Goal: Task Accomplishment & Management: Manage account settings

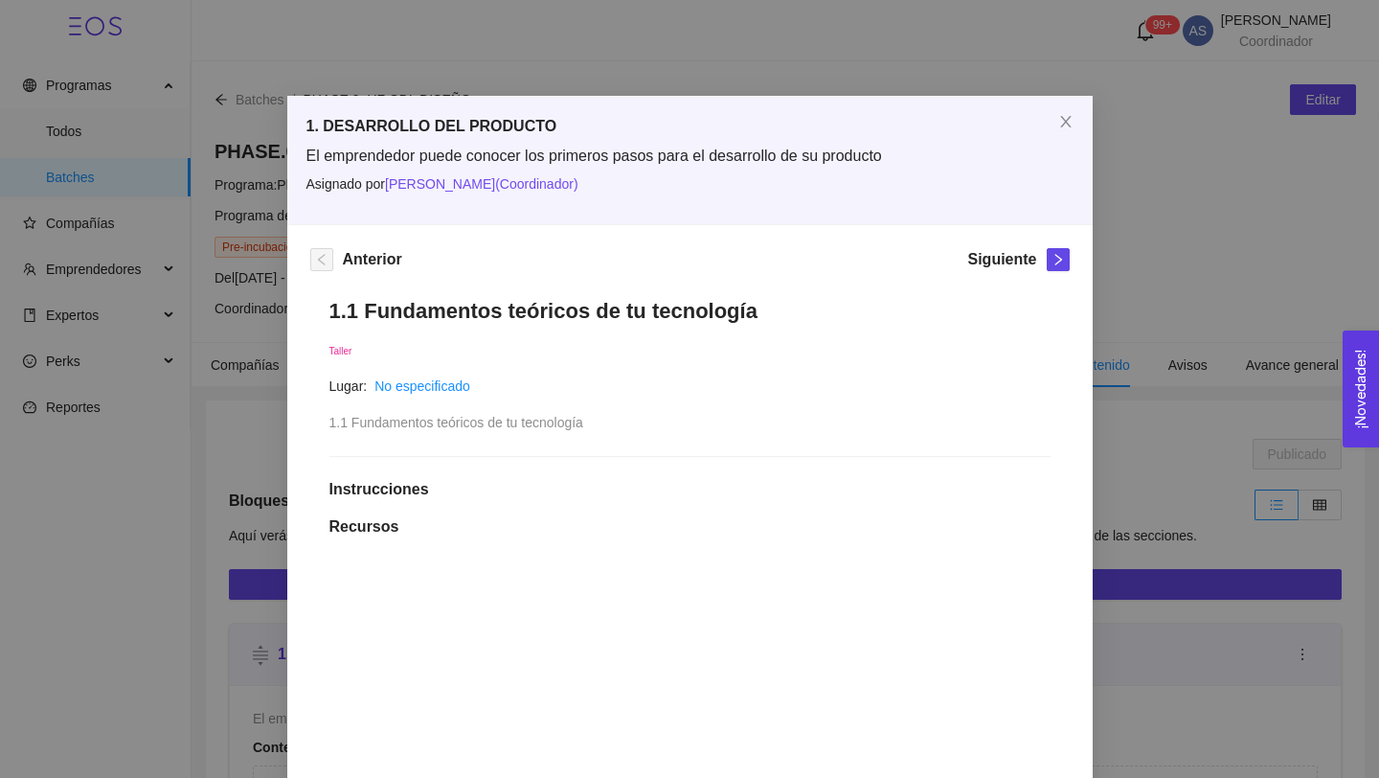
scroll to position [477, 0]
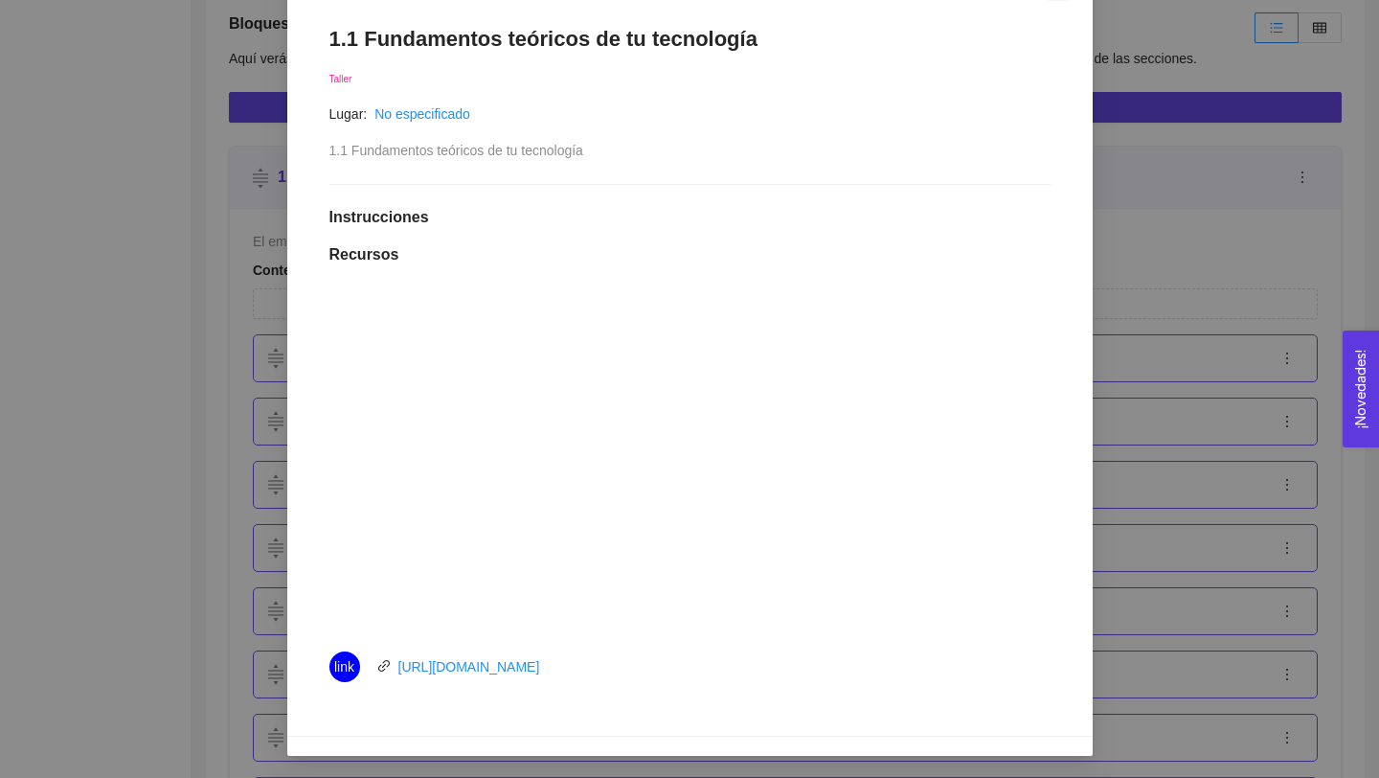
click at [264, 166] on div "1. DESARROLLO DEL PRODUCTO El emprendedor puede conocer los primeros pasos para…" at bounding box center [689, 389] width 1379 height 778
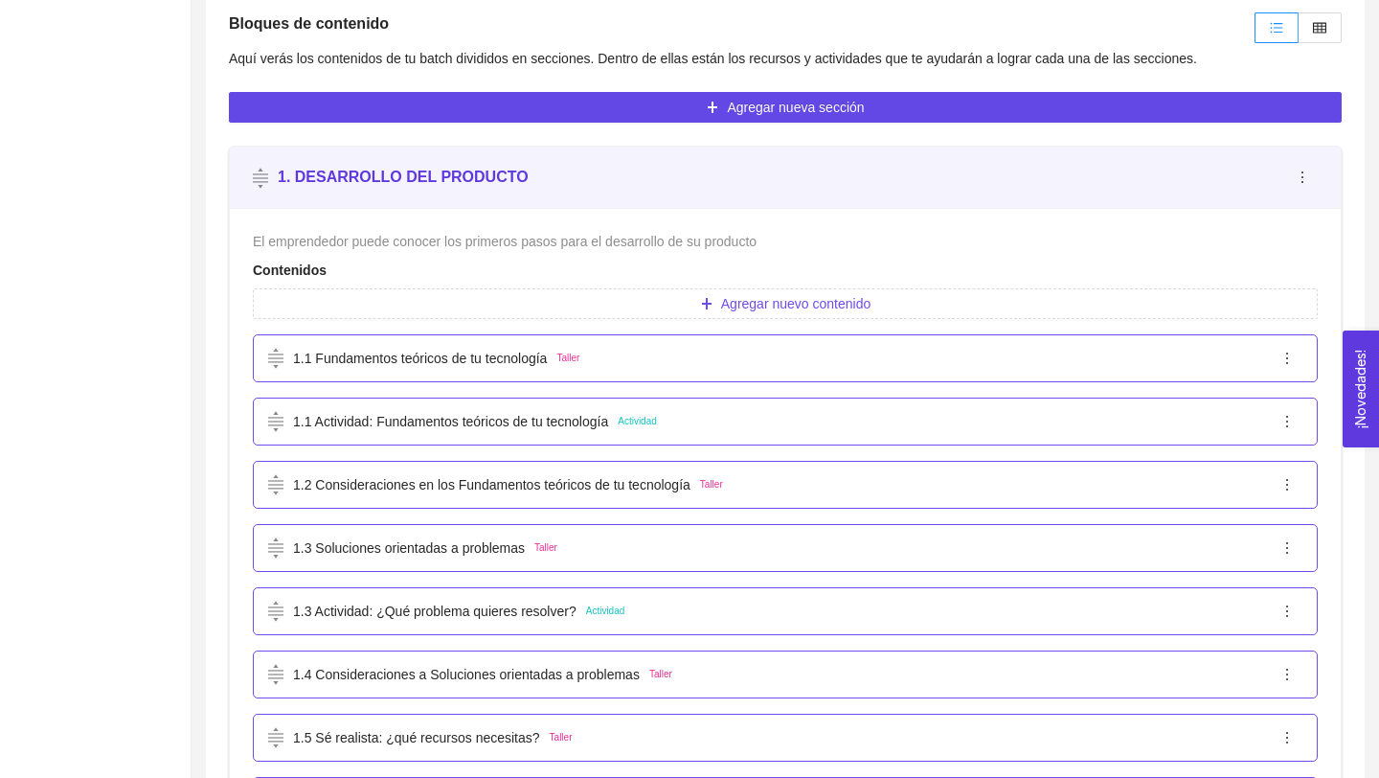
scroll to position [0, 0]
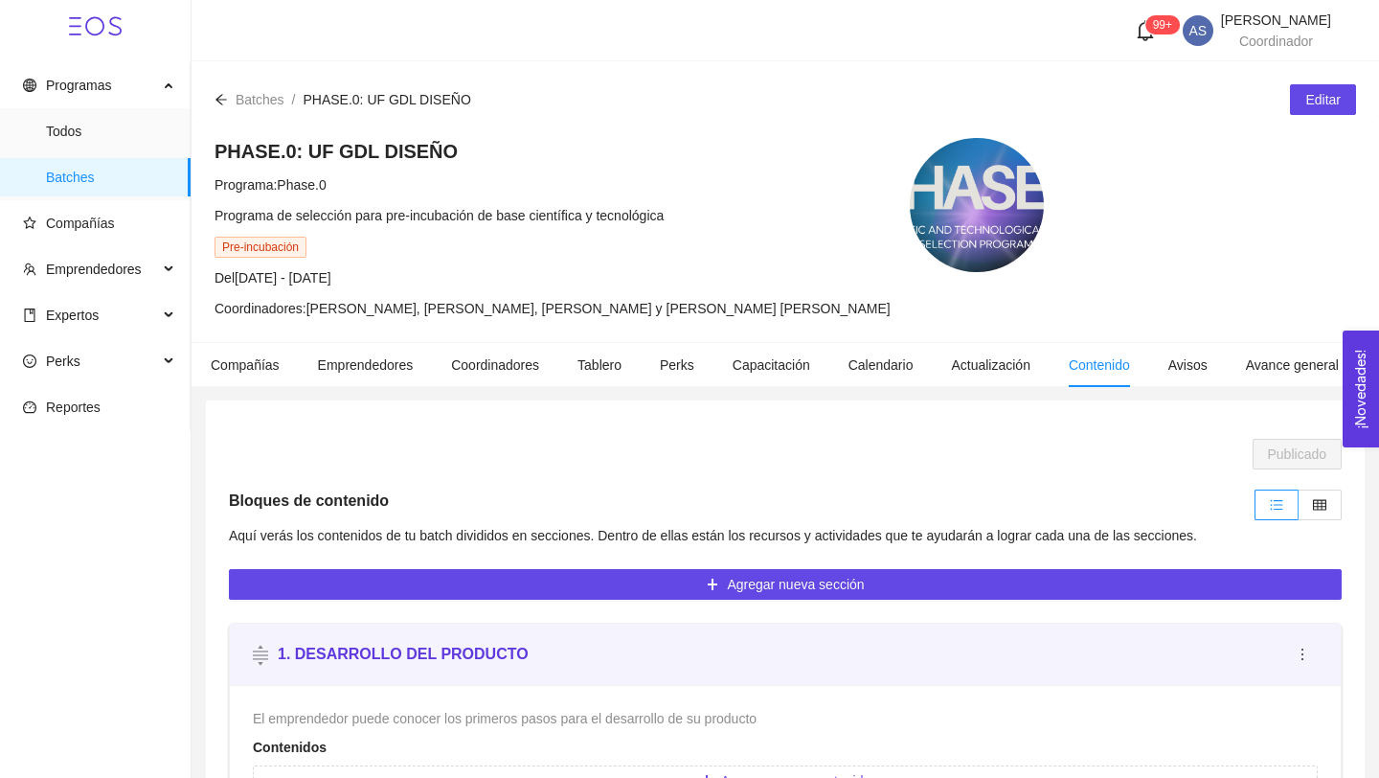
click at [114, 25] on icon at bounding box center [114, 26] width 13 height 19
click at [105, 27] on icon at bounding box center [95, 26] width 53 height 53
click at [94, 15] on icon at bounding box center [95, 26] width 53 height 53
click at [111, 21] on icon at bounding box center [95, 26] width 53 height 53
click at [1259, 25] on span "[PERSON_NAME] [PERSON_NAME]" at bounding box center [1276, 19] width 110 height 15
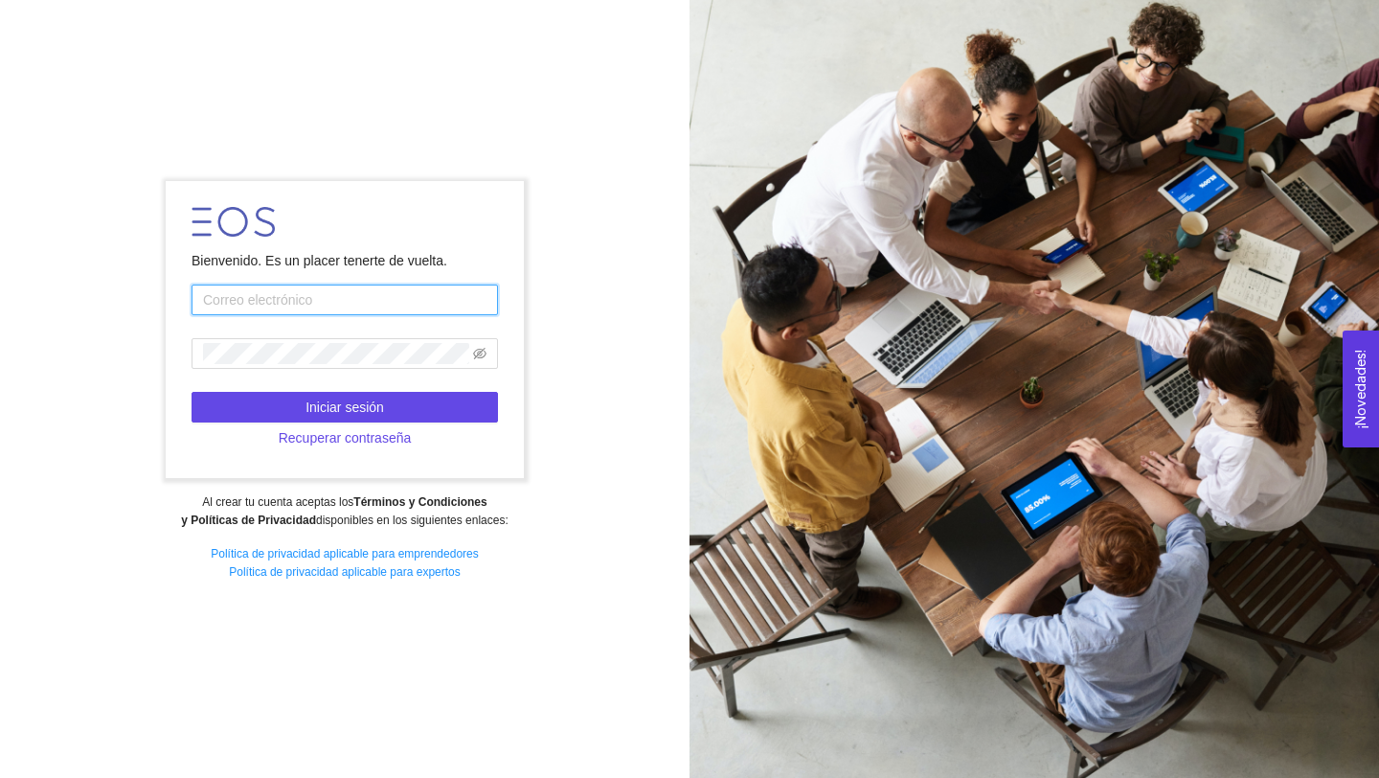
type input "[EMAIL_ADDRESS][PERSON_NAME][DOMAIN_NAME]"
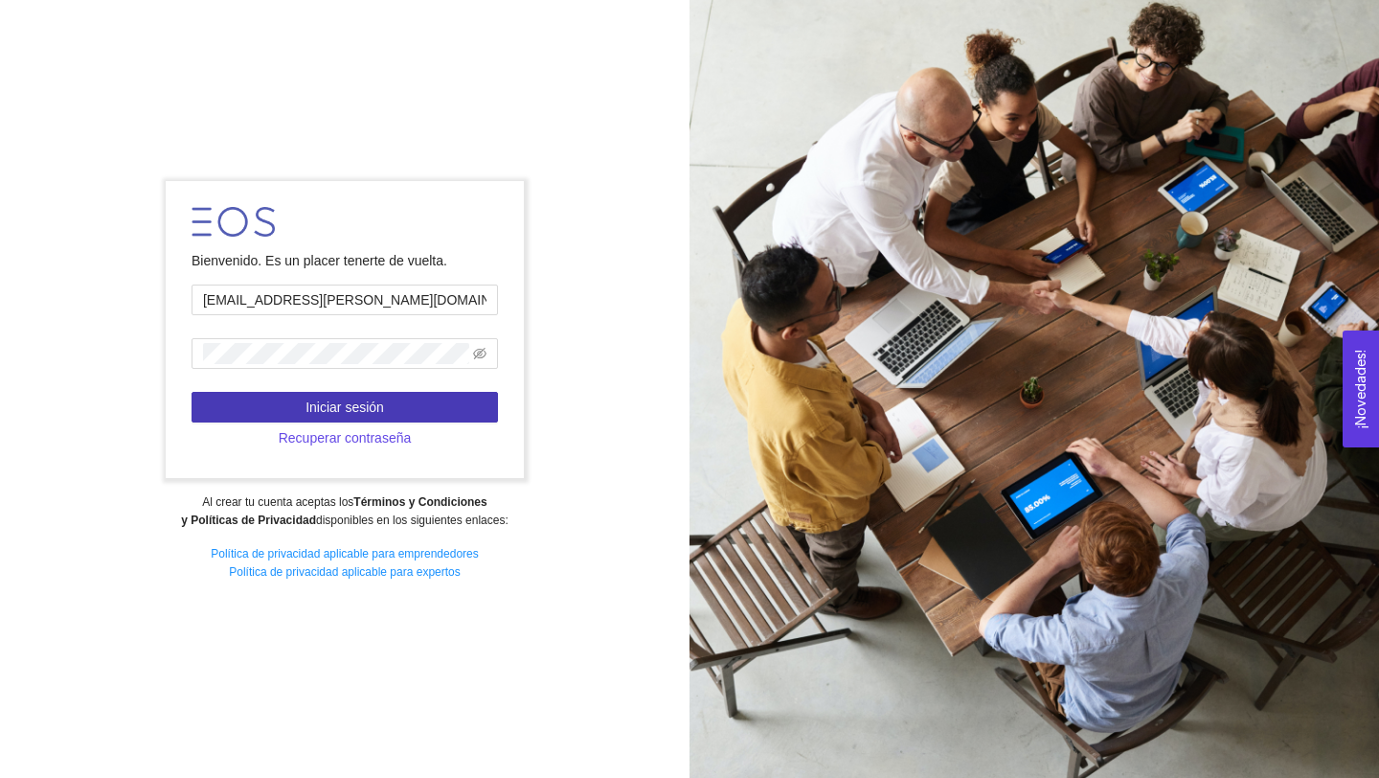
click at [347, 405] on span "Iniciar sesión" at bounding box center [344, 406] width 79 height 21
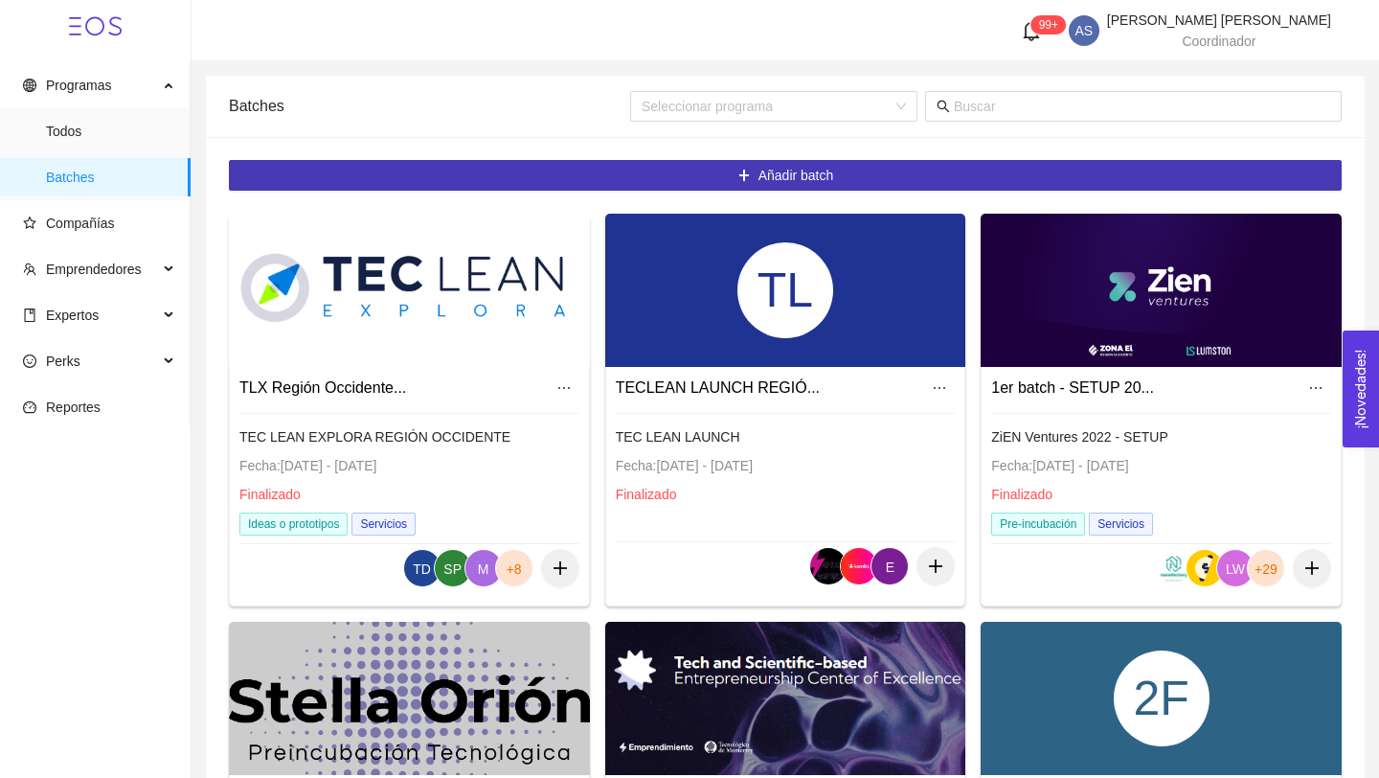
click at [762, 176] on span "Añadir batch" at bounding box center [796, 175] width 76 height 21
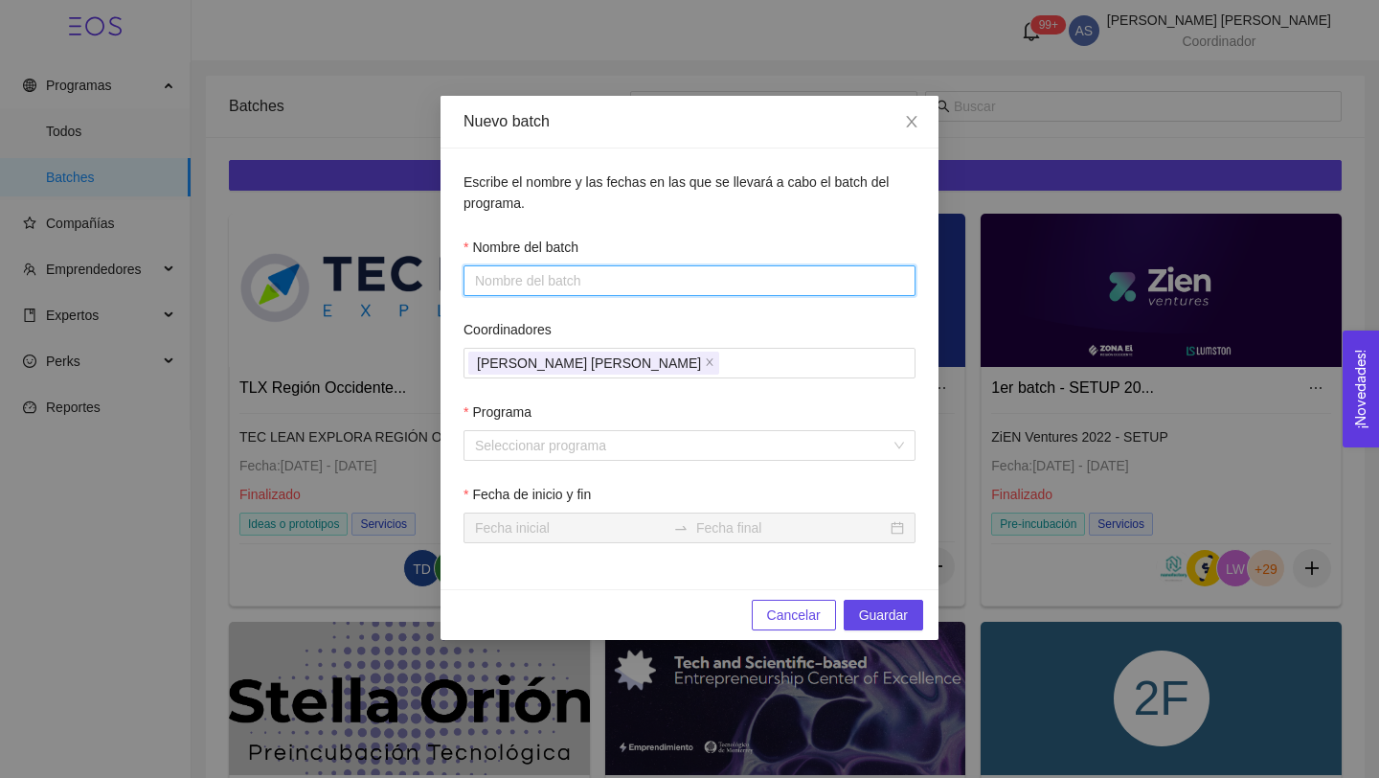
click at [675, 282] on input "Nombre del batch" at bounding box center [689, 280] width 452 height 31
click at [520, 459] on input "Programa" at bounding box center [683, 445] width 416 height 29
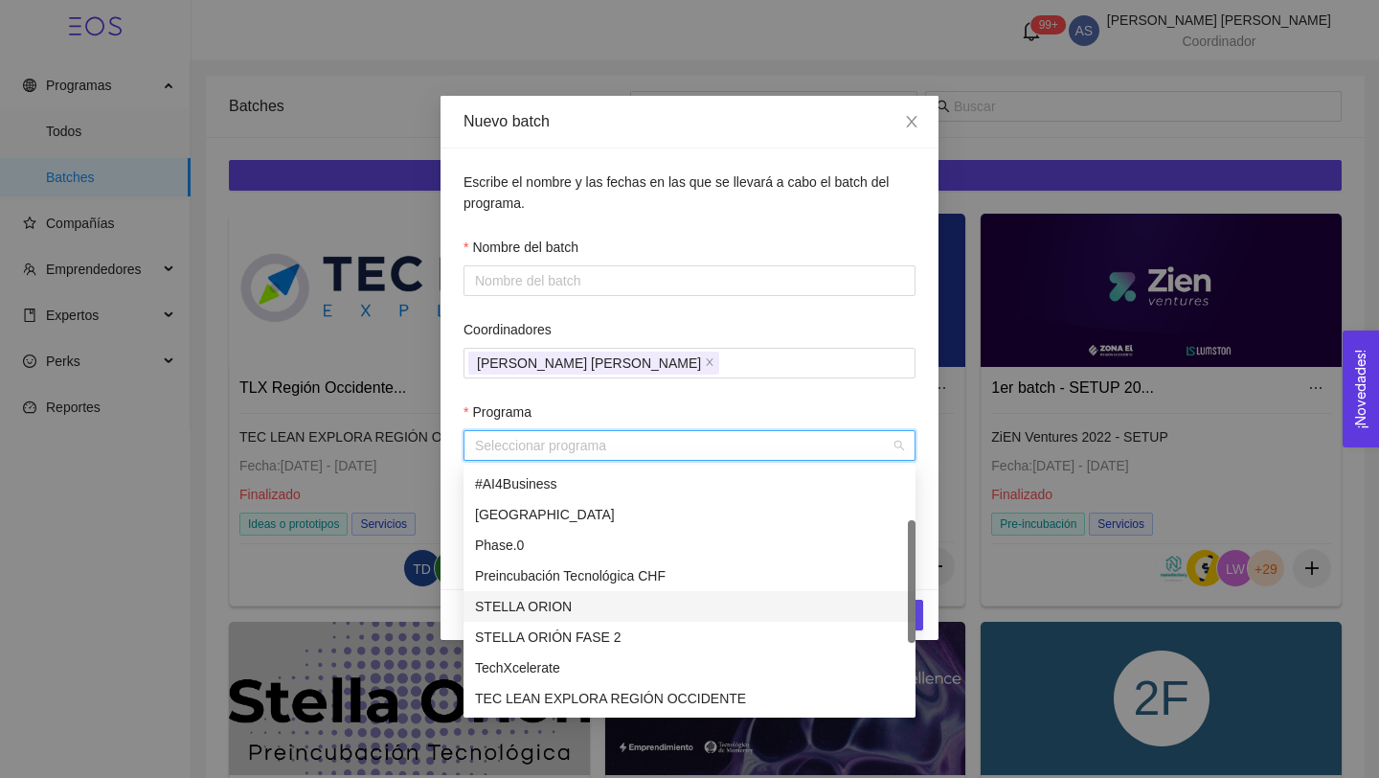
scroll to position [61, 0]
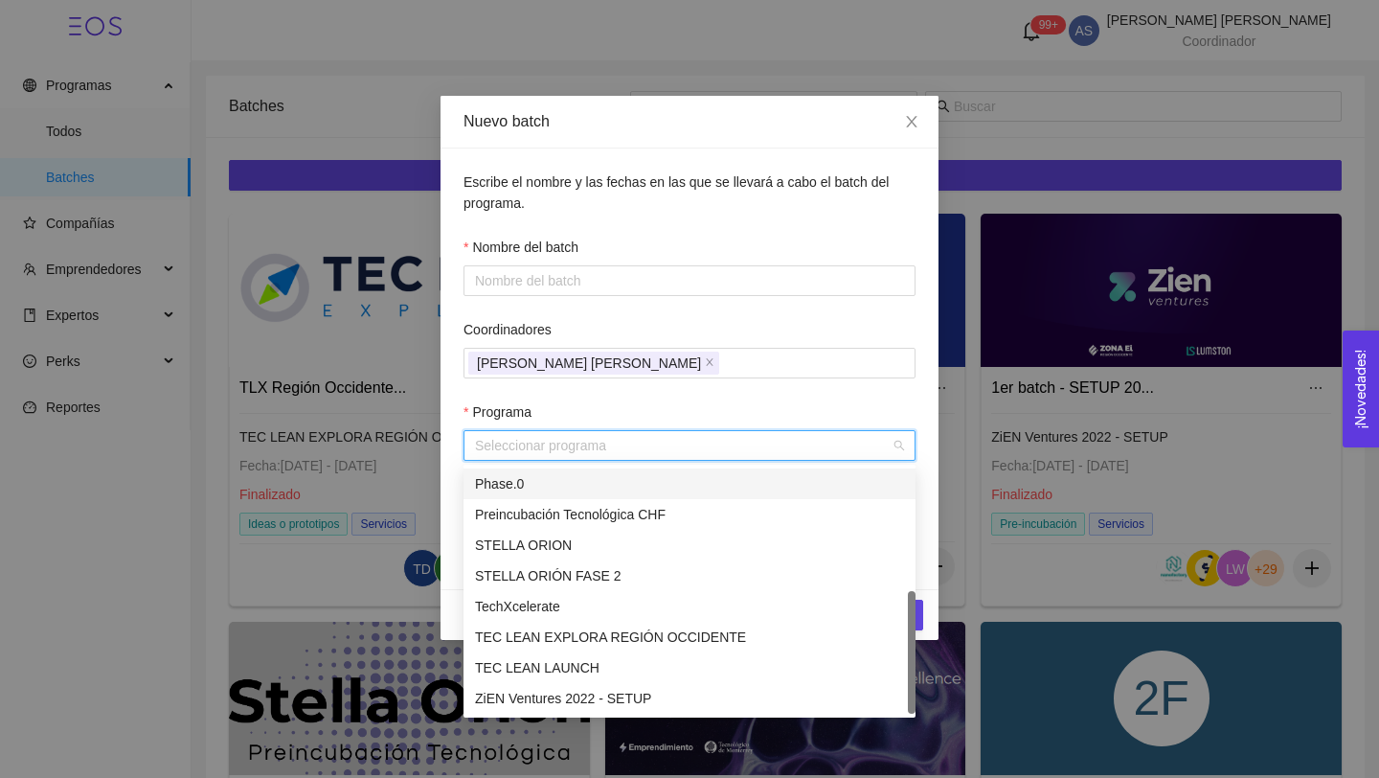
click at [571, 210] on div "Escribe el nombre y las fechas en las que se llevará a cabo el batch del progra…" at bounding box center [689, 192] width 452 height 42
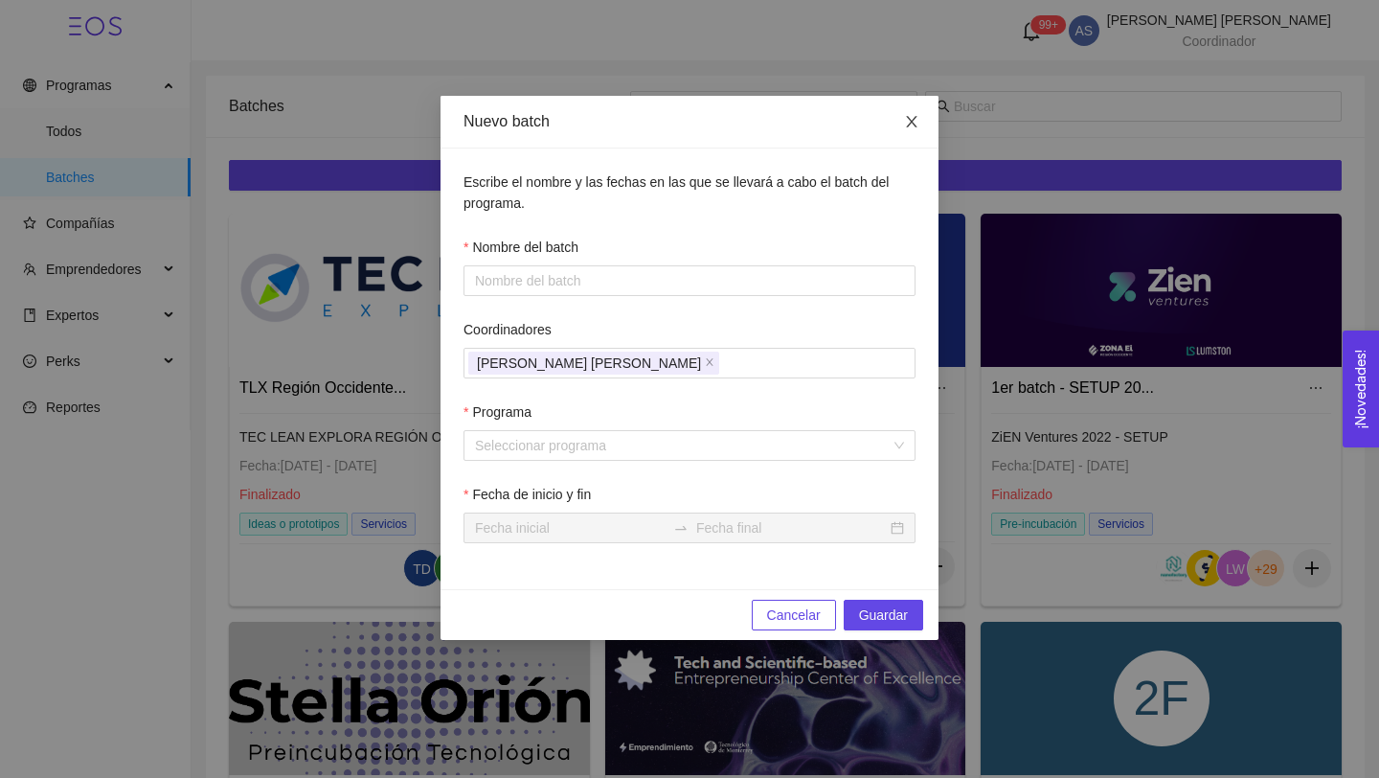
click at [918, 122] on icon "close" at bounding box center [911, 121] width 15 height 15
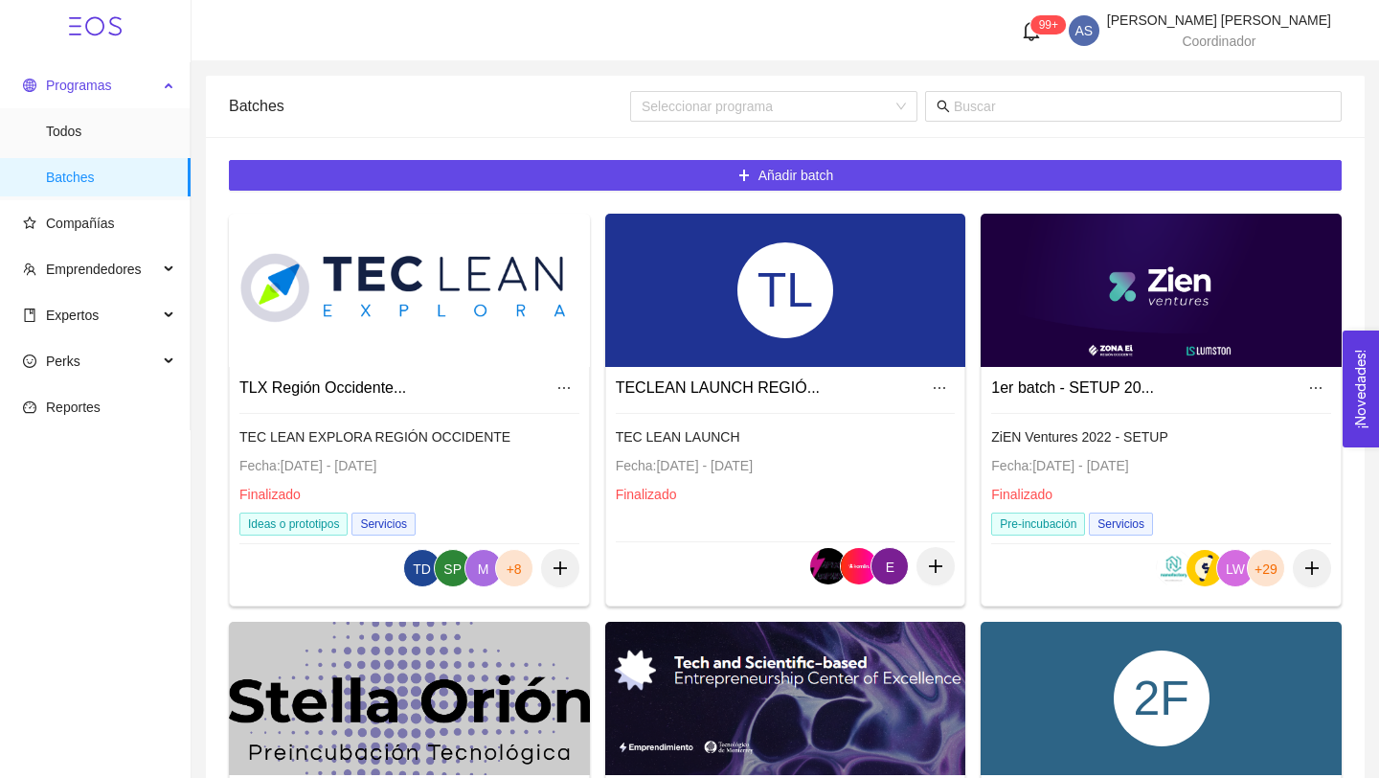
click at [130, 100] on span "Programas" at bounding box center [90, 85] width 135 height 38
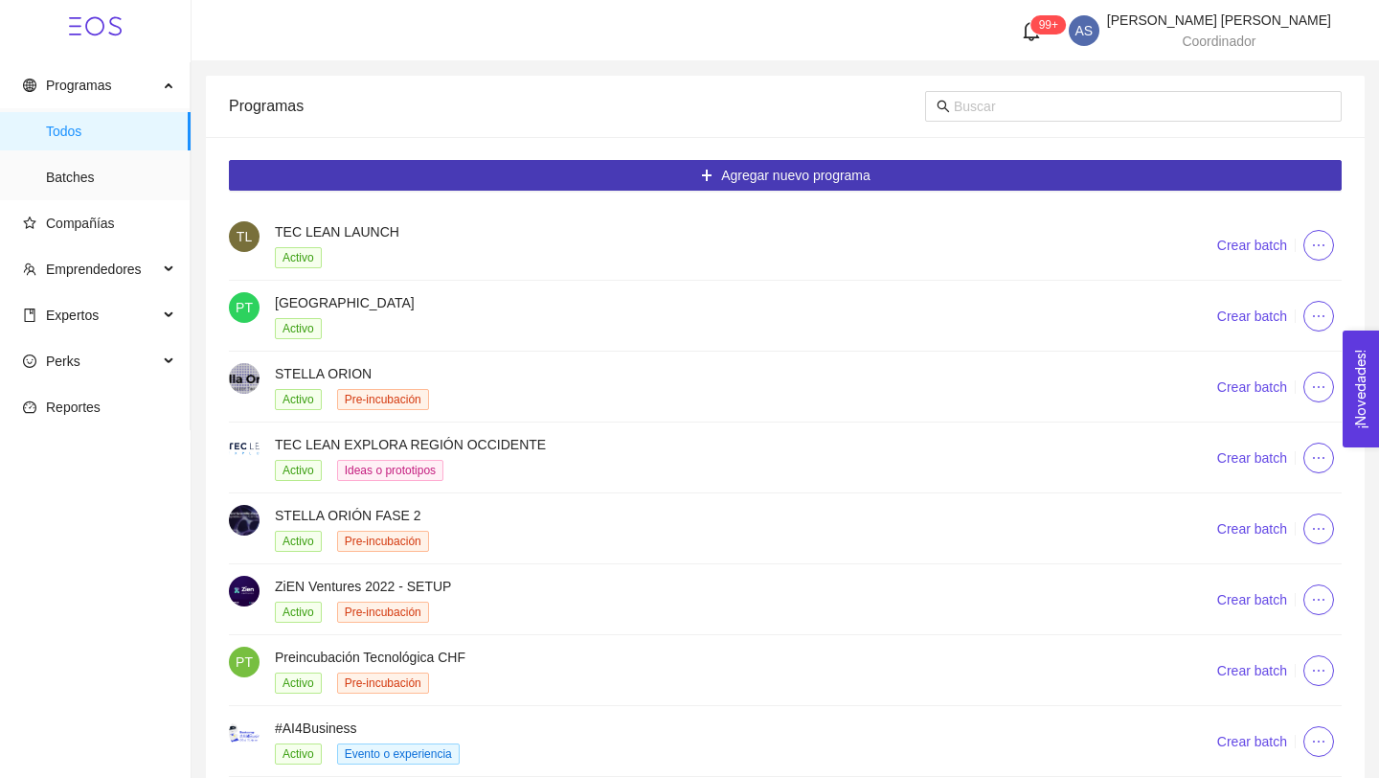
click at [754, 165] on span "Agregar nuevo programa" at bounding box center [795, 175] width 149 height 21
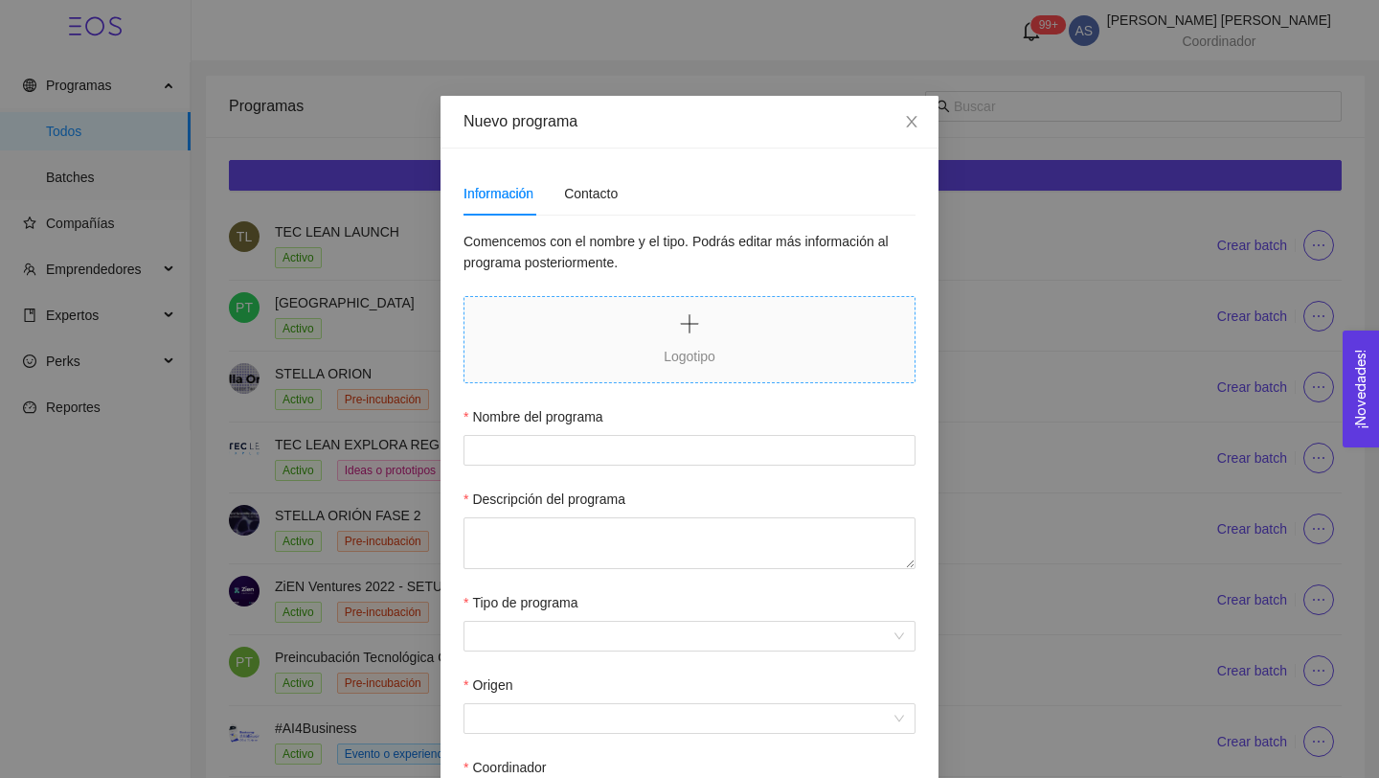
click at [678, 336] on div at bounding box center [690, 325] width 52 height 26
click at [606, 448] on input "Nombre del programa" at bounding box center [689, 450] width 452 height 31
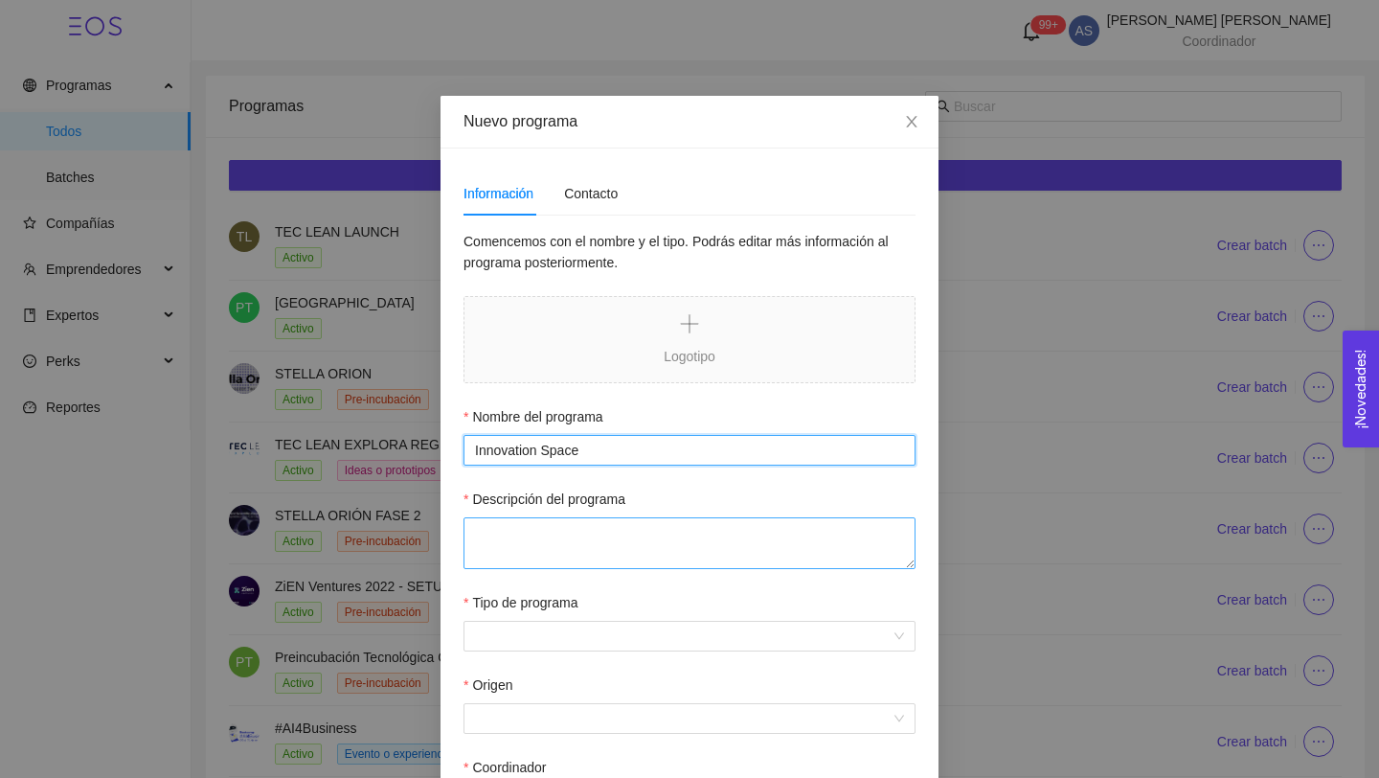
type input "Innovation Space"
click at [554, 553] on textarea "Descripción del programa" at bounding box center [689, 543] width 452 height 52
paste textarea "The Innovation Space Accelerator is designed for colleagues who want to learn, …"
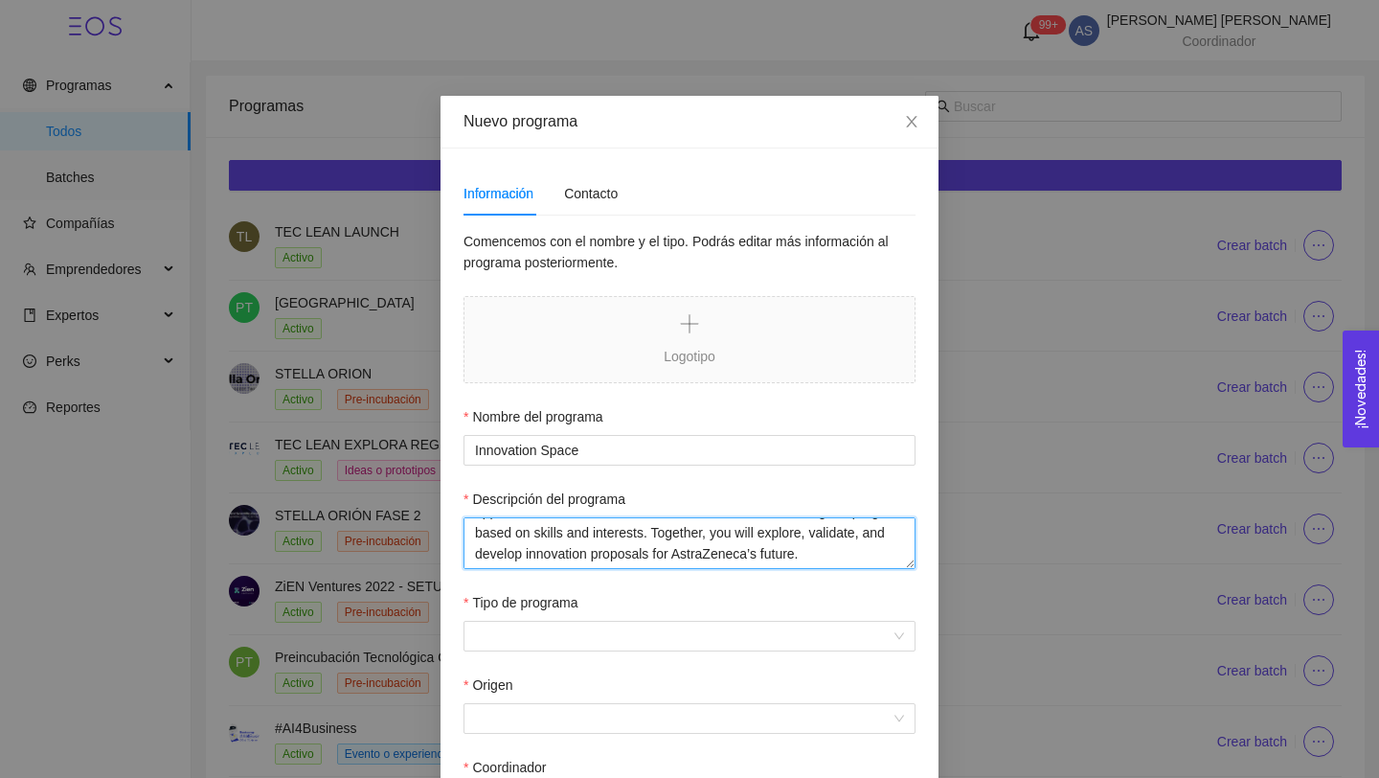
scroll to position [105, 0]
type textarea "The Innovation Space Accelerator is designed for colleagues who want to learn, …"
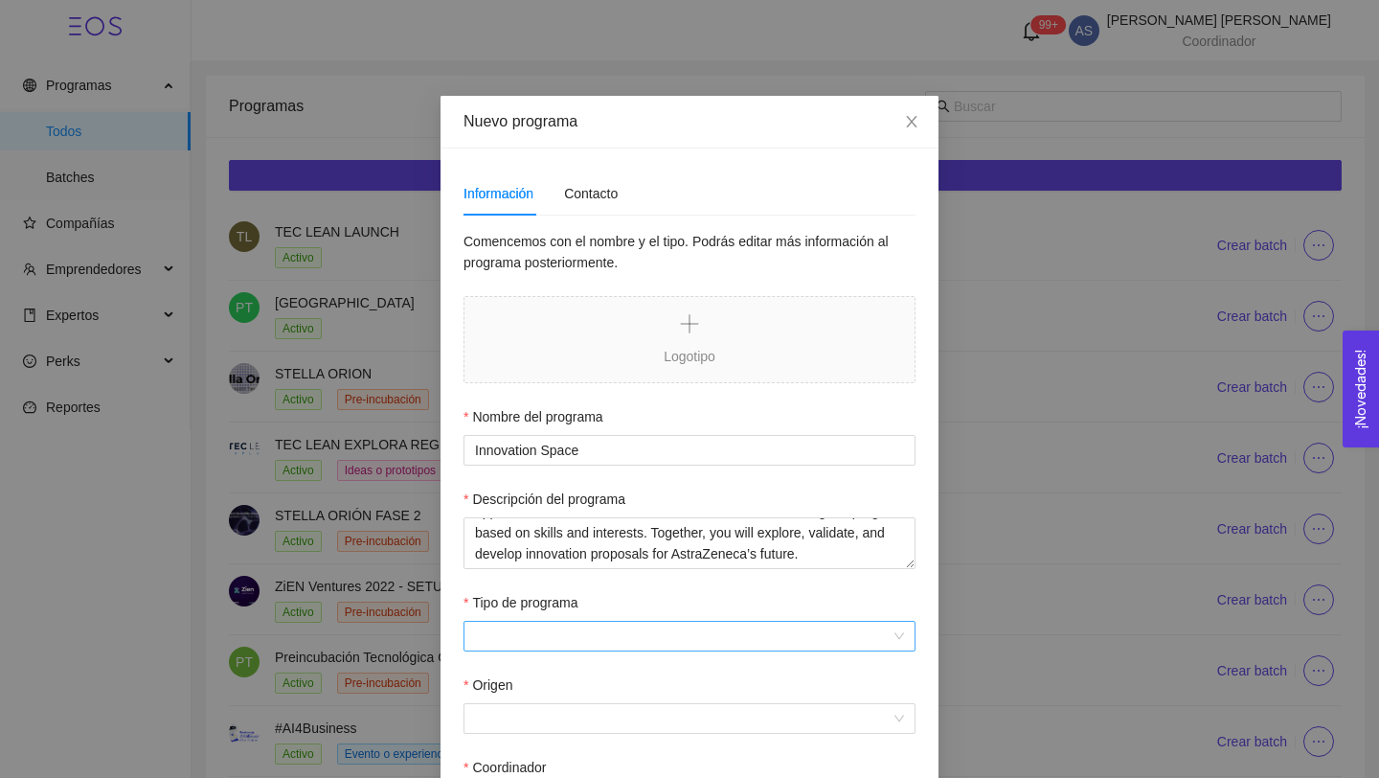
click at [549, 631] on input "Tipo de programa" at bounding box center [683, 635] width 416 height 29
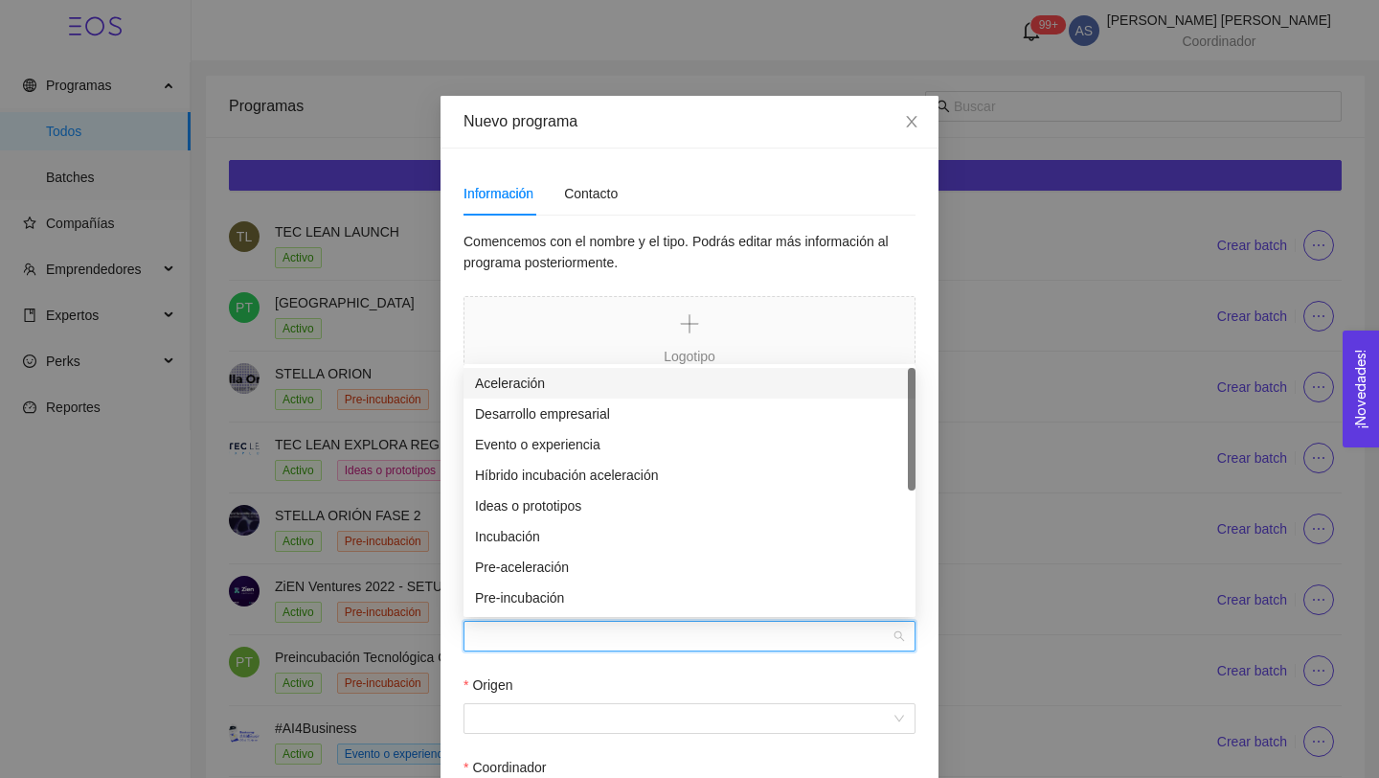
scroll to position [23, 0]
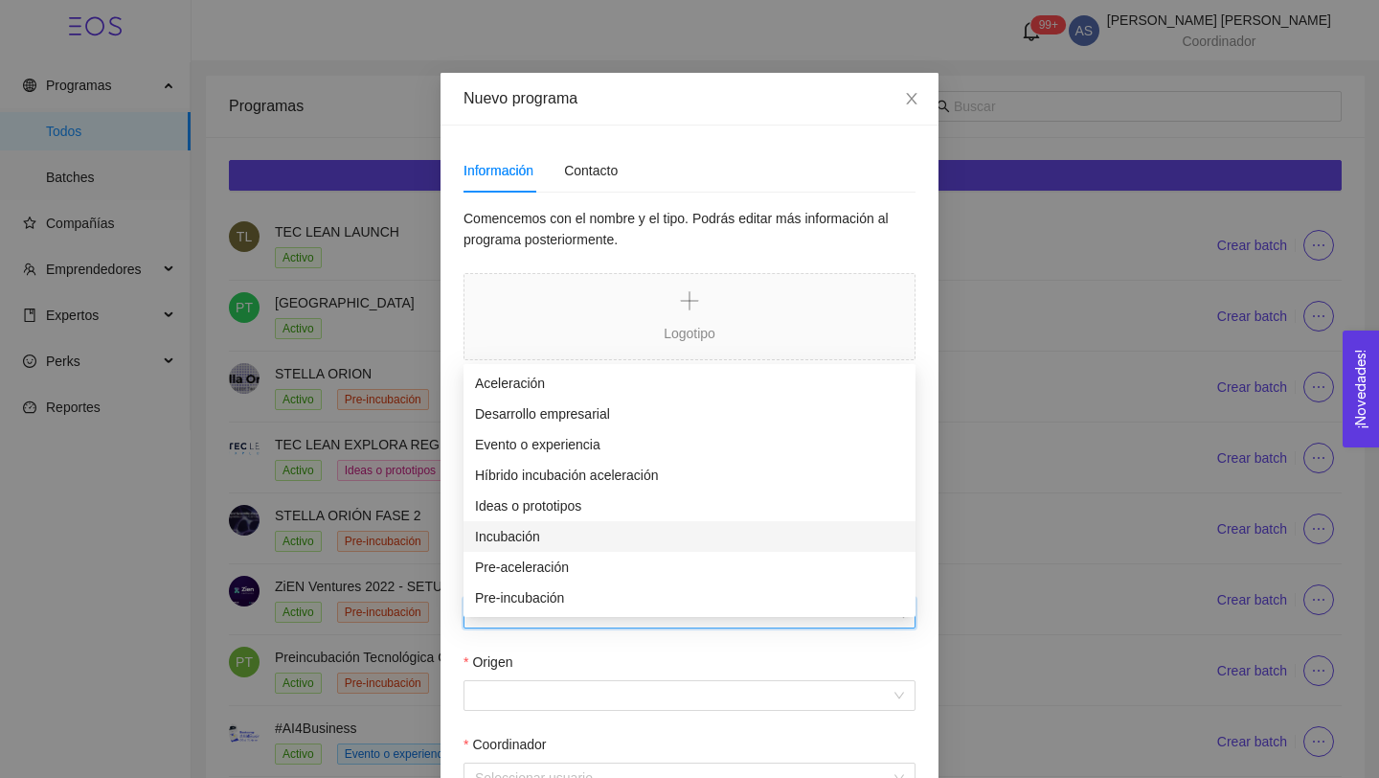
click at [547, 532] on div "Incubación" at bounding box center [689, 536] width 429 height 21
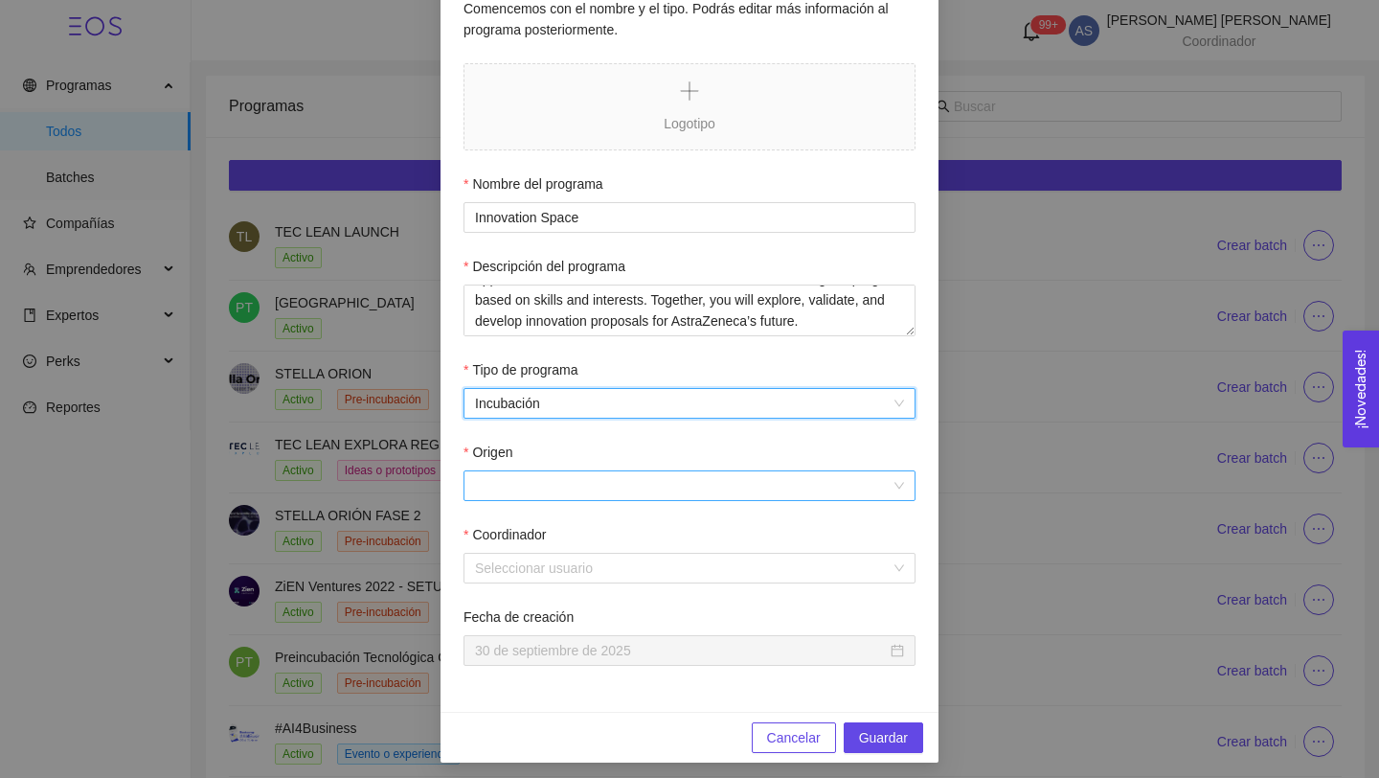
scroll to position [240, 0]
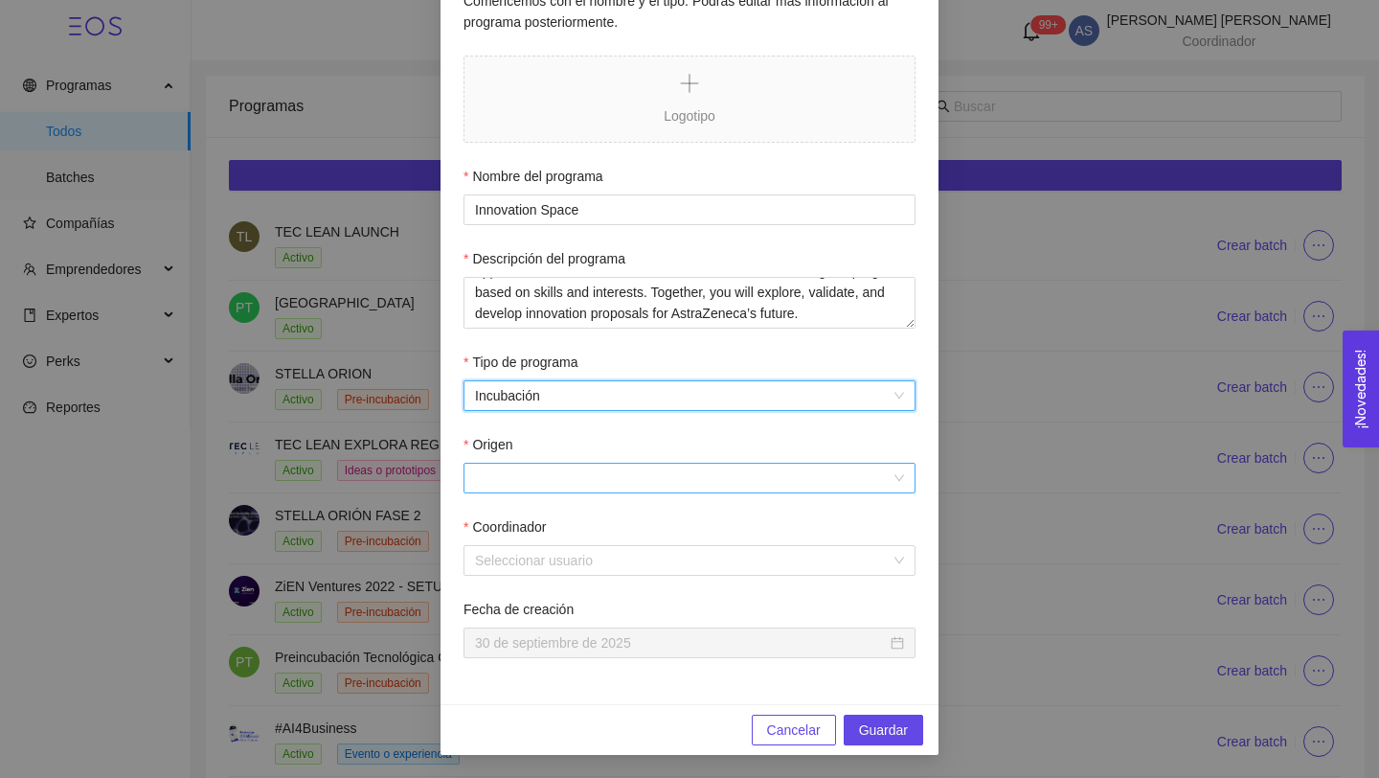
click at [554, 464] on input "Origen" at bounding box center [683, 477] width 416 height 29
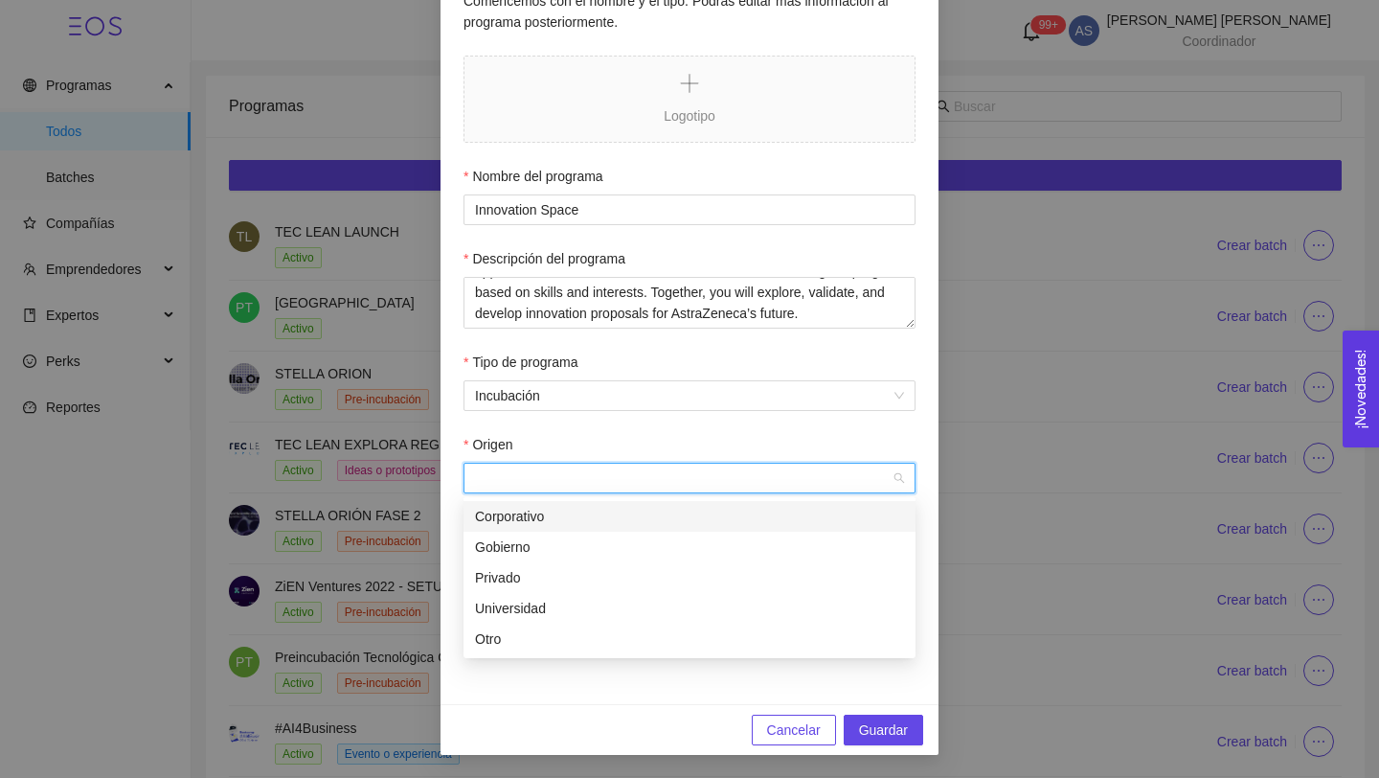
click at [549, 510] on div "Corporativo" at bounding box center [689, 516] width 429 height 21
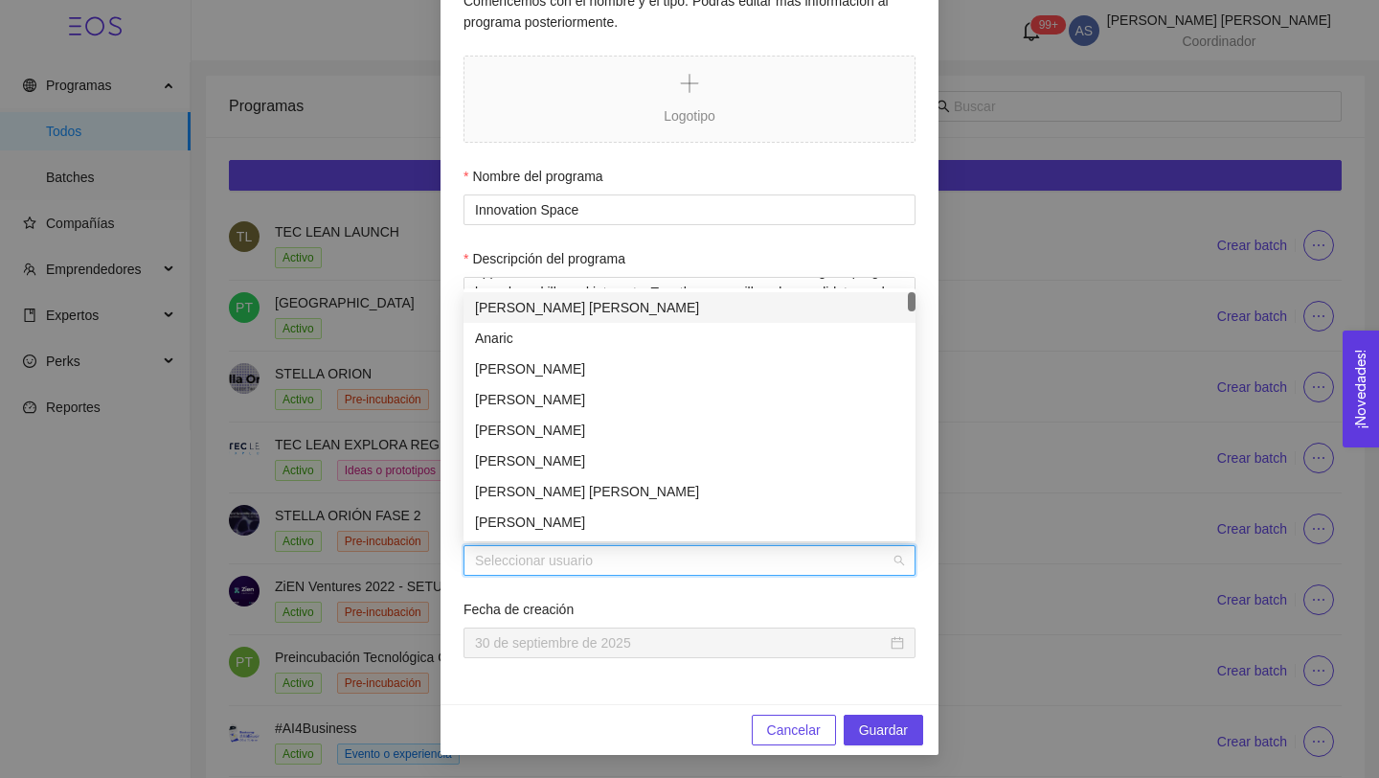
click at [552, 564] on input "Coordinador" at bounding box center [683, 560] width 416 height 29
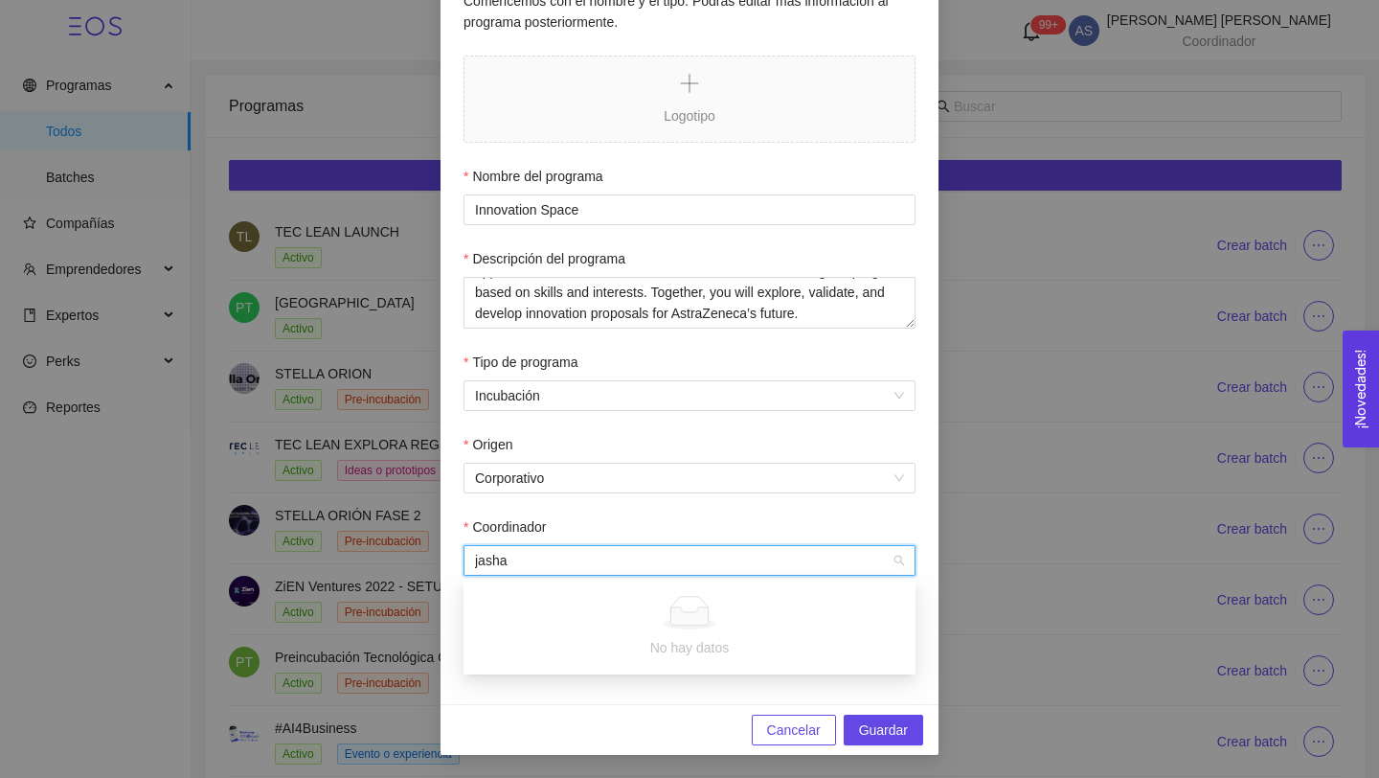
type input "jash"
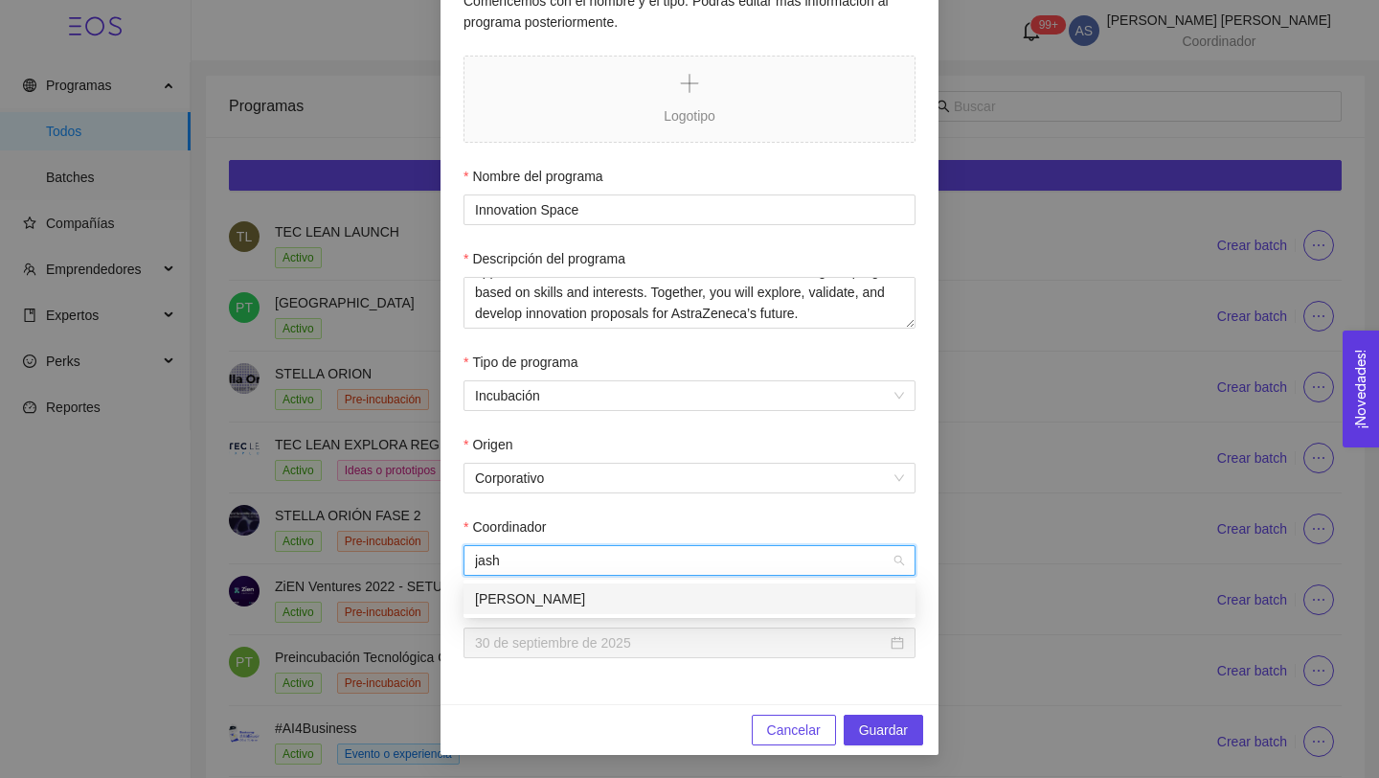
click at [536, 602] on div "[PERSON_NAME]" at bounding box center [689, 598] width 429 height 21
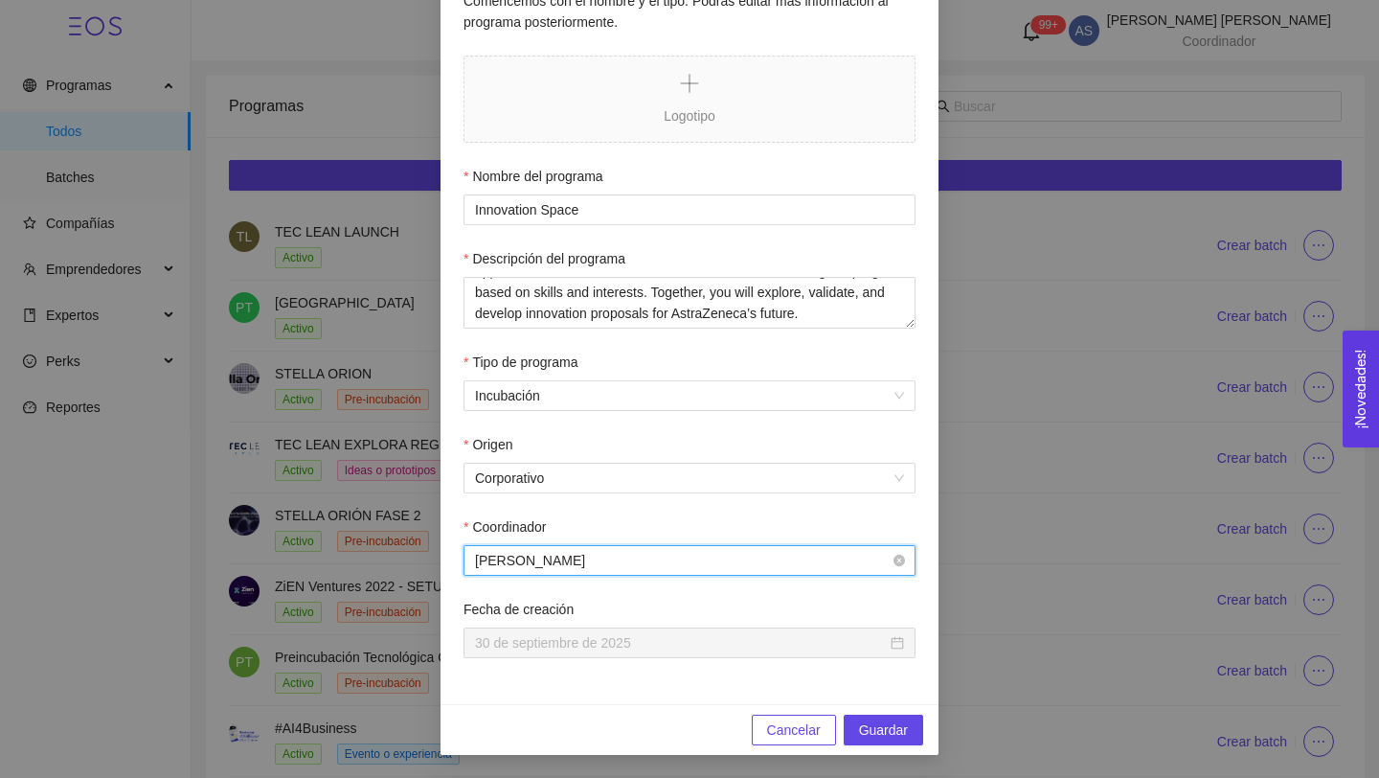
click at [676, 559] on span "[PERSON_NAME]" at bounding box center [689, 560] width 429 height 29
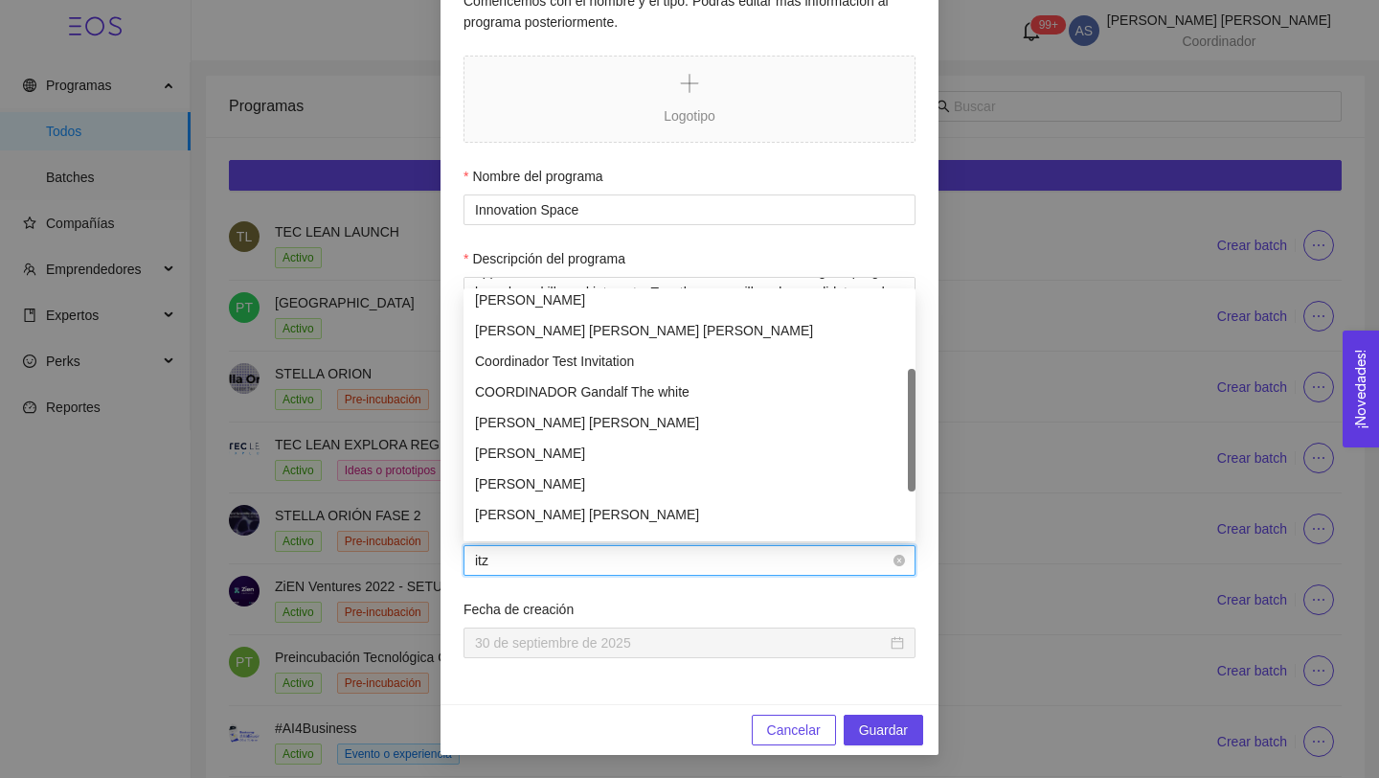
scroll to position [0, 0]
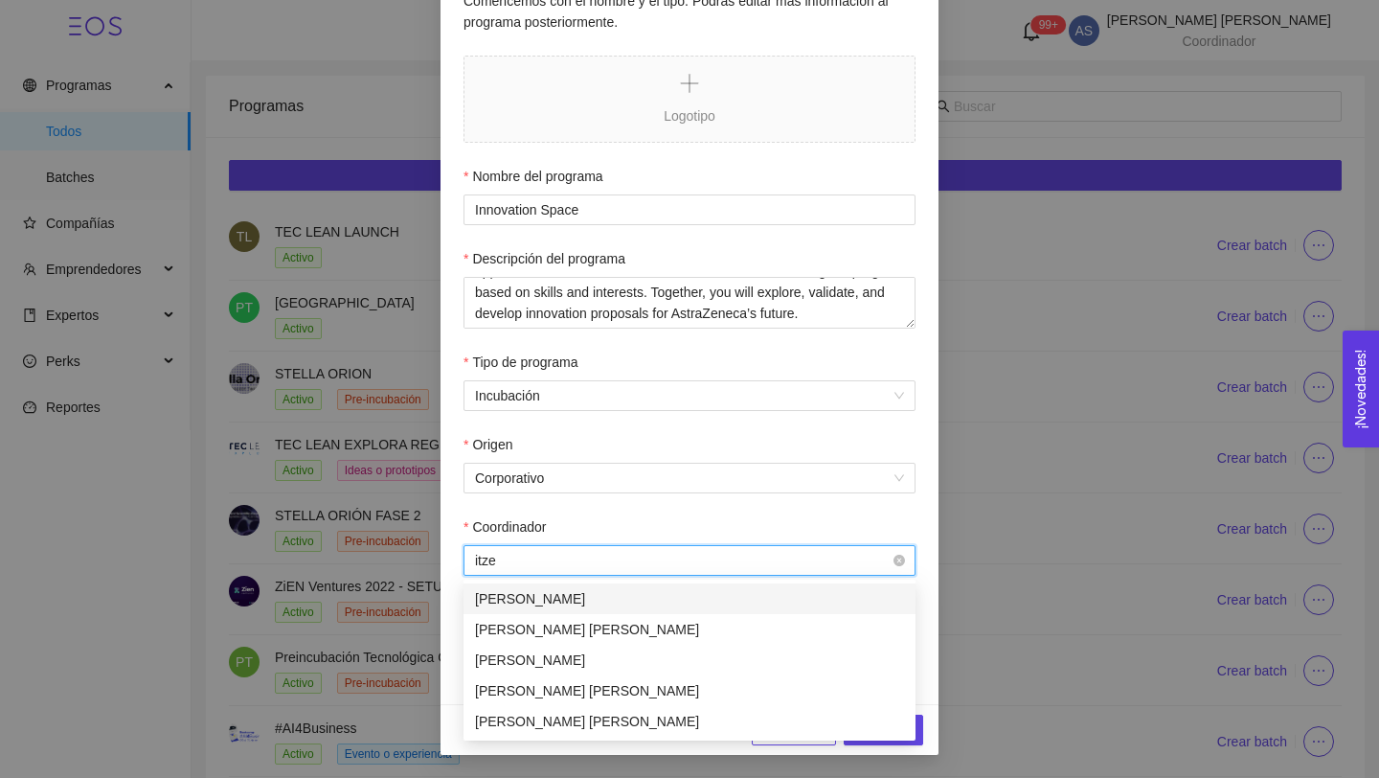
type input "itzee"
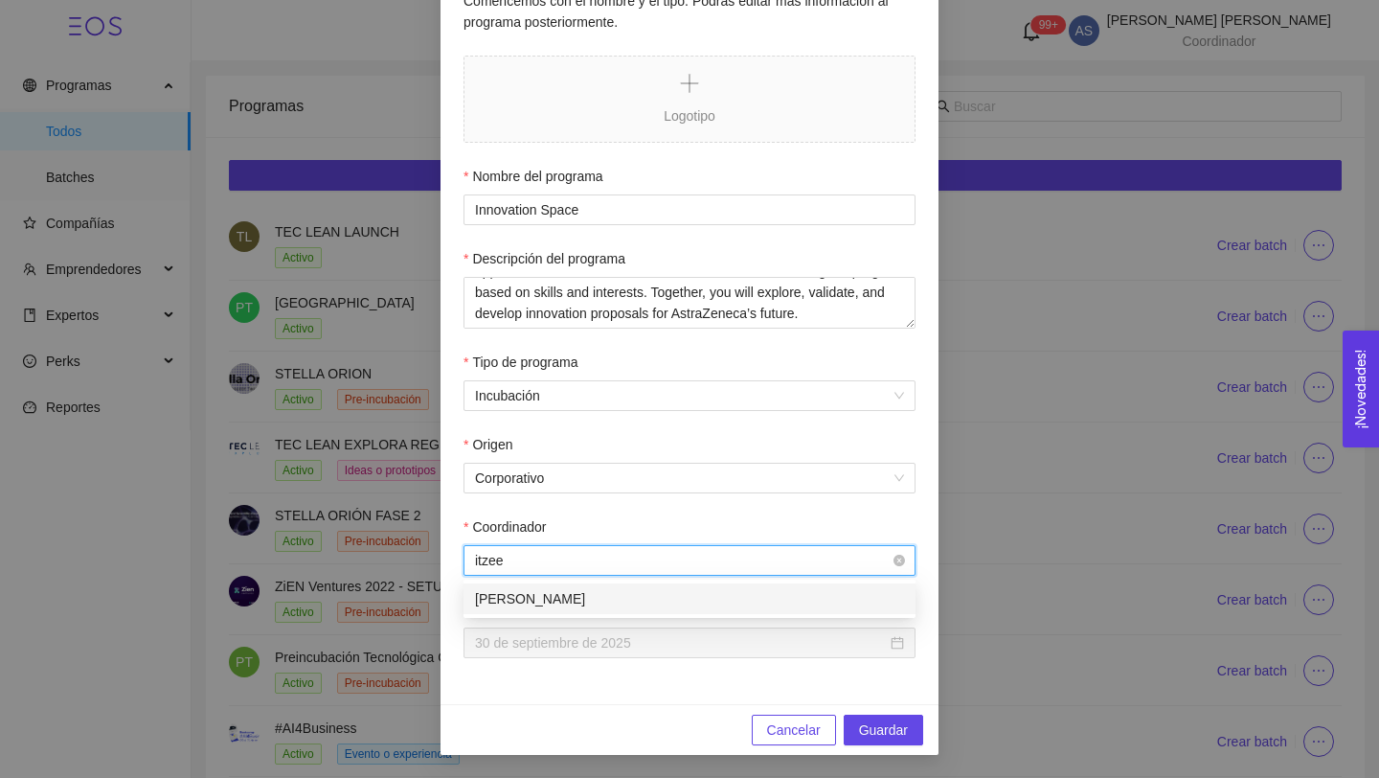
click at [666, 596] on div "[PERSON_NAME]" at bounding box center [689, 598] width 429 height 21
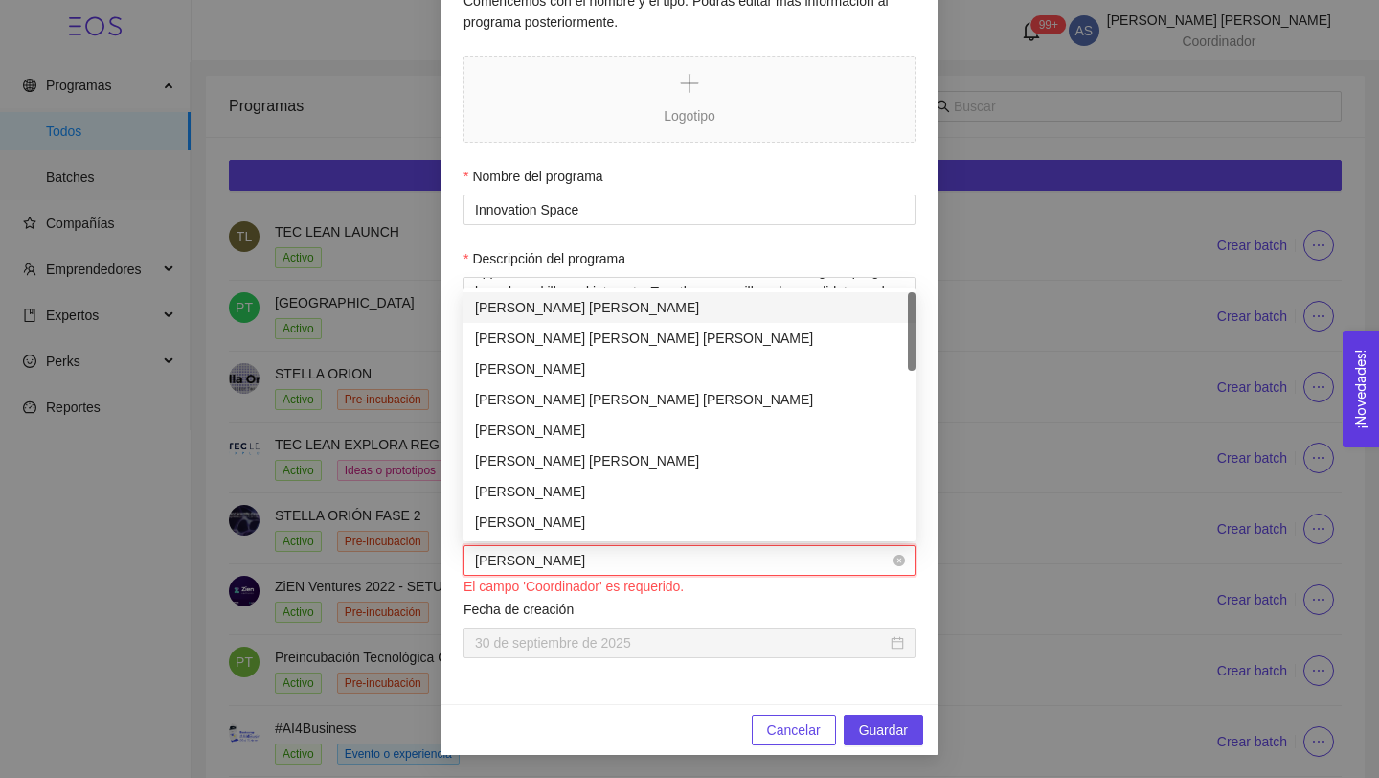
type input "jash"
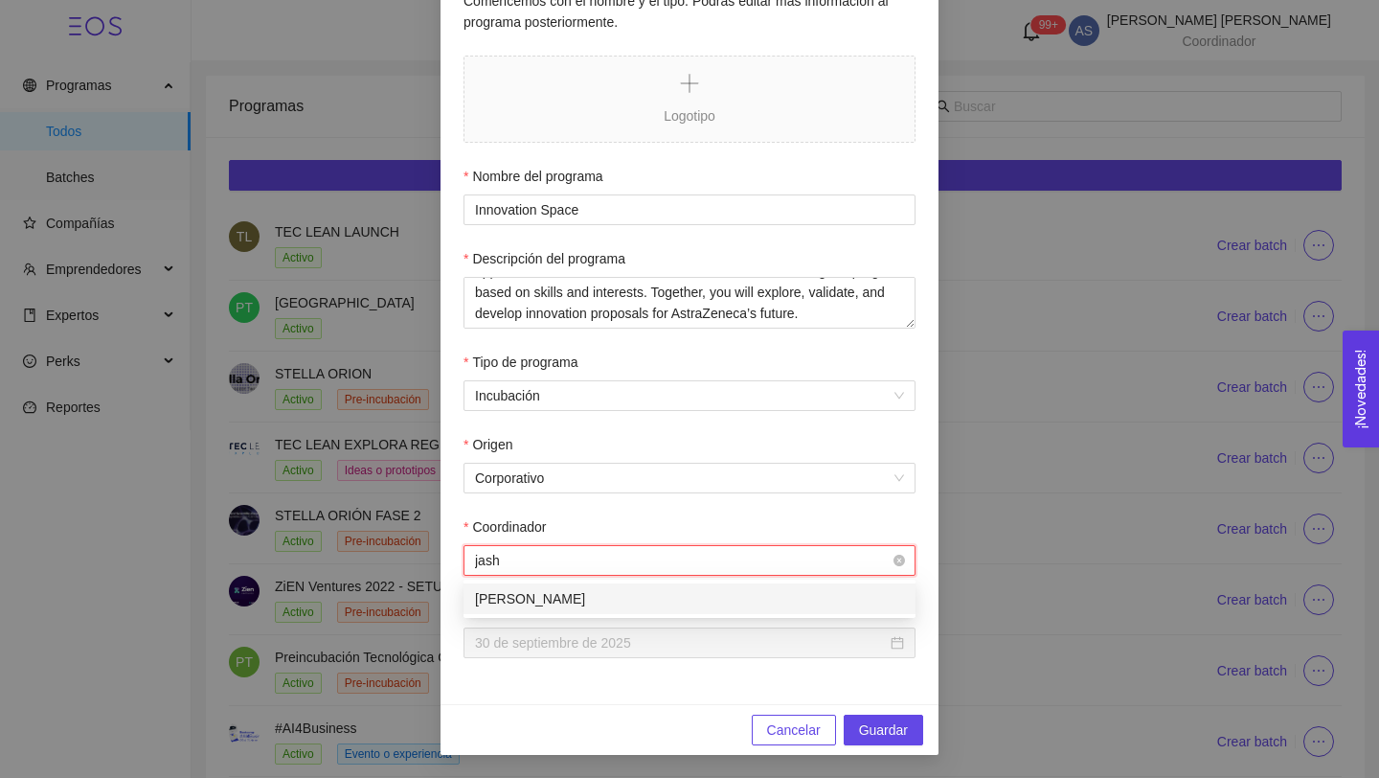
click at [820, 597] on div "[PERSON_NAME]" at bounding box center [689, 598] width 429 height 21
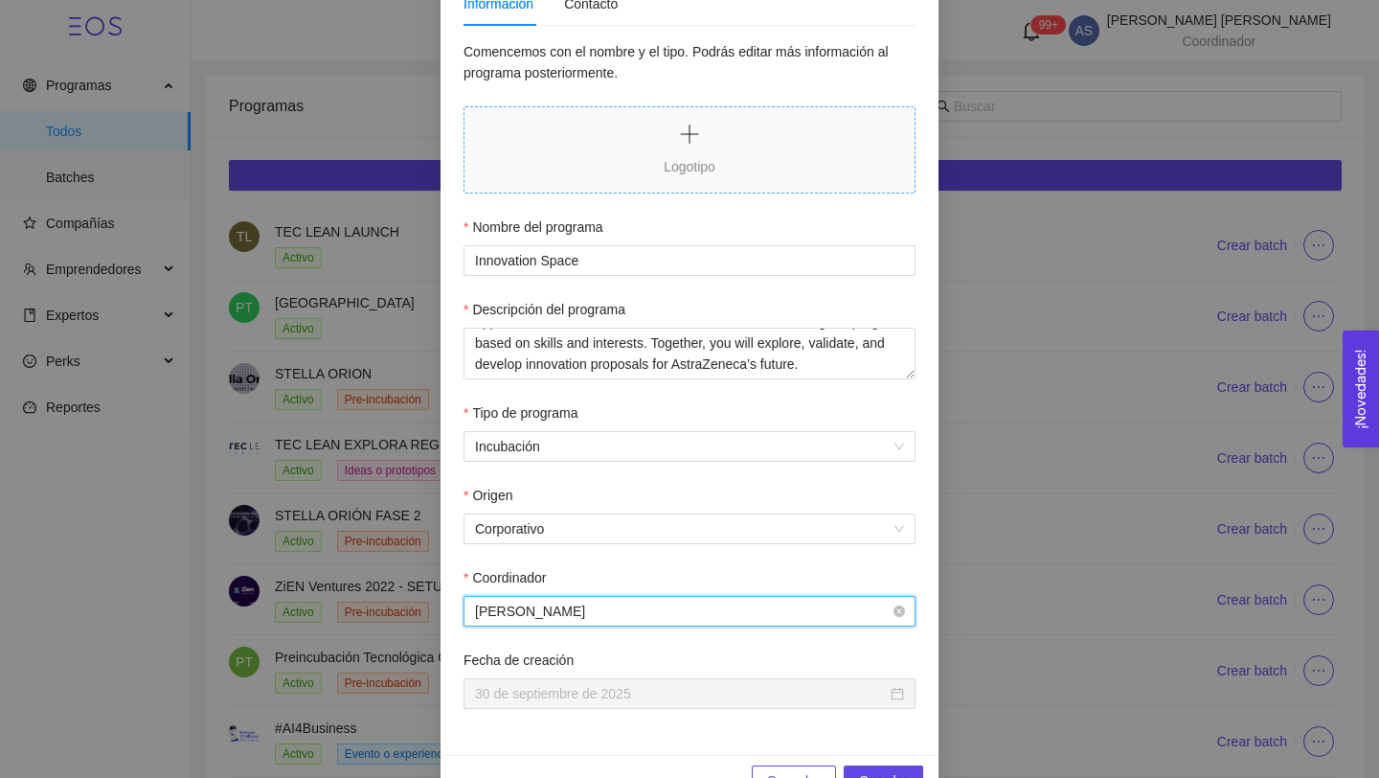
scroll to position [240, 0]
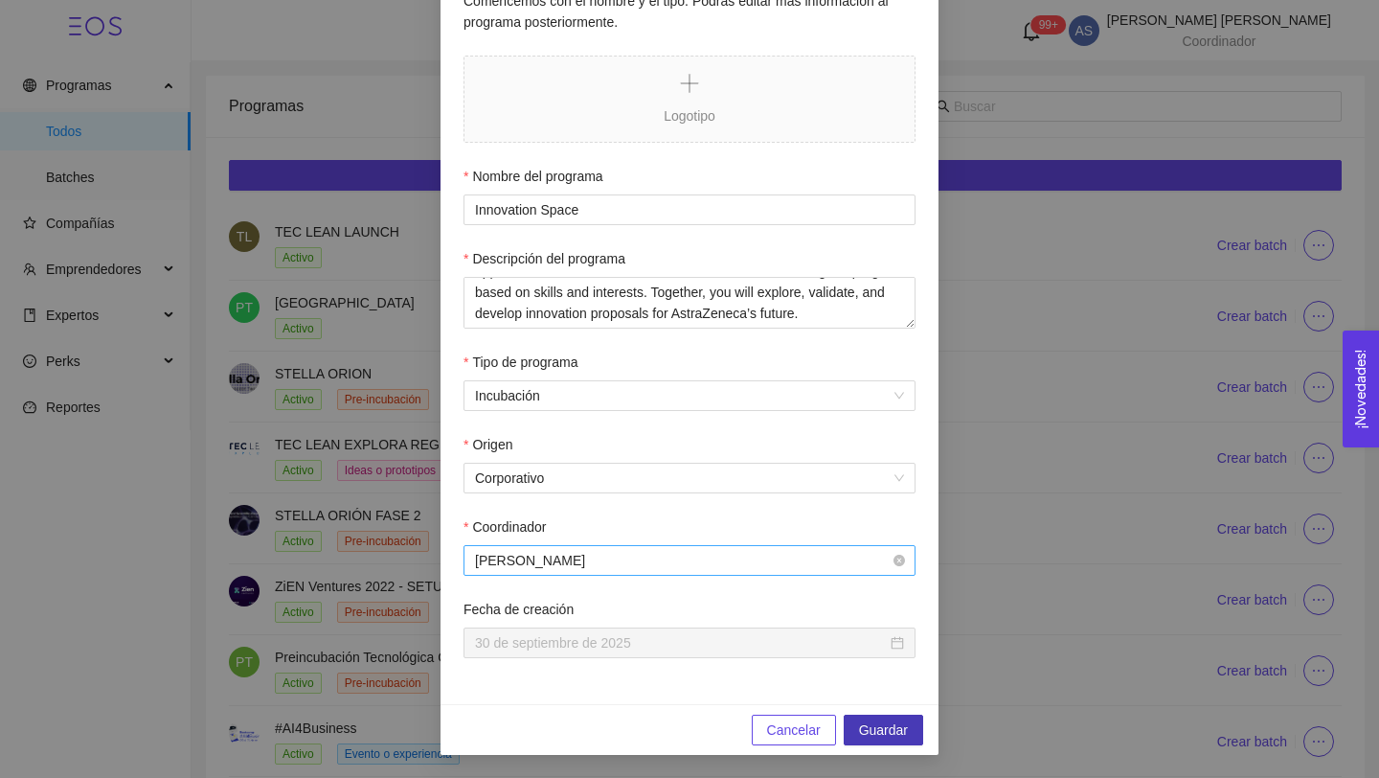
click at [879, 724] on span "Guardar" at bounding box center [883, 729] width 49 height 21
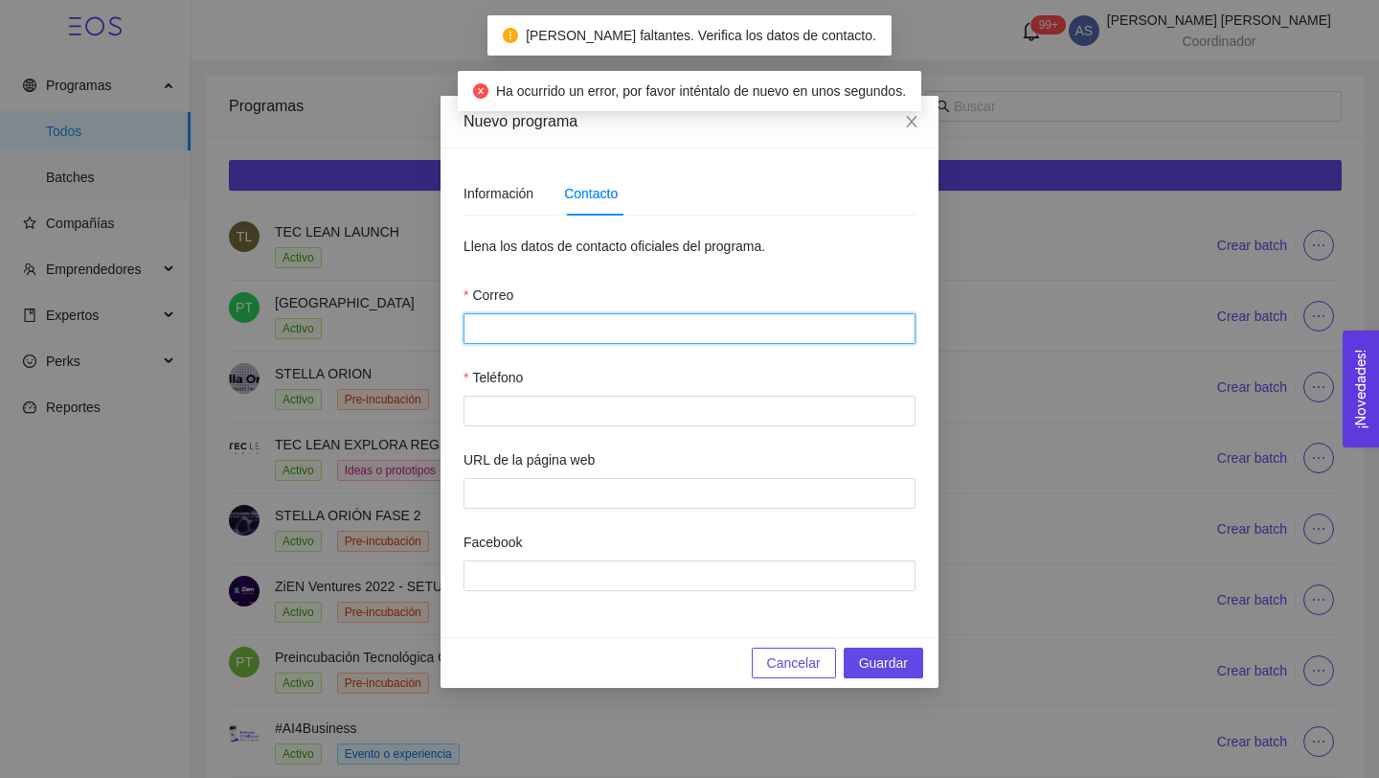
click at [633, 339] on input "Correo" at bounding box center [689, 328] width 452 height 31
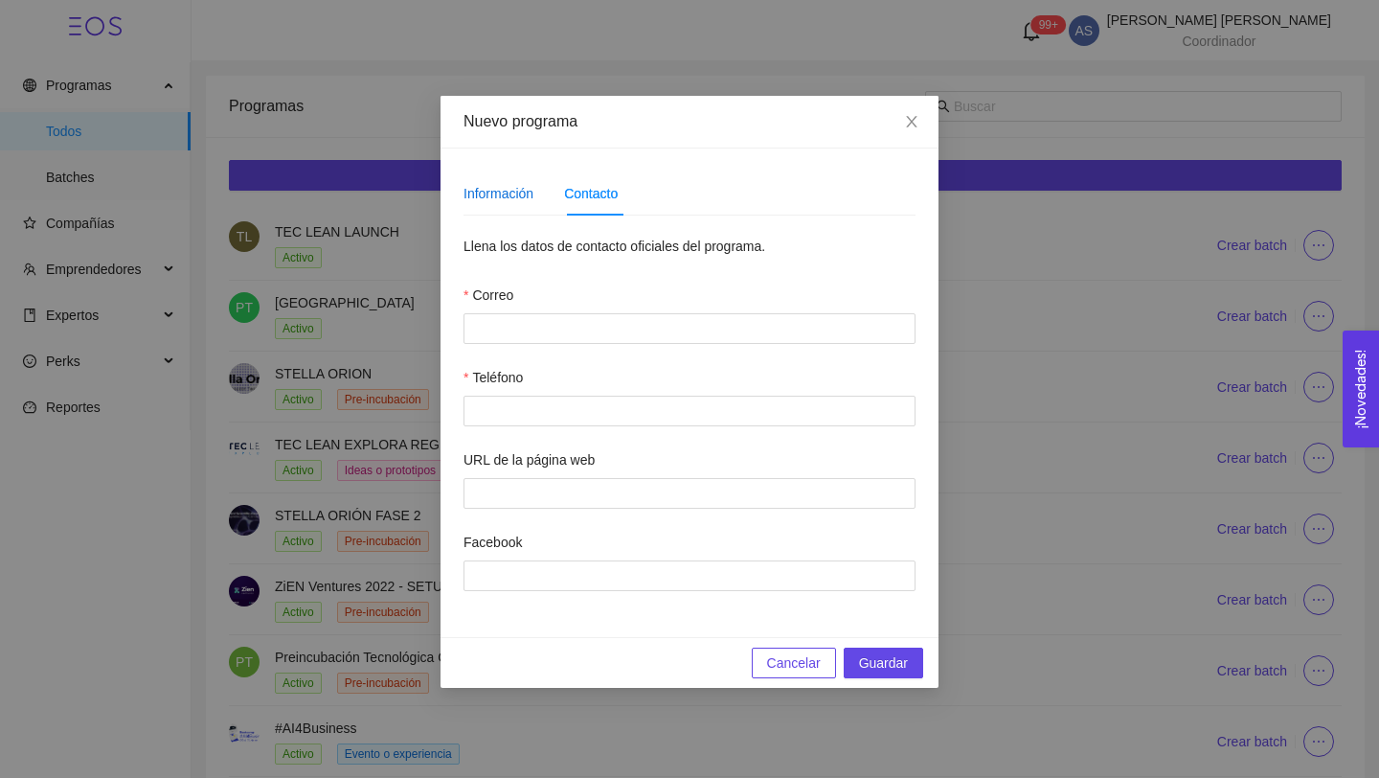
click at [509, 188] on div "Información" at bounding box center [498, 193] width 70 height 21
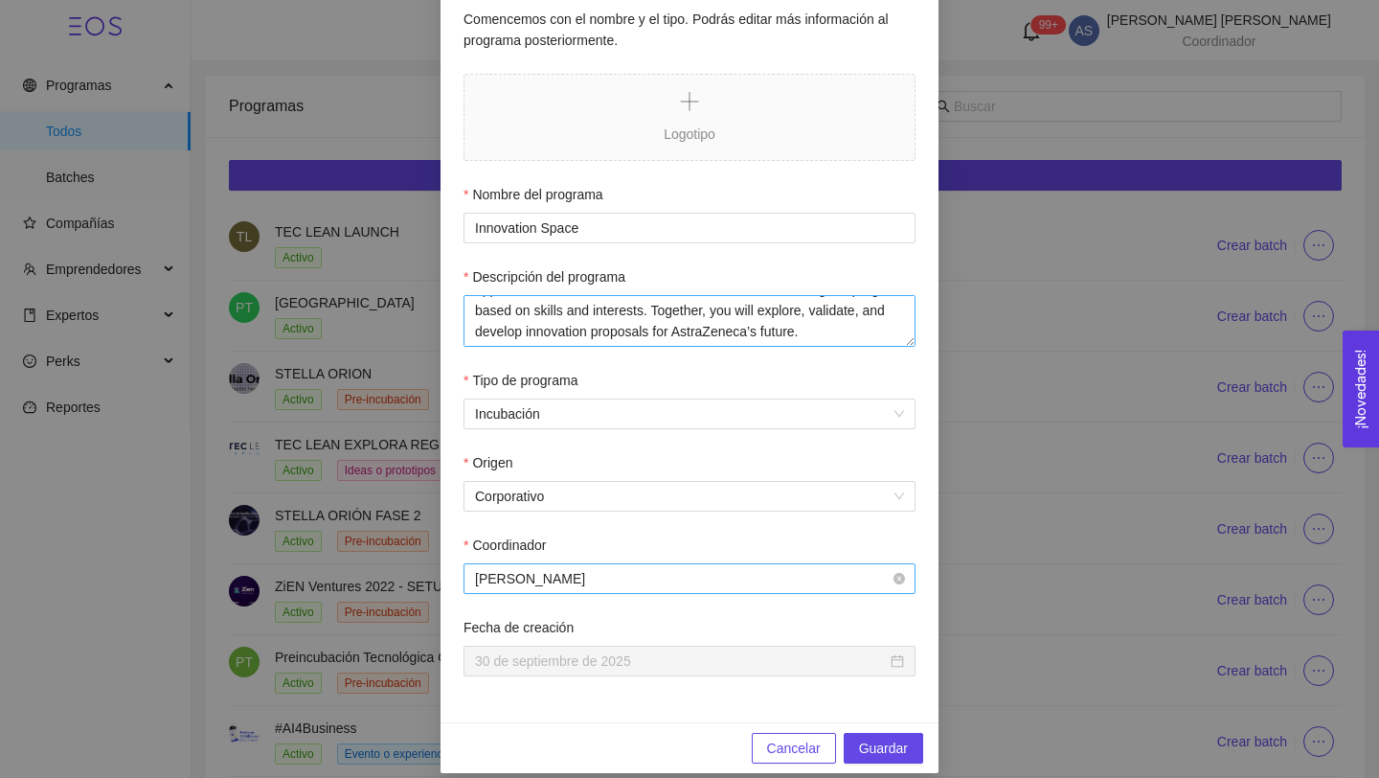
scroll to position [229, 0]
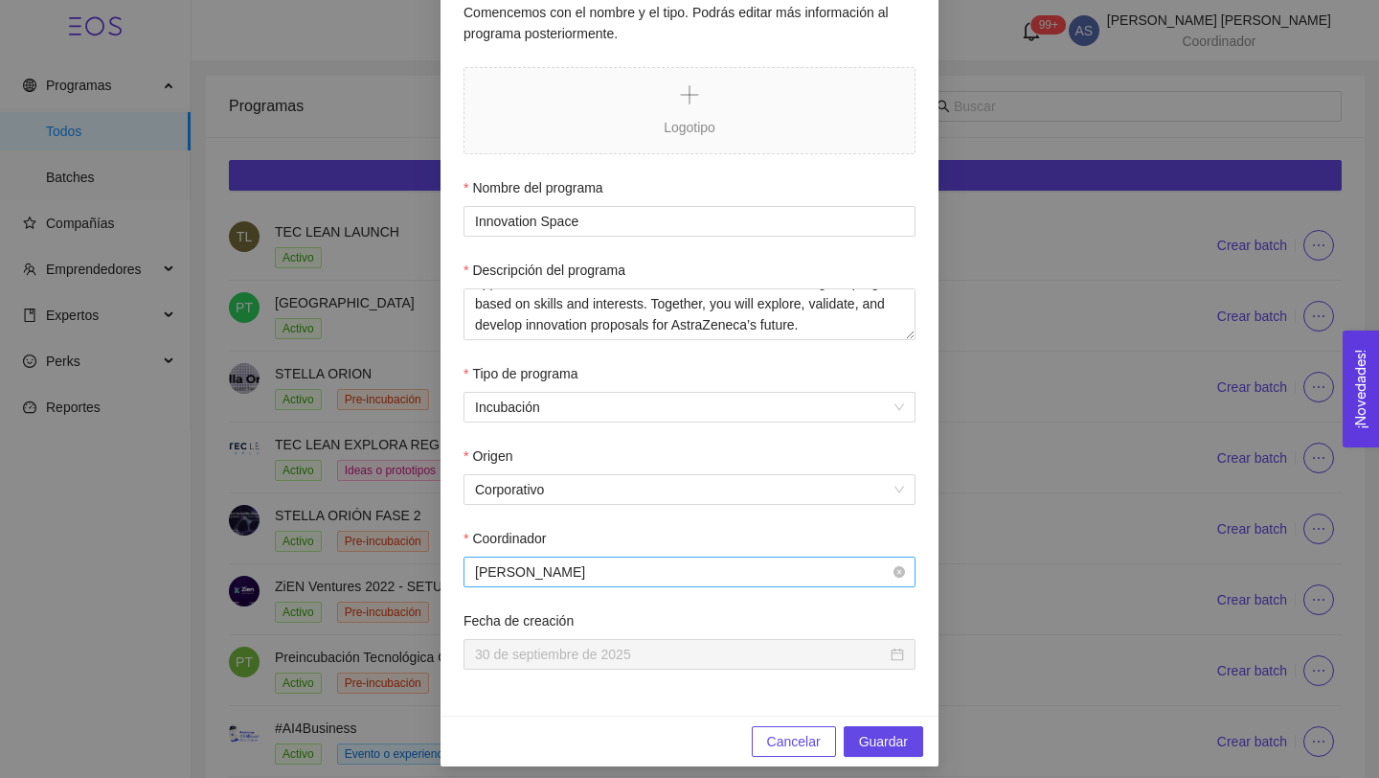
click at [689, 562] on span "[PERSON_NAME]" at bounding box center [689, 571] width 429 height 29
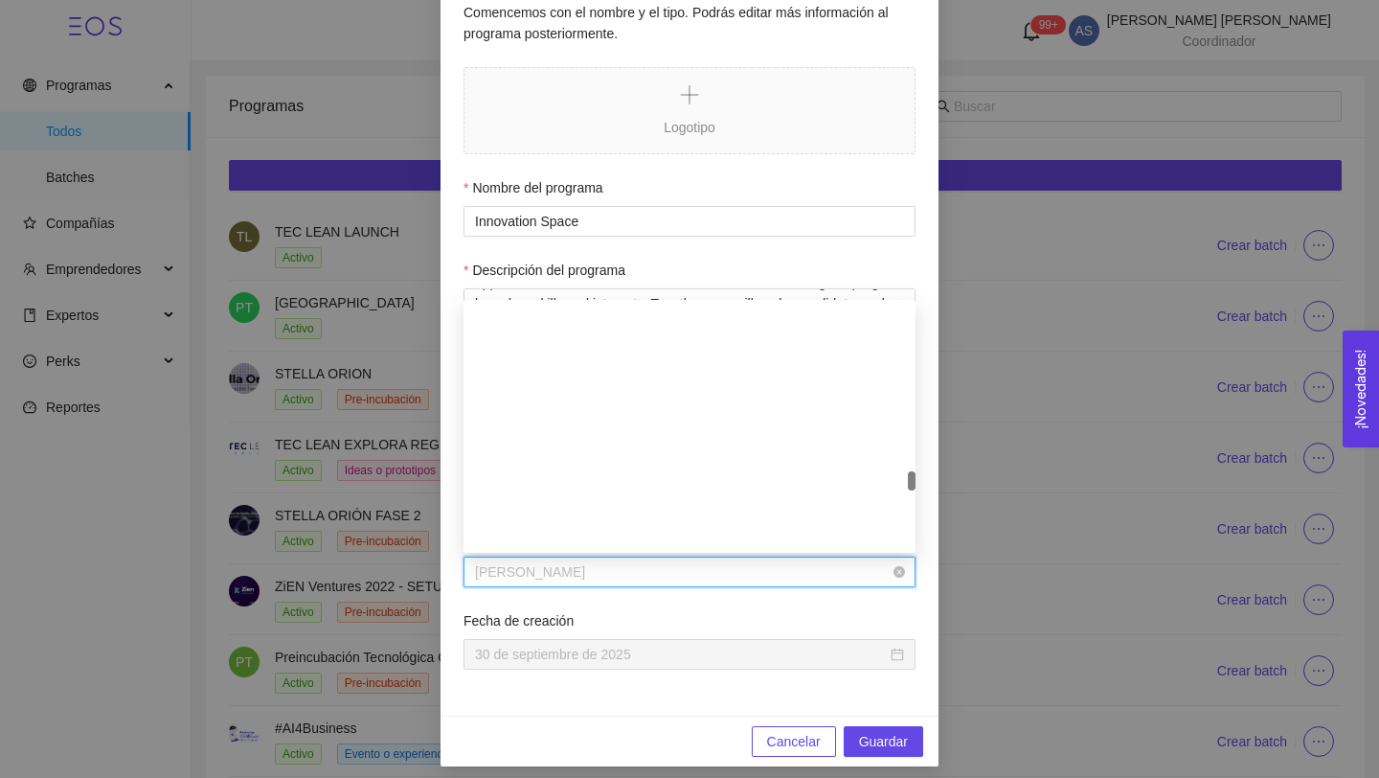
scroll to position [5577, 0]
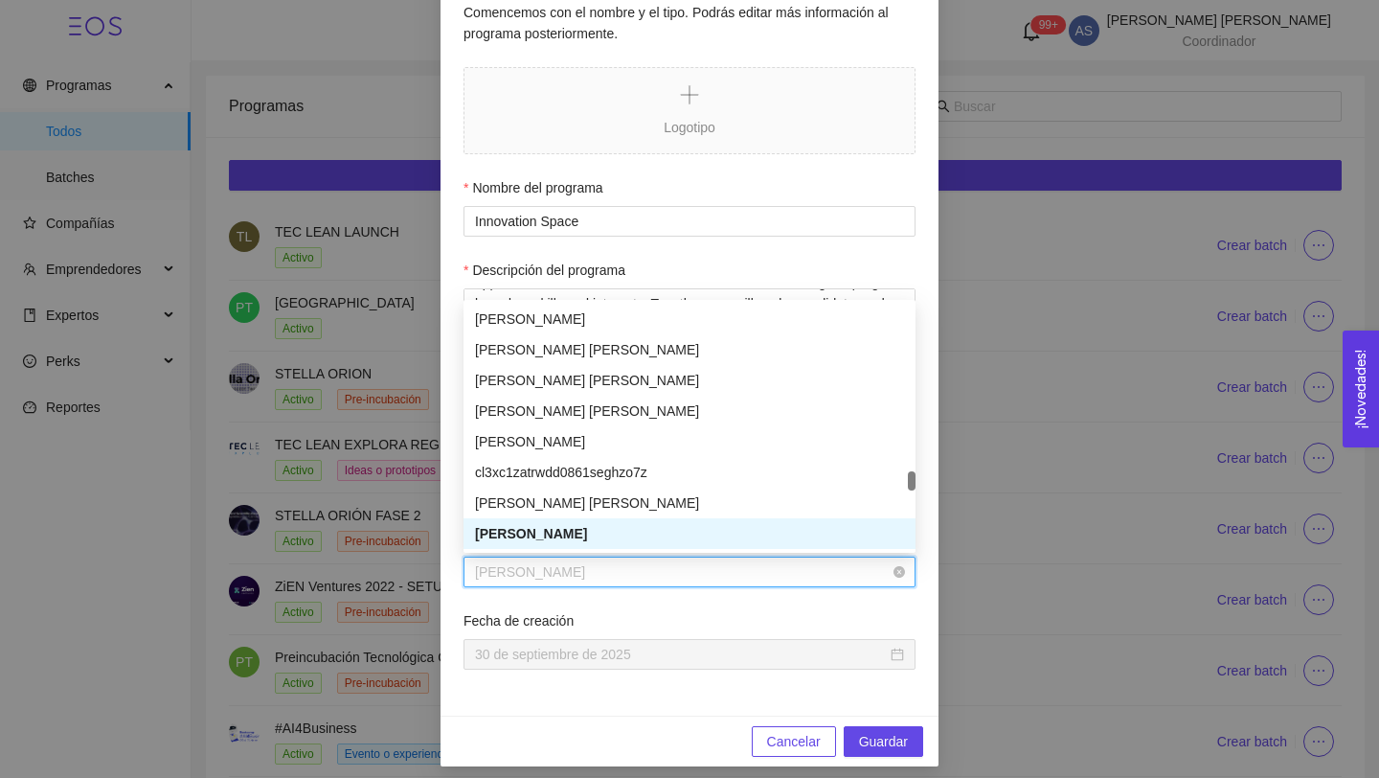
click at [690, 563] on span "[PERSON_NAME]" at bounding box center [689, 571] width 429 height 29
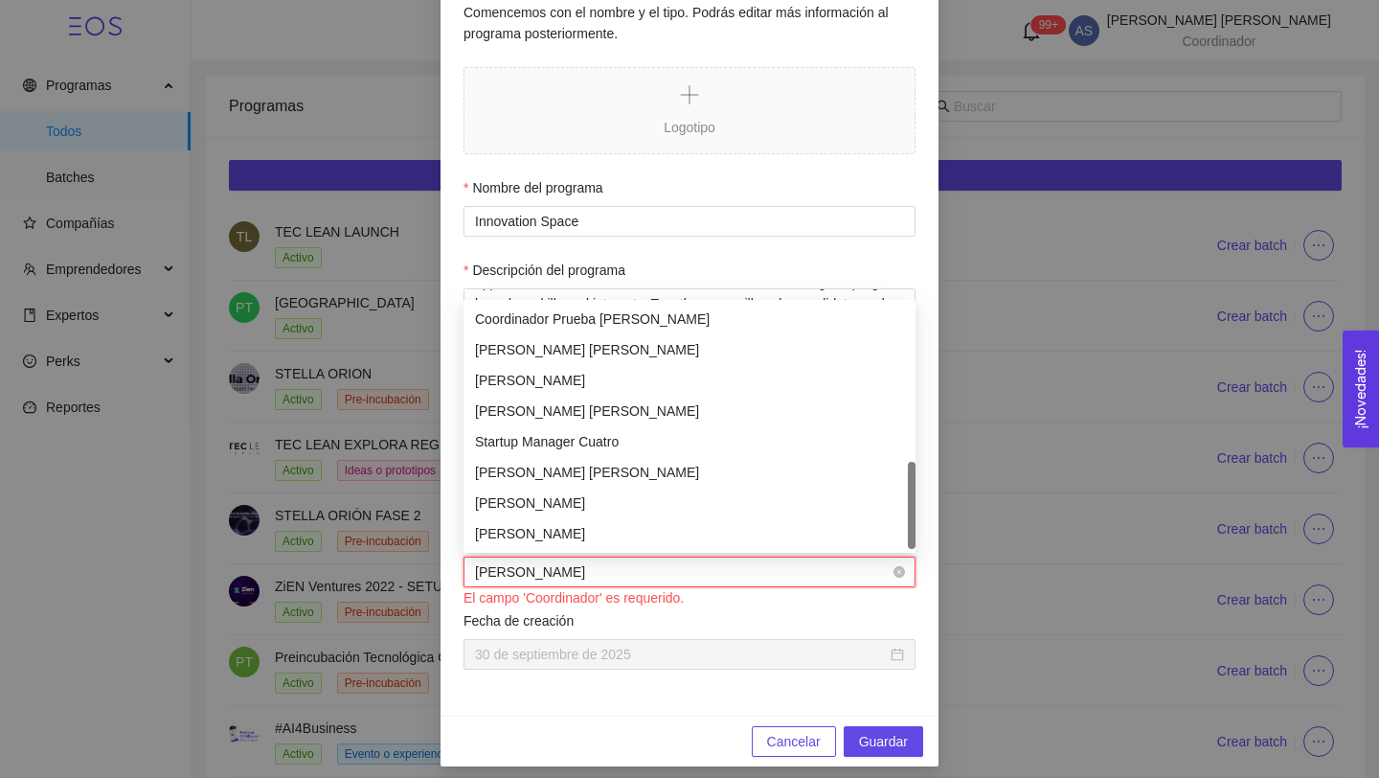
type input "[PERSON_NAME]"
click at [716, 319] on div "[PERSON_NAME] [PERSON_NAME]" at bounding box center [689, 318] width 429 height 21
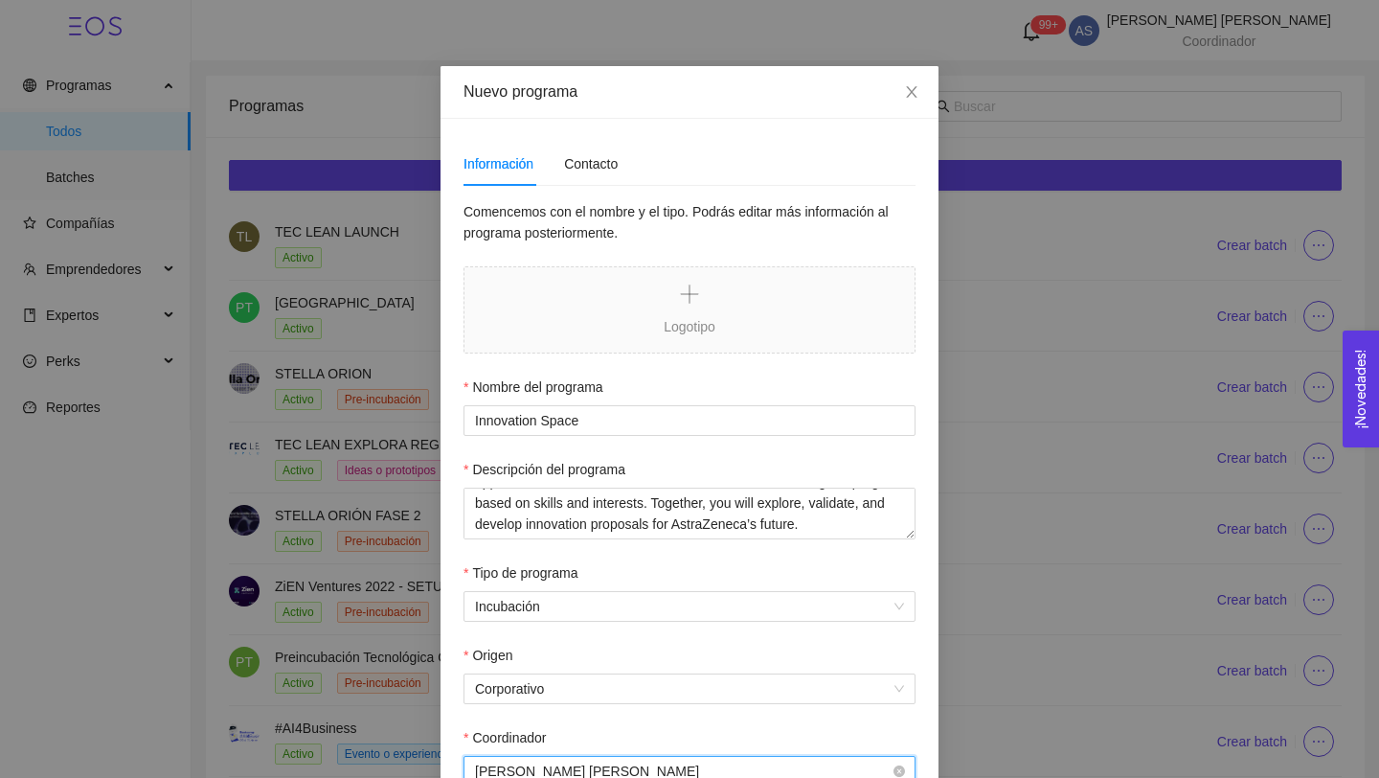
scroll to position [0, 0]
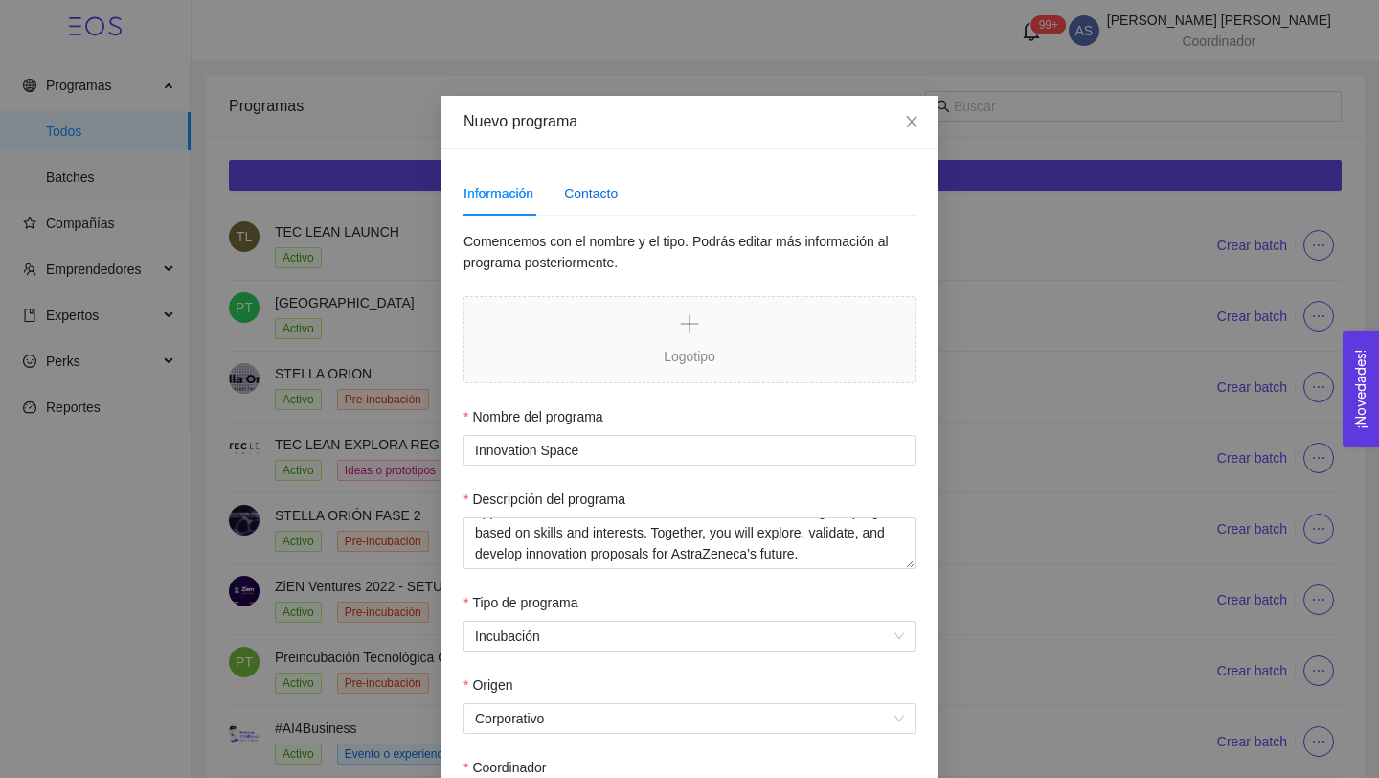
click at [609, 193] on div "Contacto" at bounding box center [591, 193] width 54 height 21
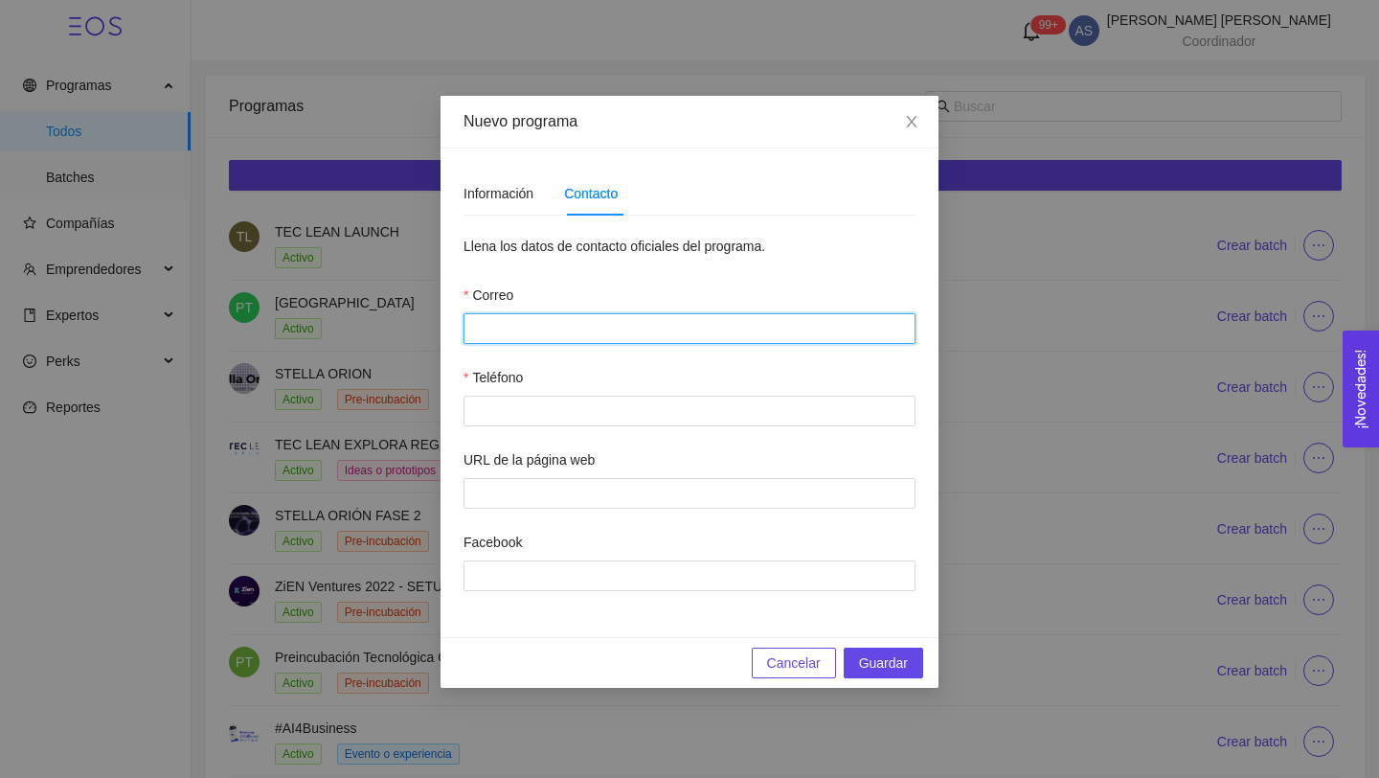
click at [606, 329] on input "Correo" at bounding box center [689, 328] width 452 height 31
type input "[EMAIL_ADDRESS][PERSON_NAME][DOMAIN_NAME]"
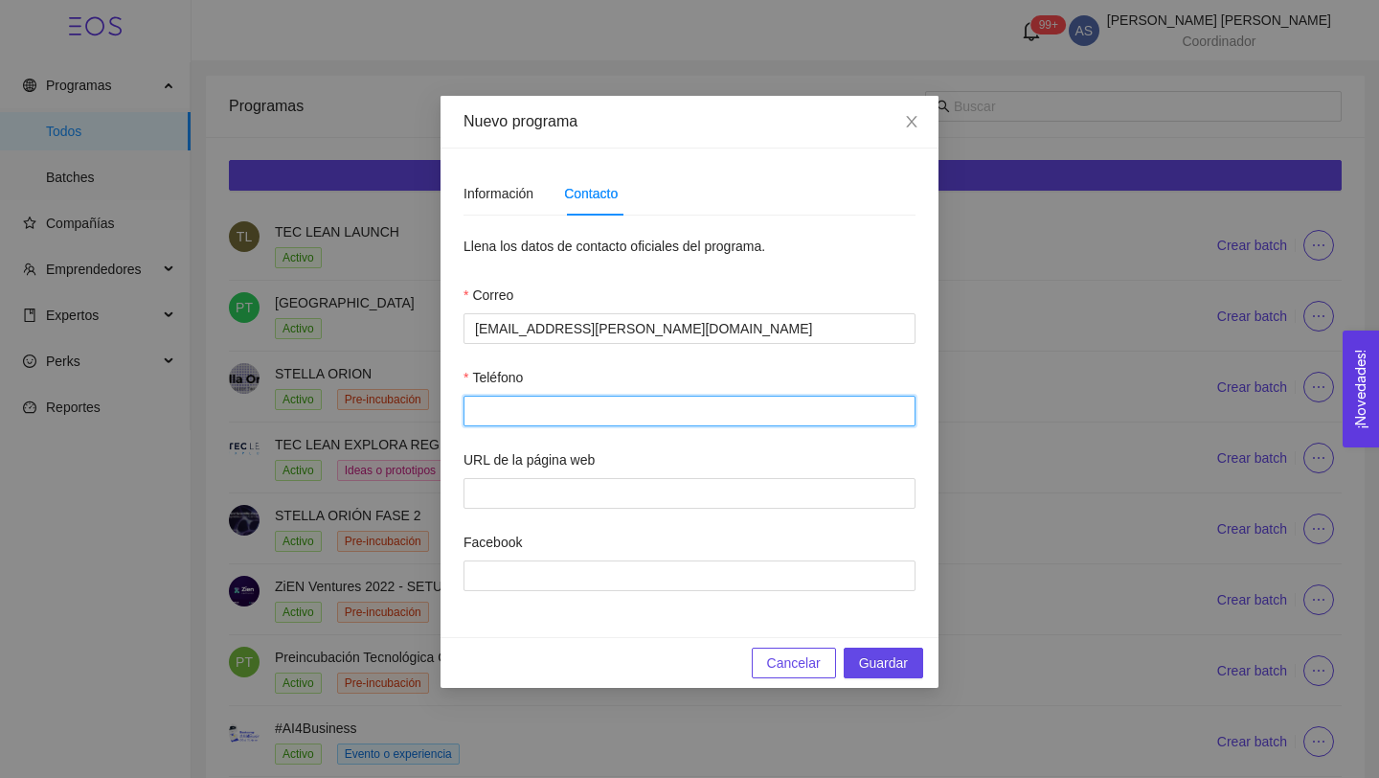
click at [588, 406] on input "Teléfono" at bounding box center [689, 410] width 452 height 31
type input "3313874454"
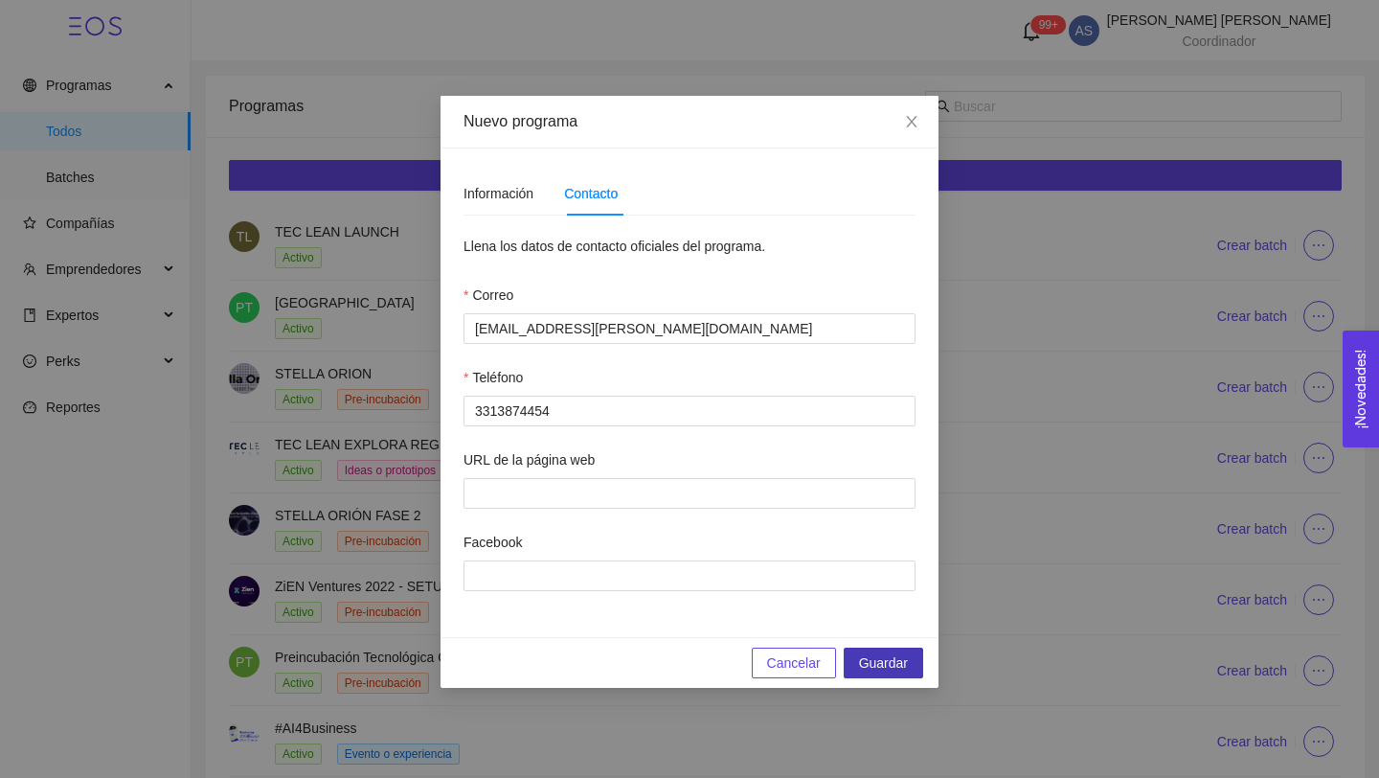
click at [913, 674] on button "Guardar" at bounding box center [883, 662] width 79 height 31
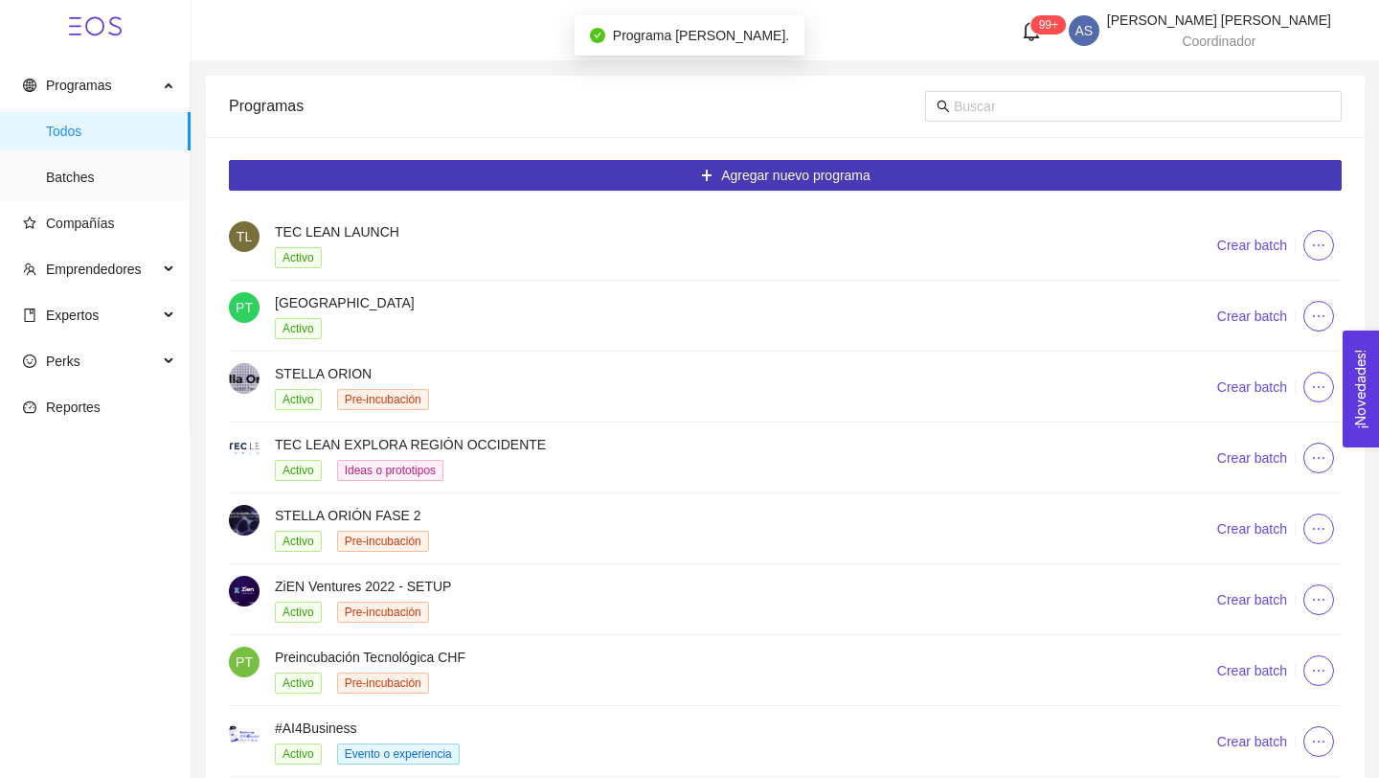
scroll to position [227, 0]
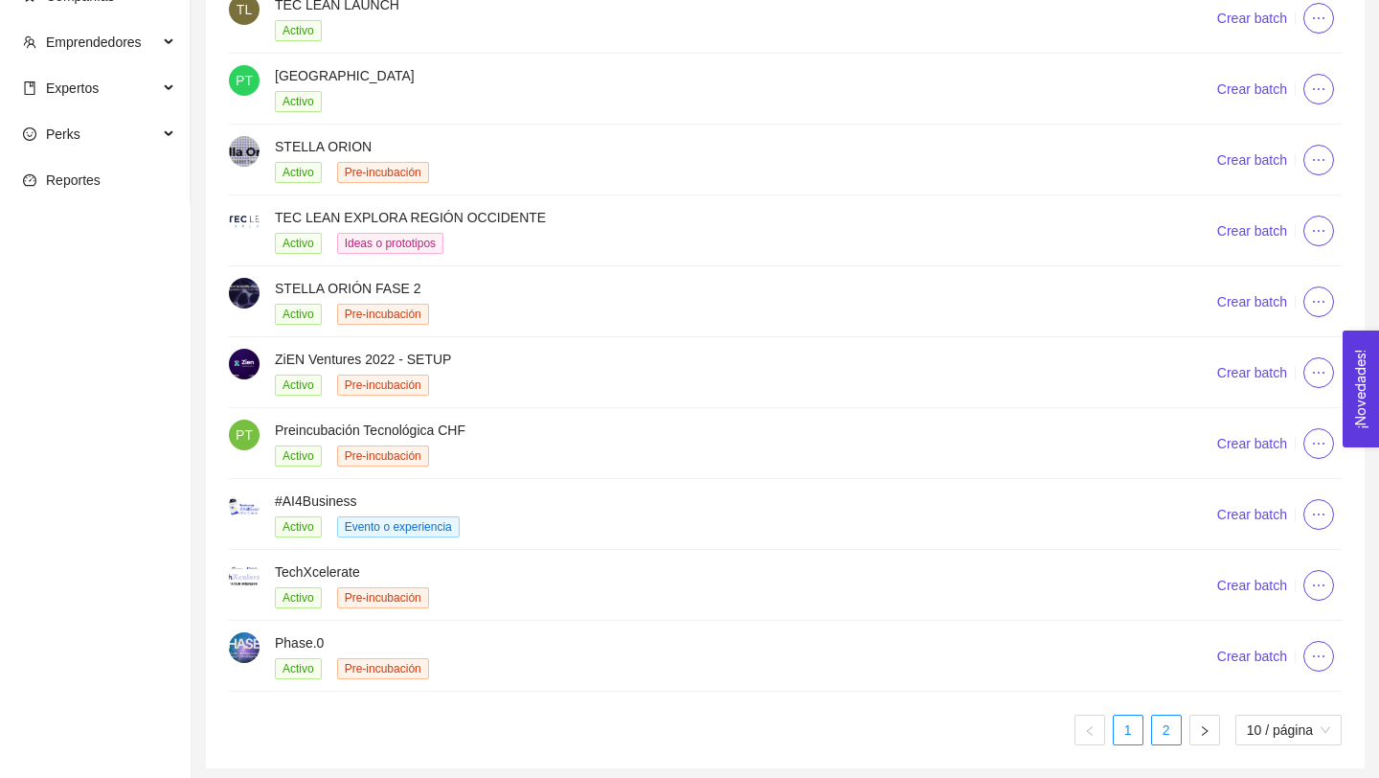
click at [1158, 717] on link "2" at bounding box center [1166, 729] width 29 height 29
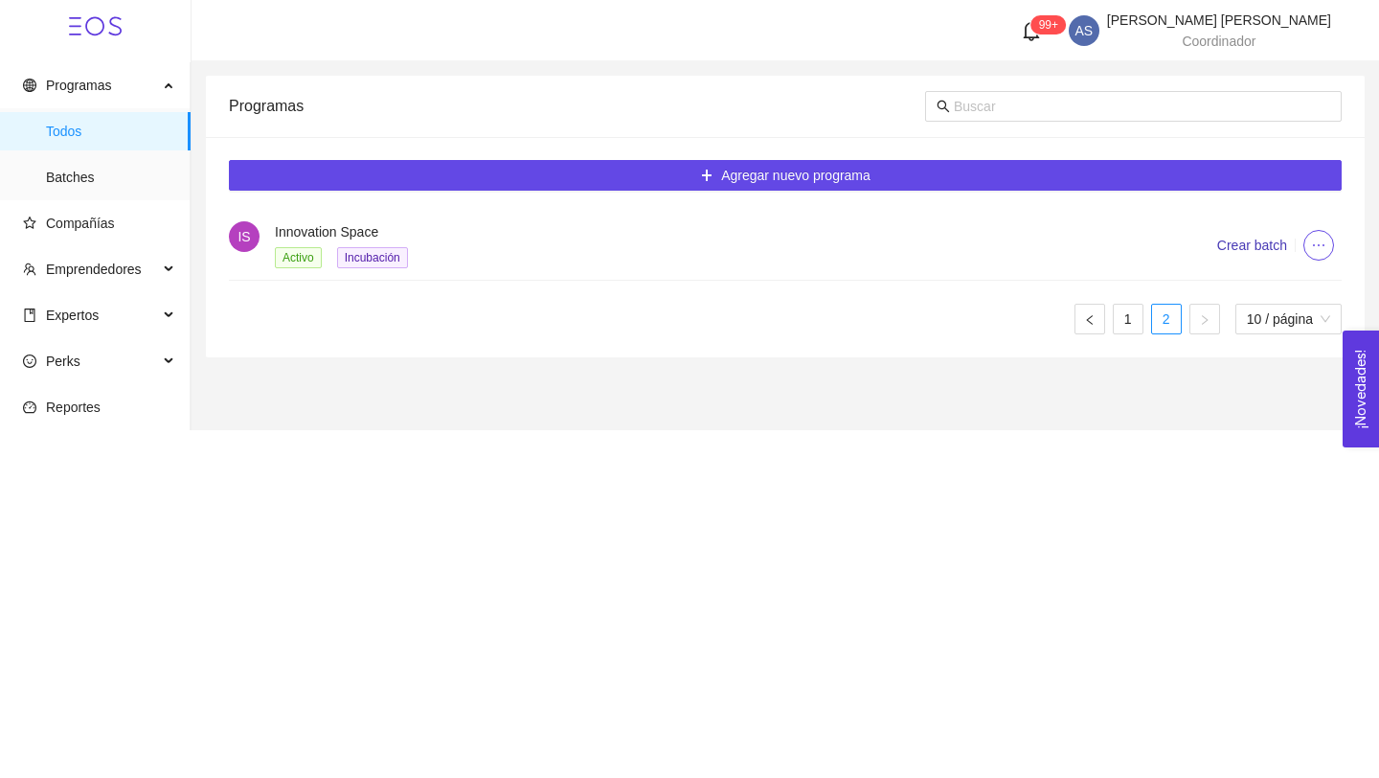
click at [1257, 252] on span "Crear batch" at bounding box center [1252, 245] width 70 height 21
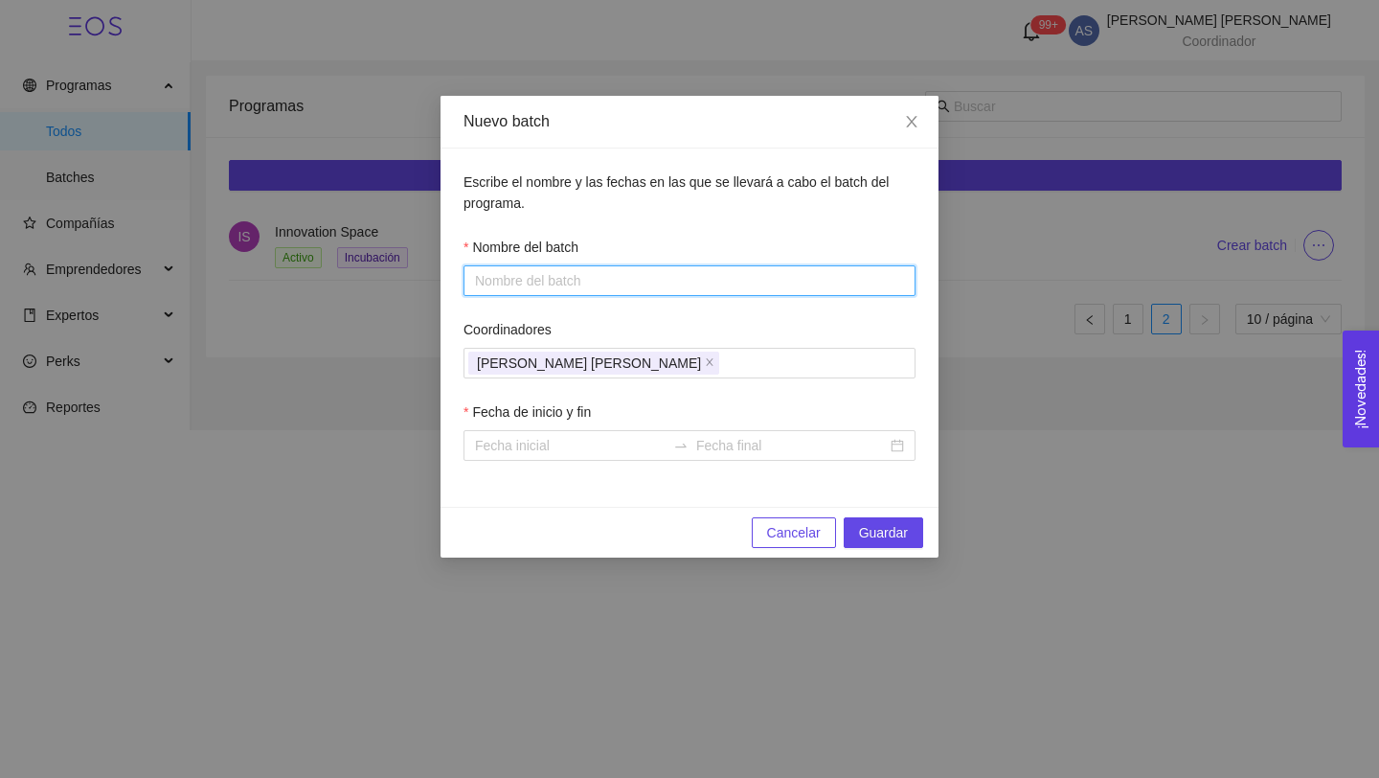
click at [667, 282] on input "Nombre del batch" at bounding box center [689, 280] width 452 height 31
type input "2"
type input "s"
click at [751, 375] on div "[PERSON_NAME] [PERSON_NAME]" at bounding box center [679, 363] width 423 height 27
type input "2025"
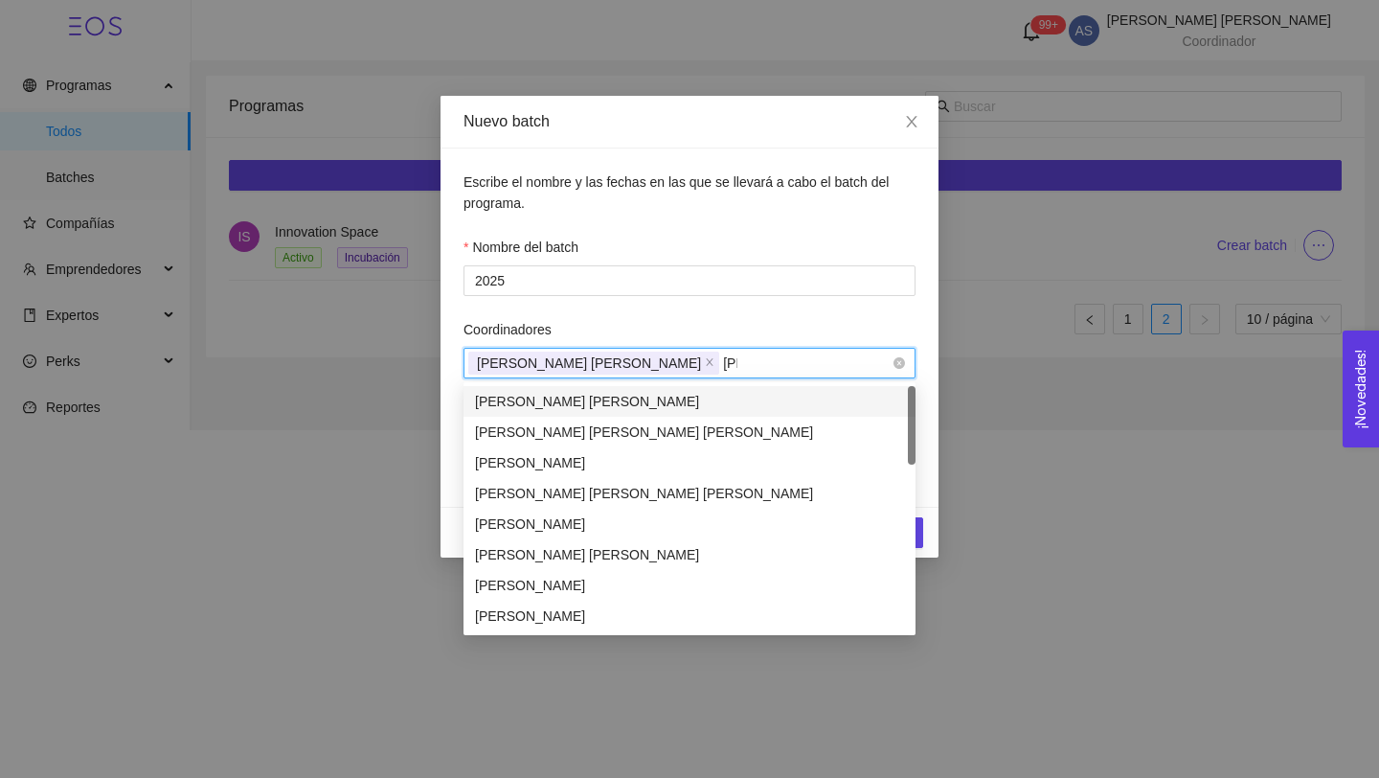
type input "jash"
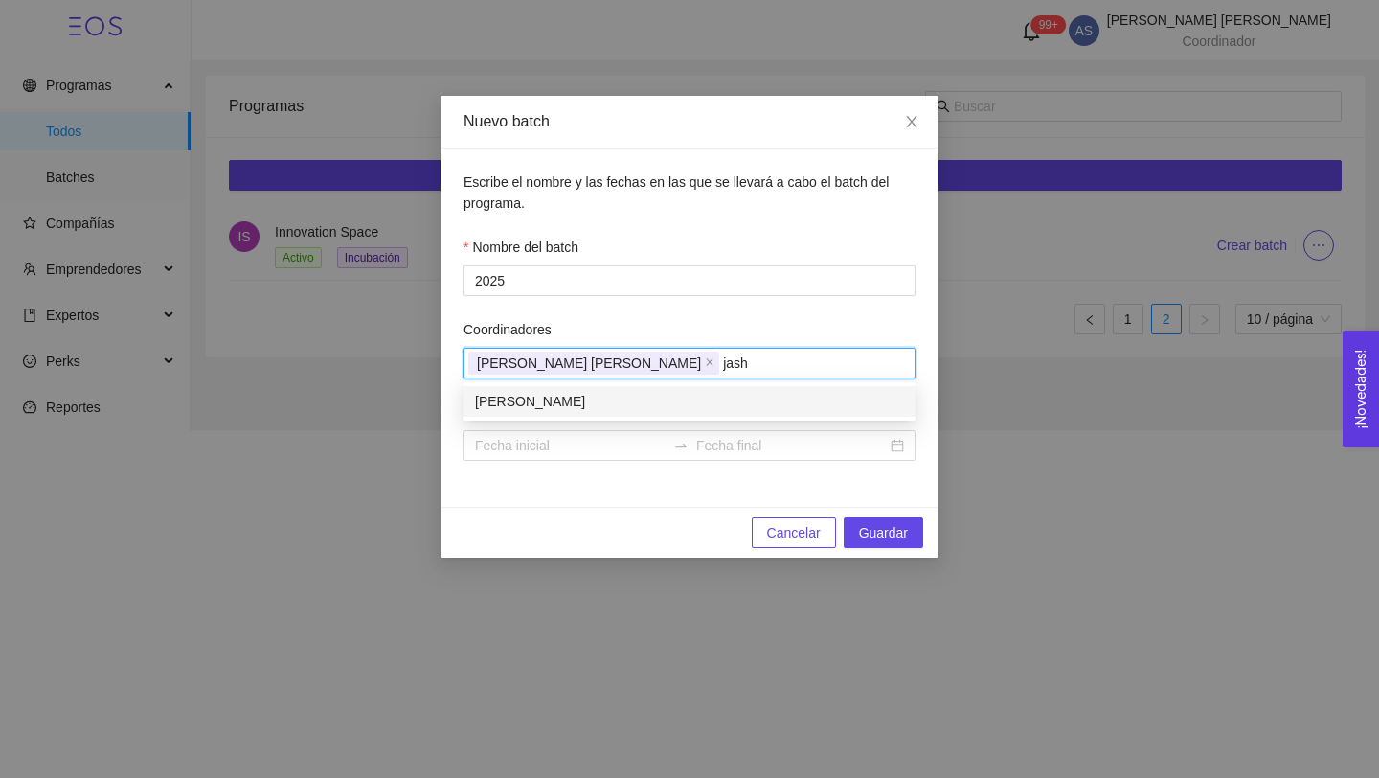
click at [735, 399] on div "[PERSON_NAME]" at bounding box center [689, 401] width 429 height 21
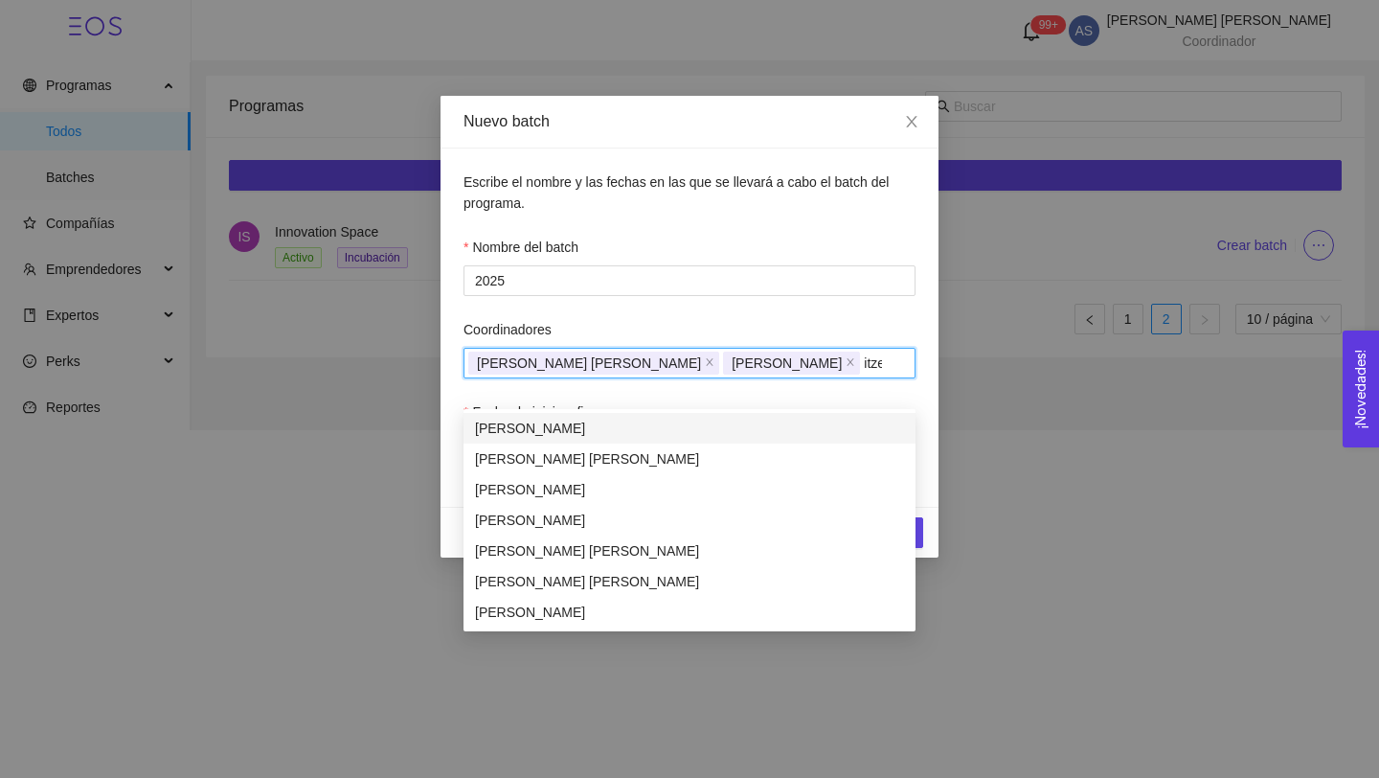
type input "itzee"
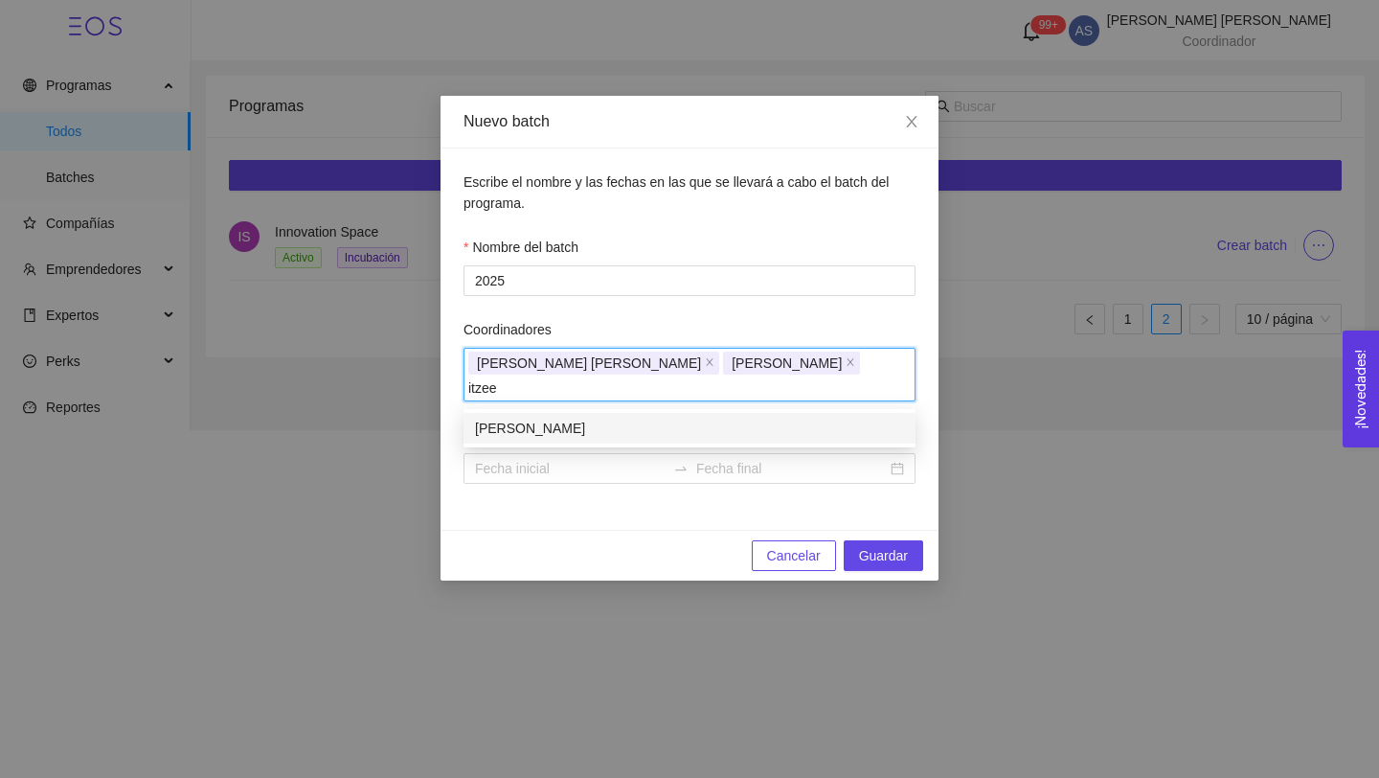
click at [707, 419] on div "[PERSON_NAME]" at bounding box center [689, 427] width 429 height 21
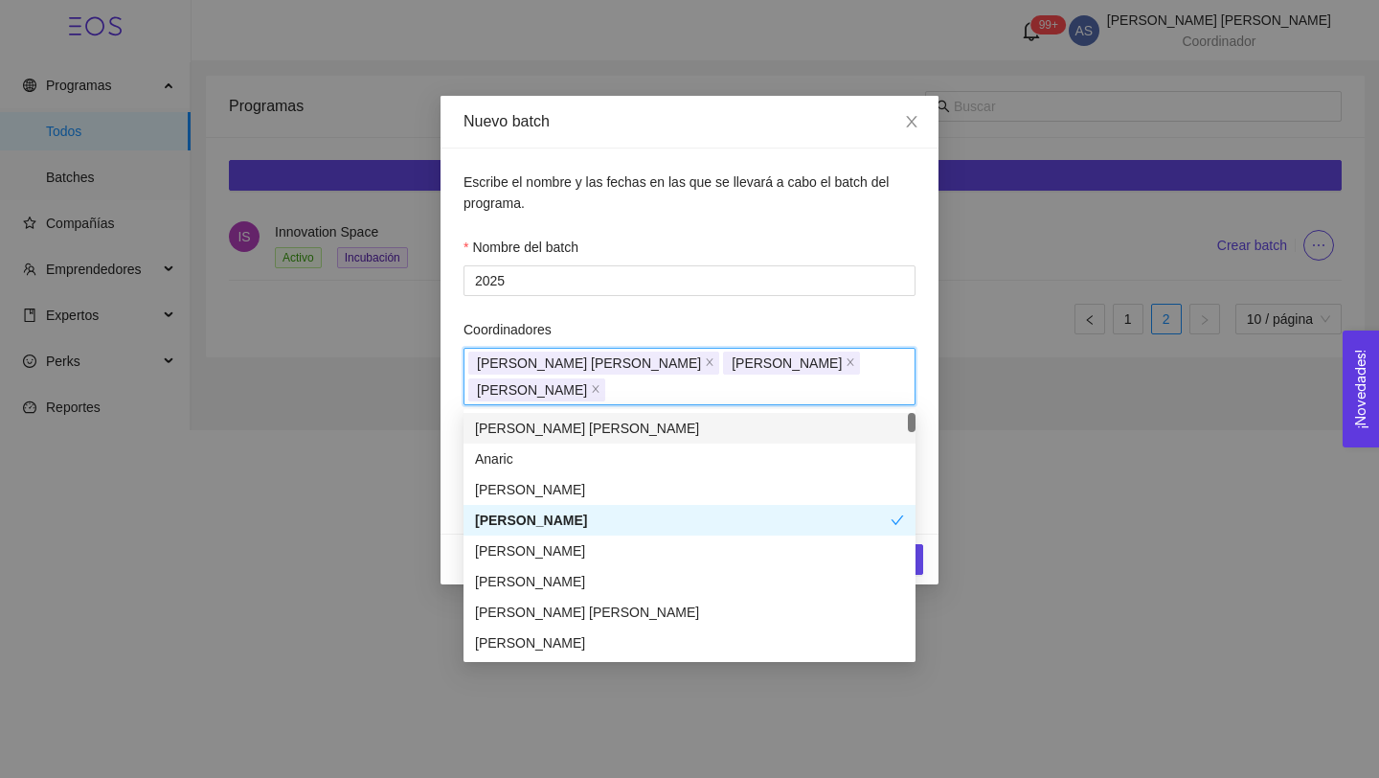
click at [852, 342] on div "Coordinadores" at bounding box center [689, 333] width 452 height 29
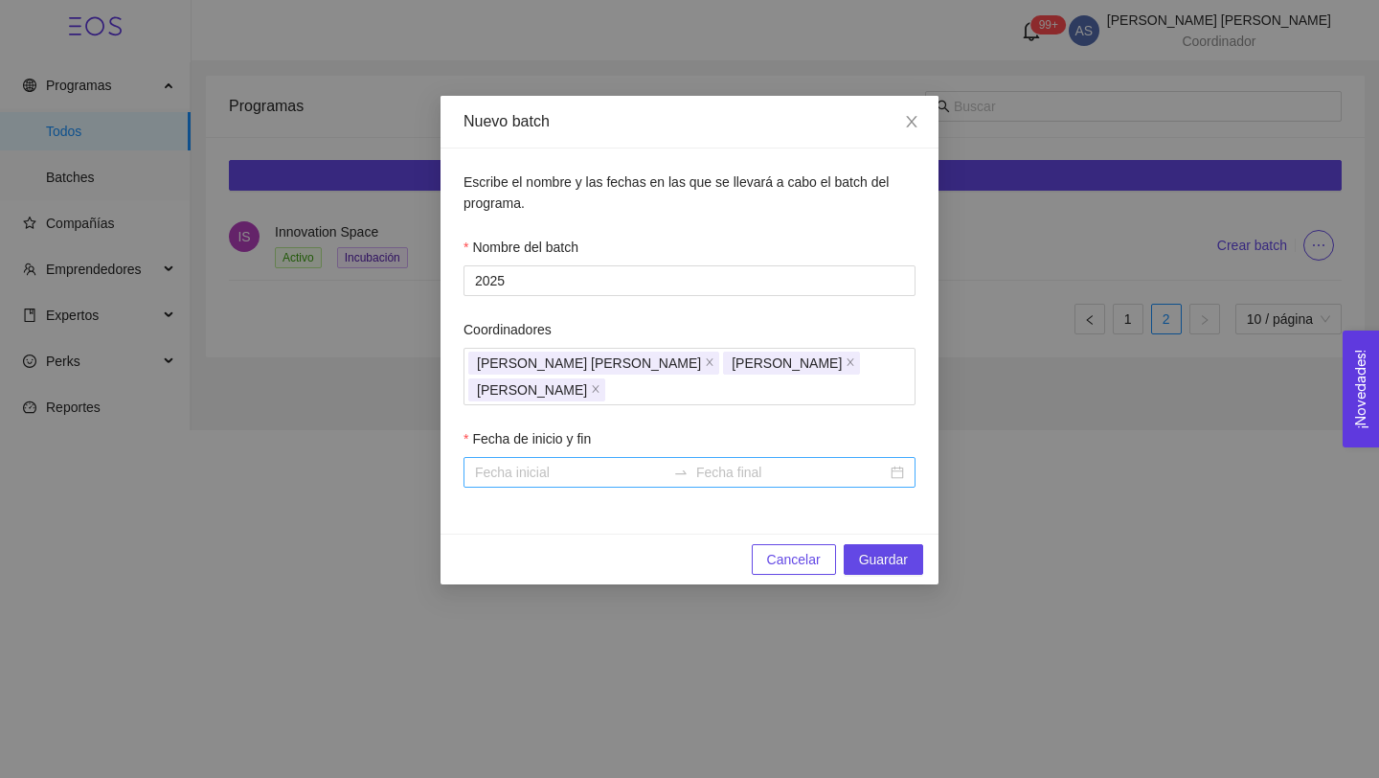
click at [579, 473] on input "Fecha de inicio y fin" at bounding box center [570, 472] width 191 height 21
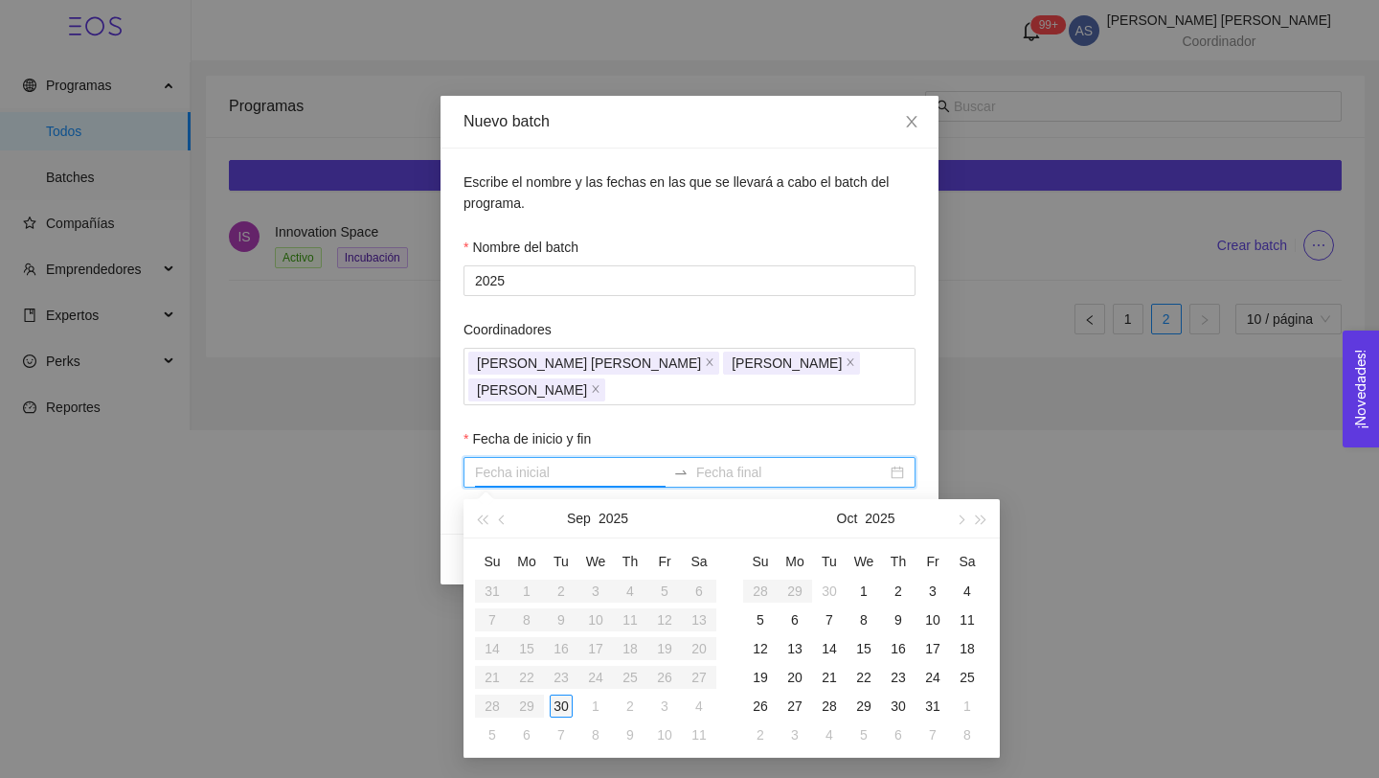
type input "[DATE]"
click at [571, 700] on div "30" at bounding box center [561, 705] width 23 height 23
click at [958, 516] on span "button" at bounding box center [960, 519] width 10 height 10
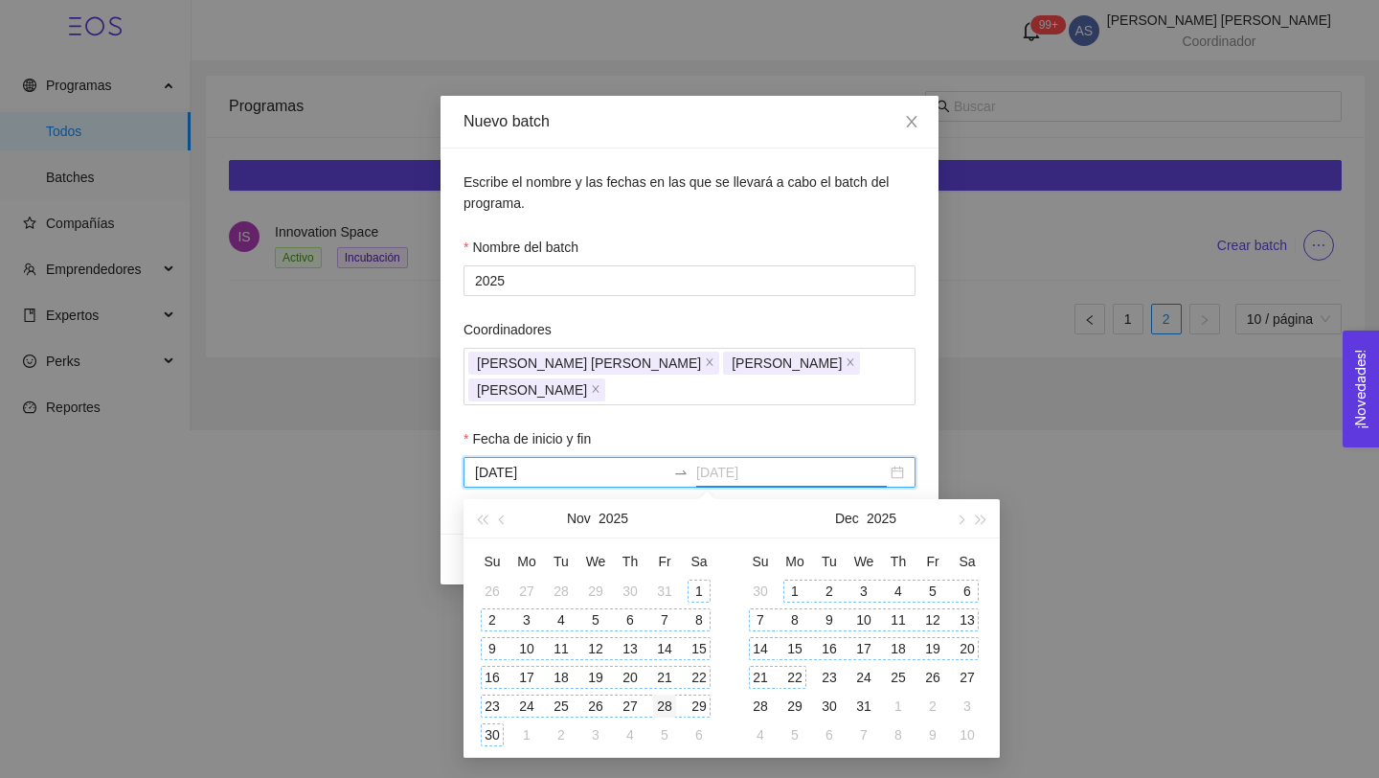
type input "[DATE]"
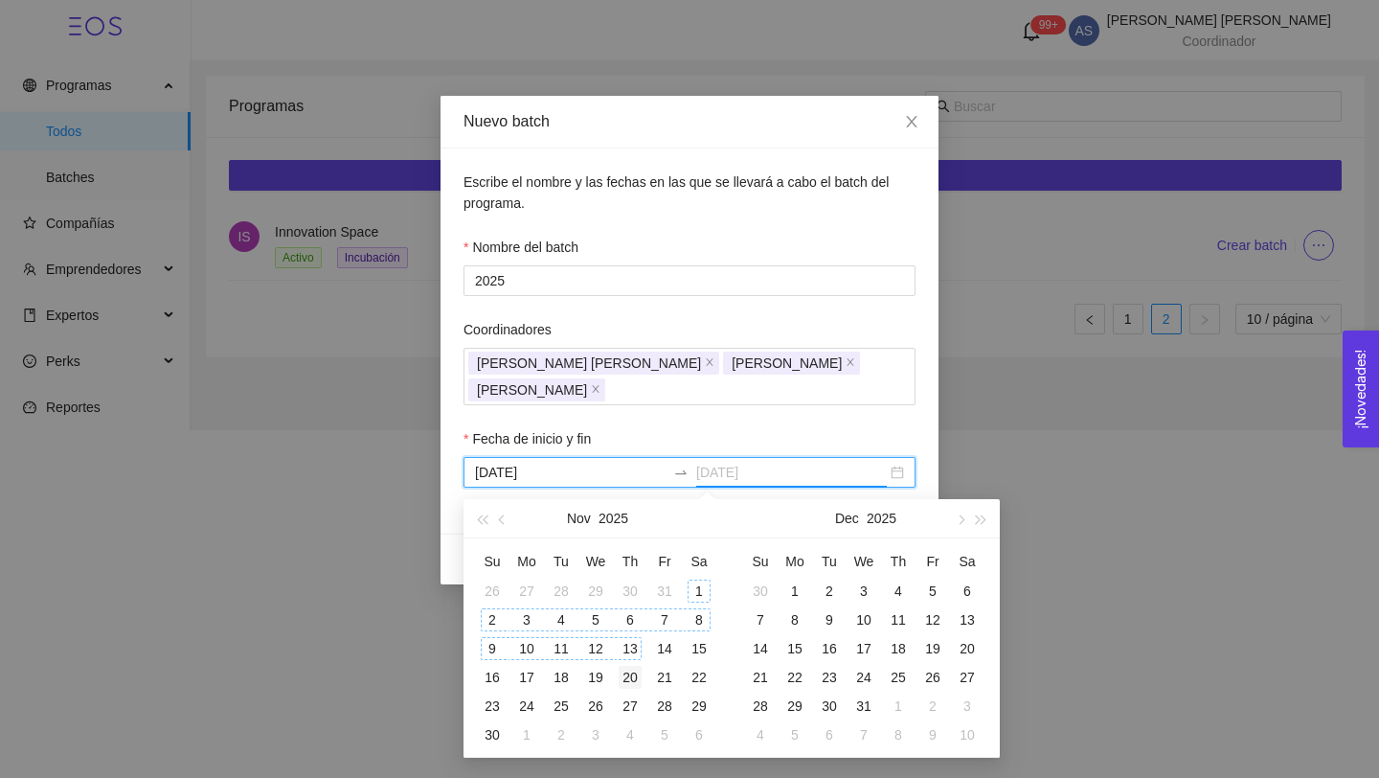
type input "[DATE]"
click at [628, 667] on div "20" at bounding box center [630, 677] width 23 height 23
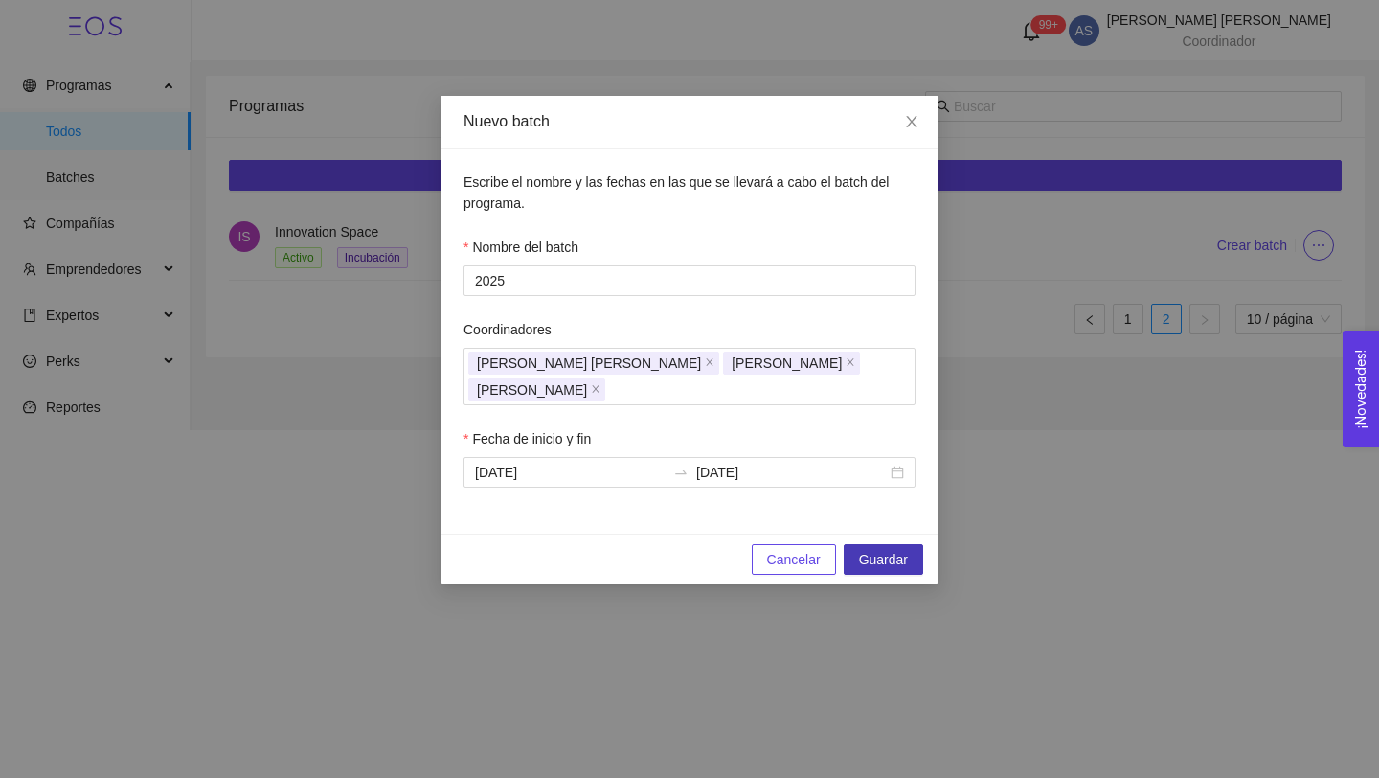
click at [910, 567] on button "Guardar" at bounding box center [883, 559] width 79 height 31
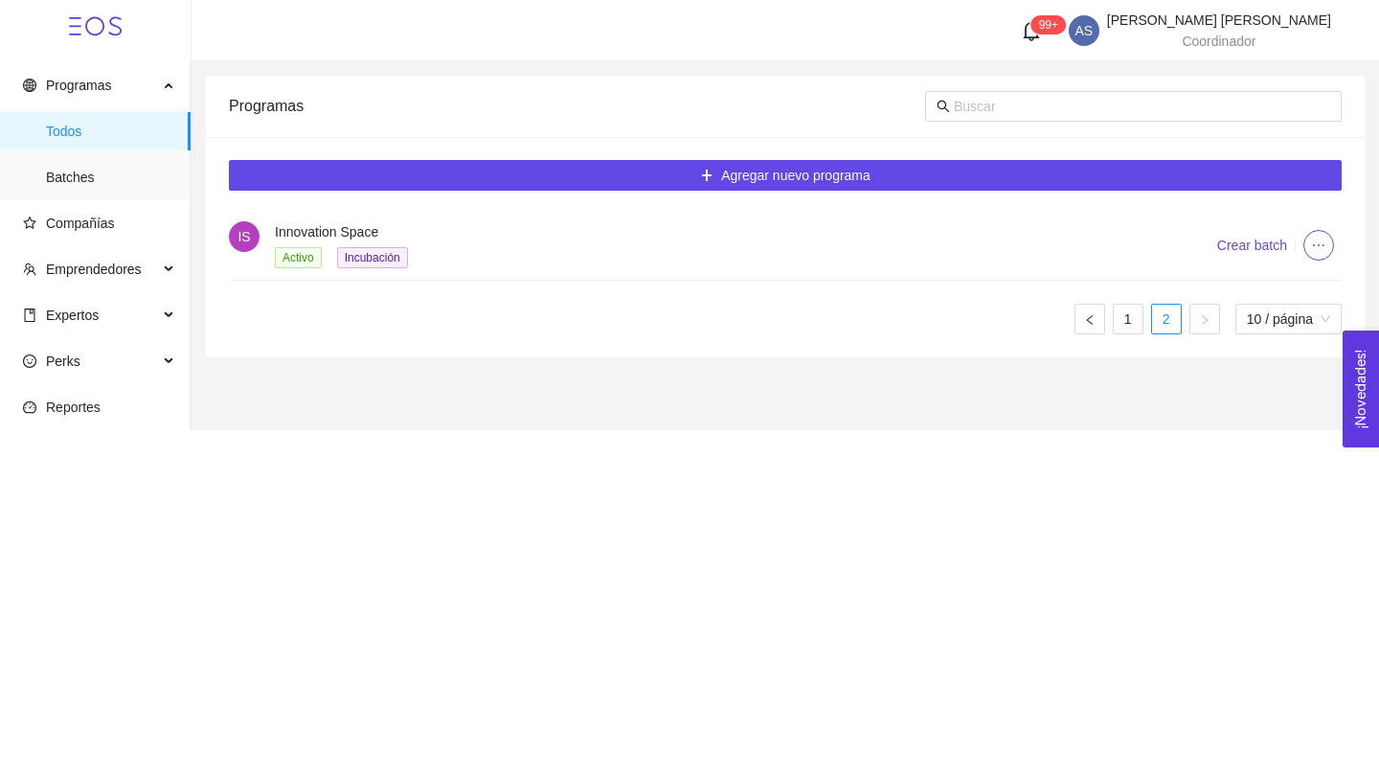
click at [366, 236] on h4 "Innovation Space" at bounding box center [722, 231] width 895 height 21
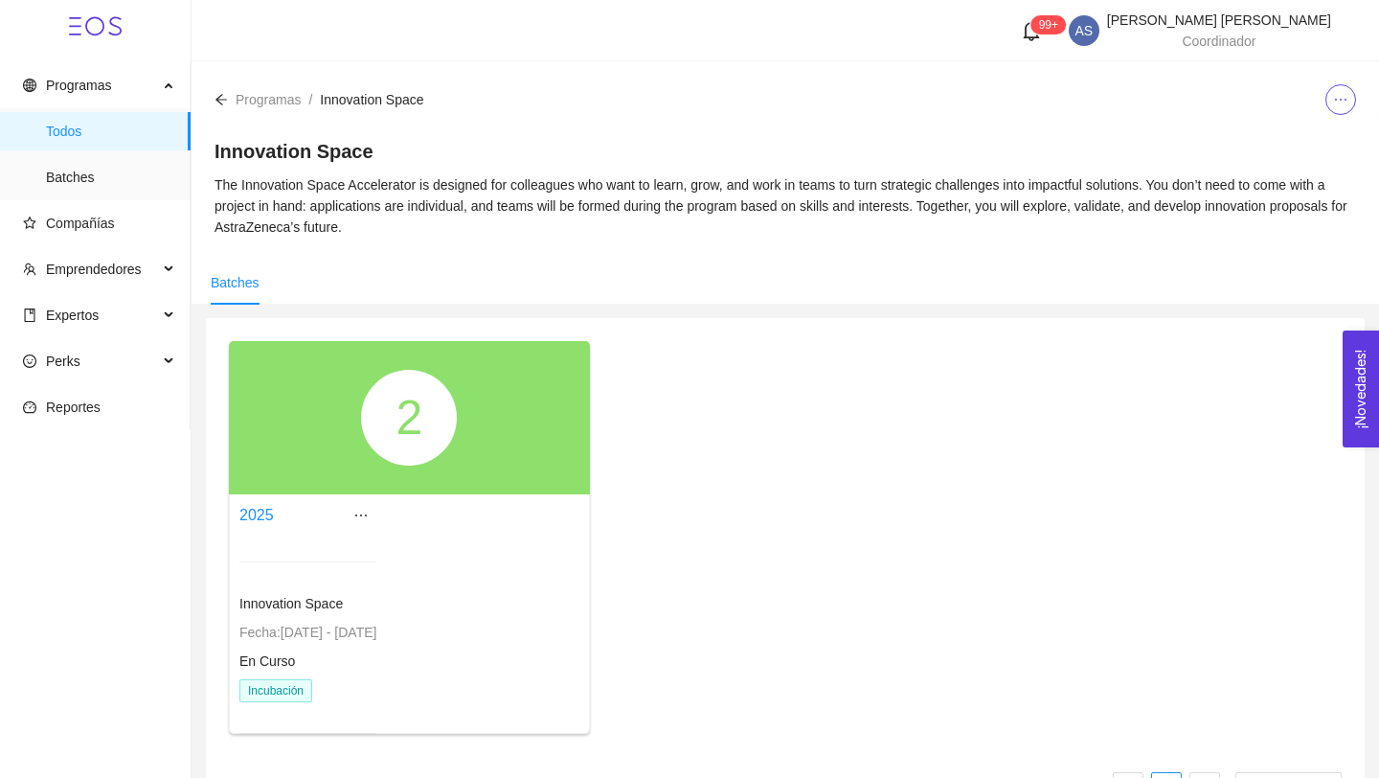
click at [257, 95] on span "Programas" at bounding box center [268, 99] width 65 height 15
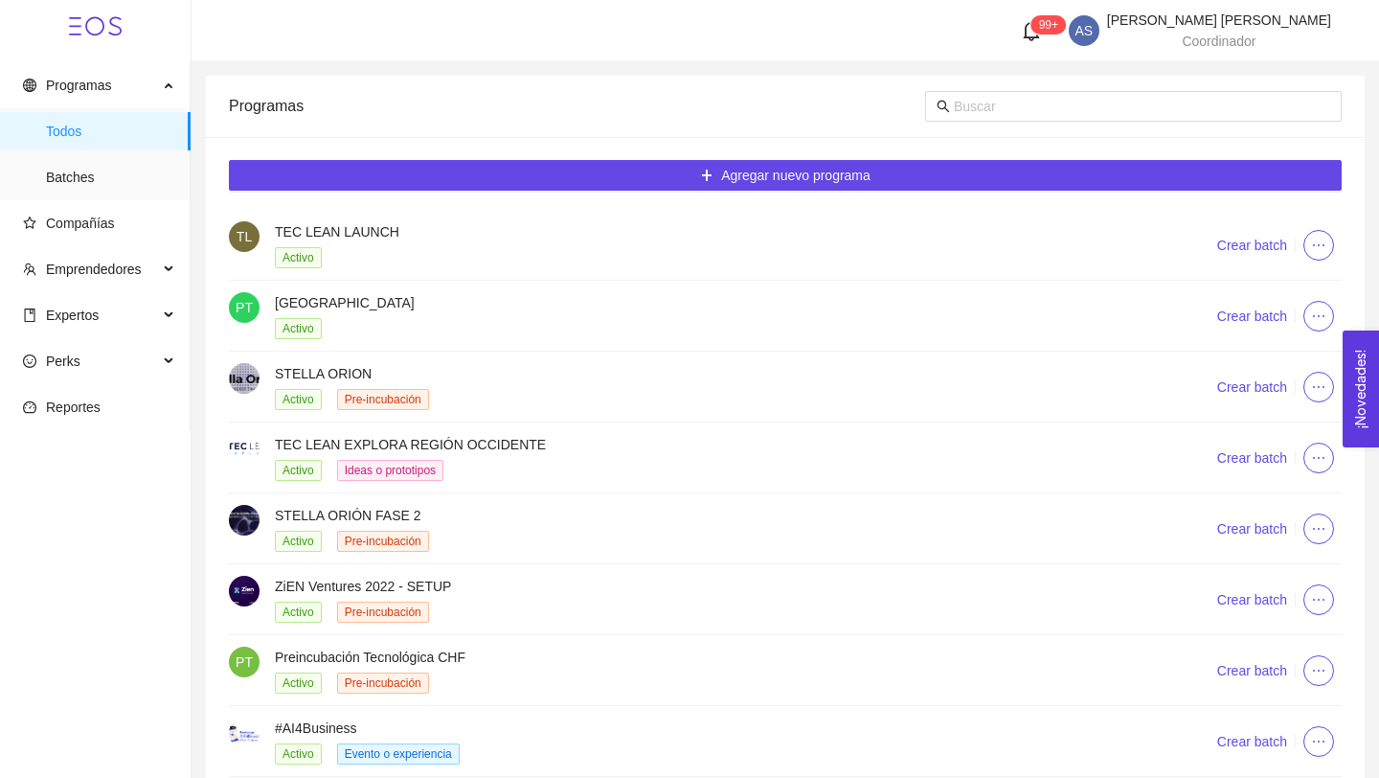
scroll to position [227, 0]
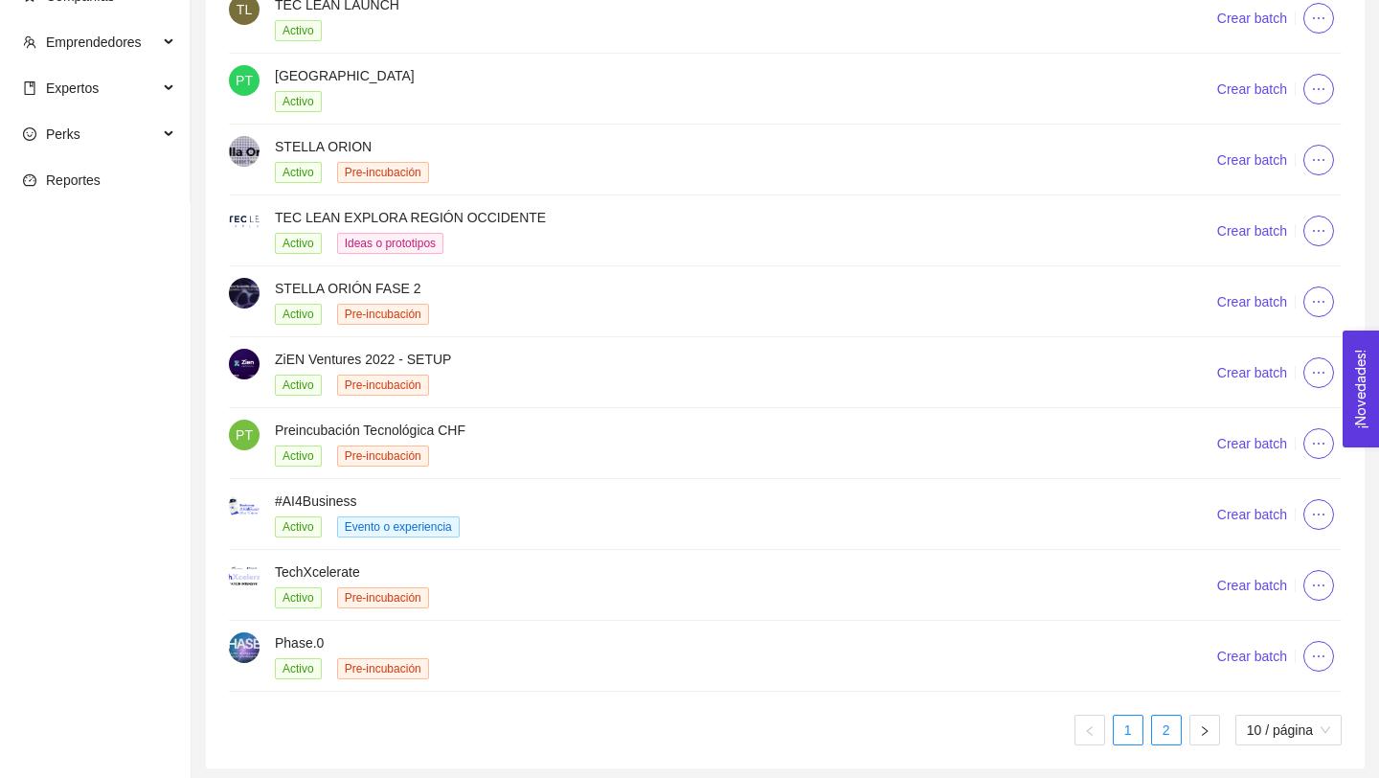
click at [1176, 734] on link "2" at bounding box center [1166, 729] width 29 height 29
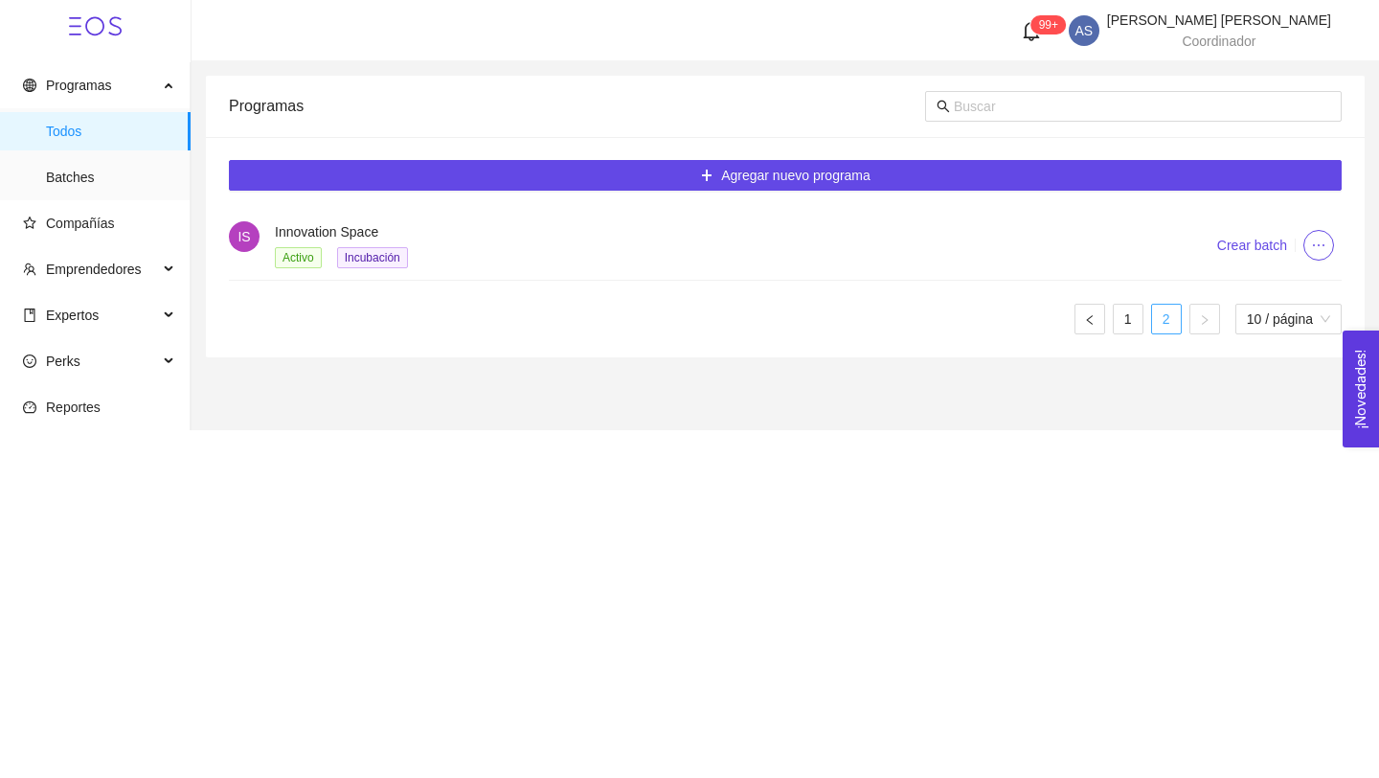
scroll to position [0, 0]
click at [1314, 242] on icon "ellipsis" at bounding box center [1318, 244] width 15 height 15
click at [1291, 274] on span "Editar" at bounding box center [1284, 282] width 71 height 21
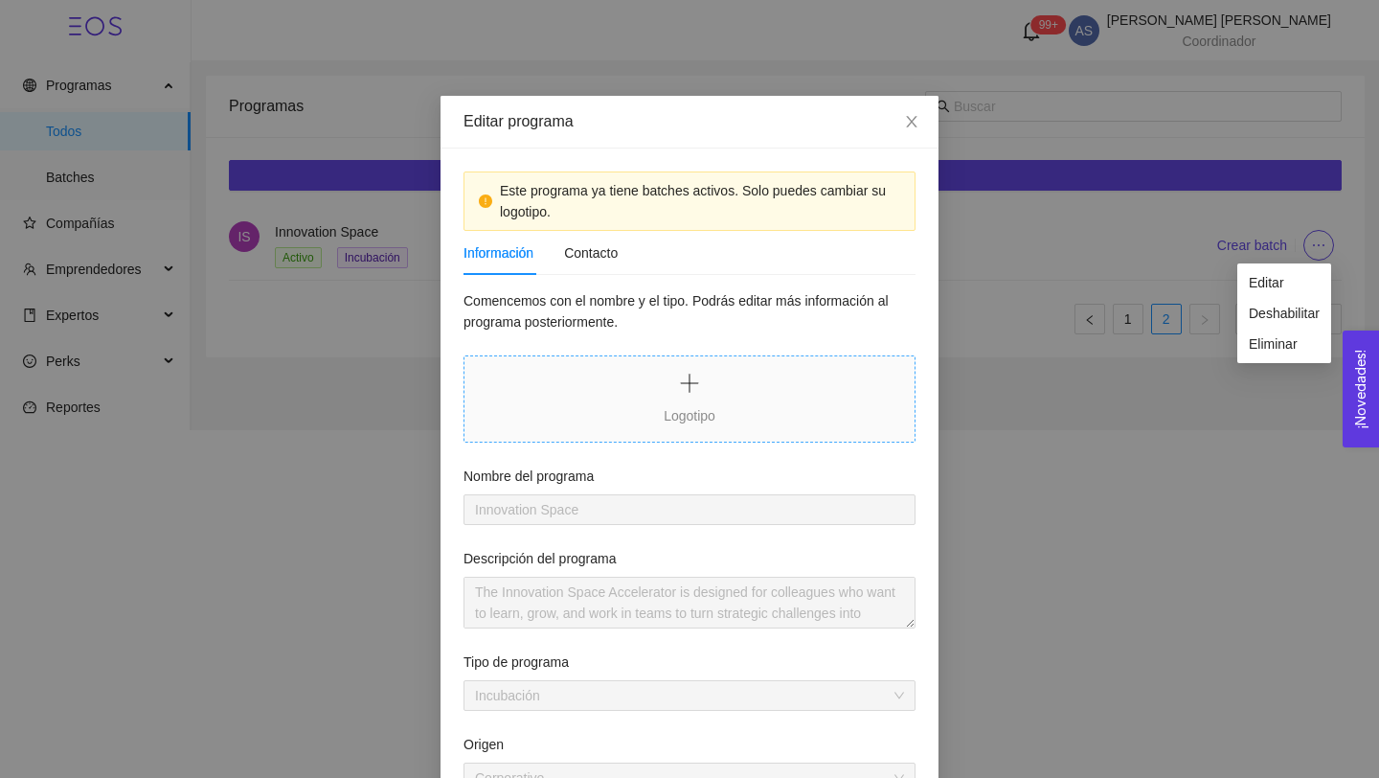
click at [685, 405] on div "Logotipo" at bounding box center [690, 415] width 52 height 21
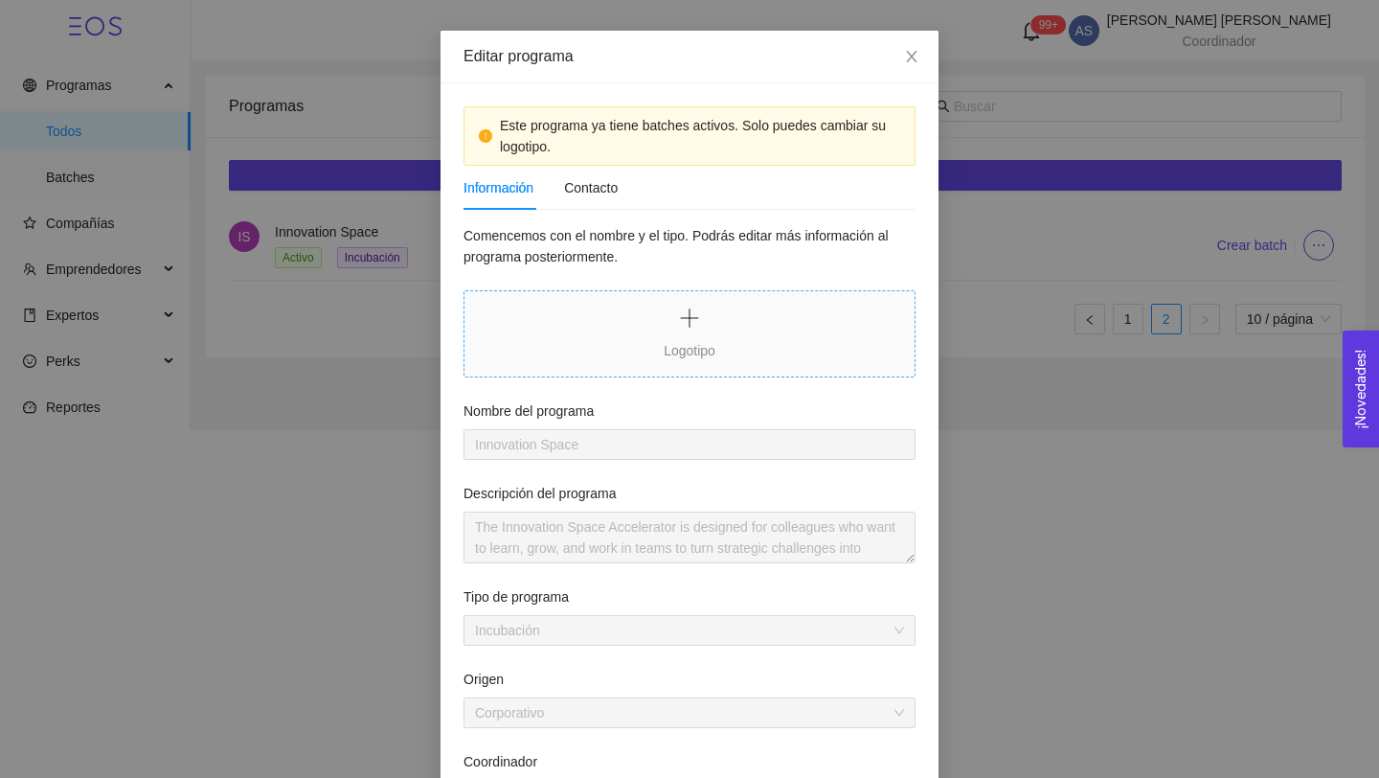
click at [700, 328] on icon "plus" at bounding box center [689, 317] width 23 height 23
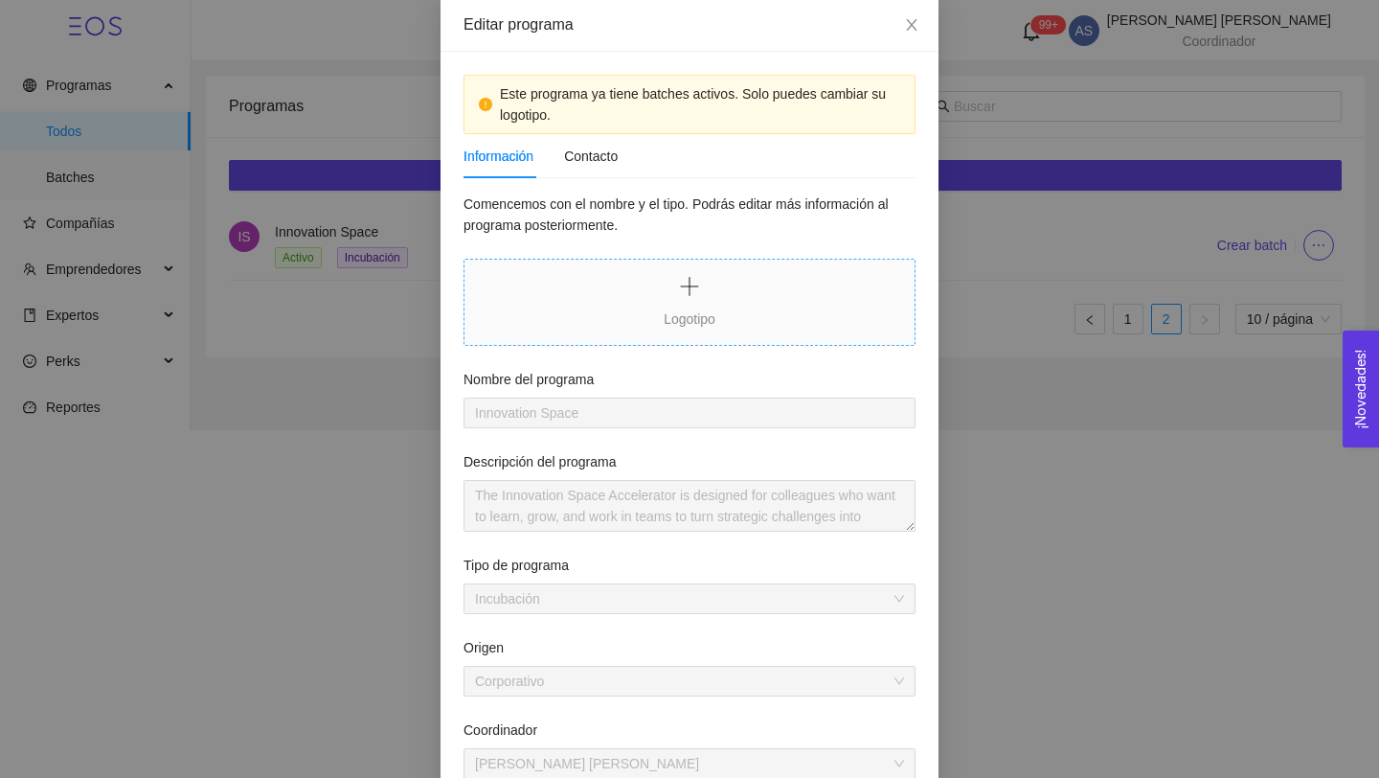
click at [726, 295] on div "Logotipo" at bounding box center [689, 302] width 450 height 55
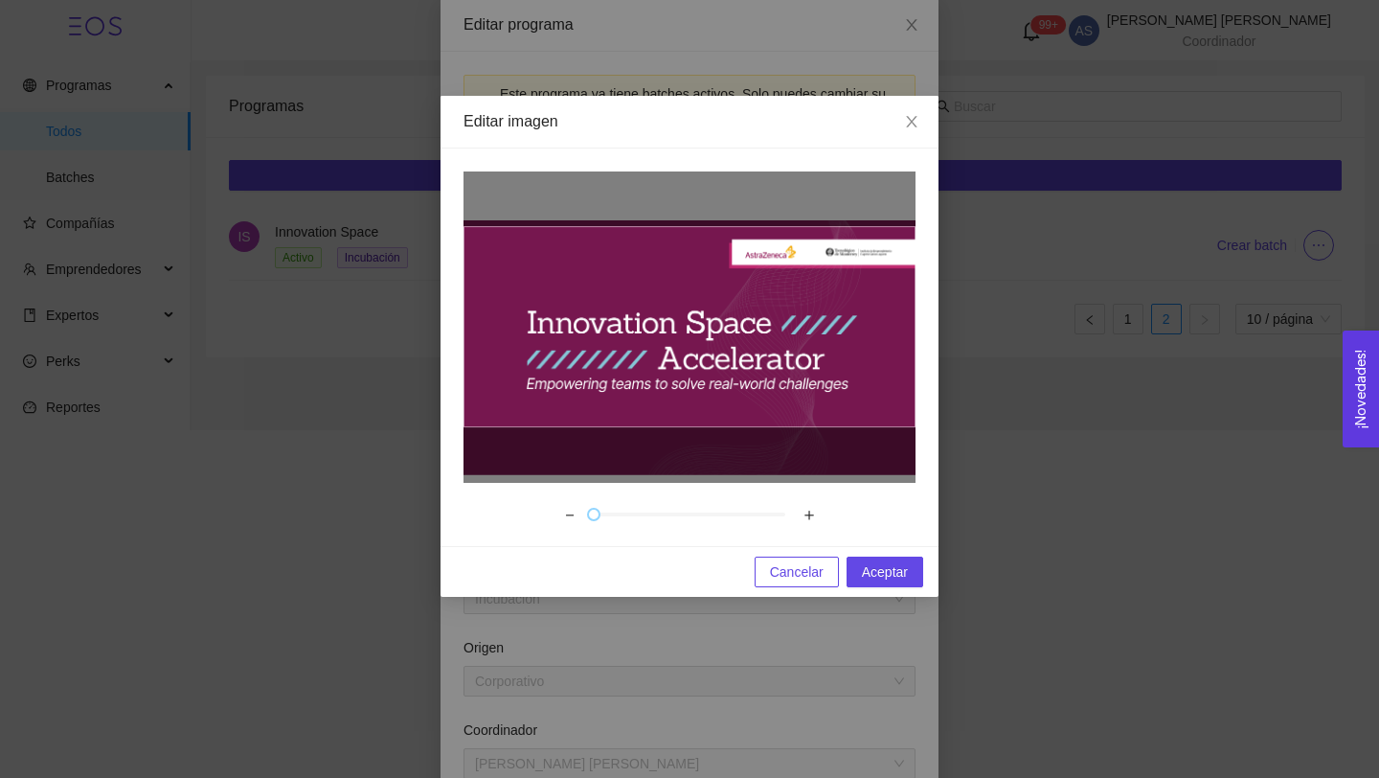
drag, startPoint x: 746, startPoint y: 324, endPoint x: 749, endPoint y: 344, distance: 20.3
click at [749, 344] on div at bounding box center [689, 327] width 452 height 201
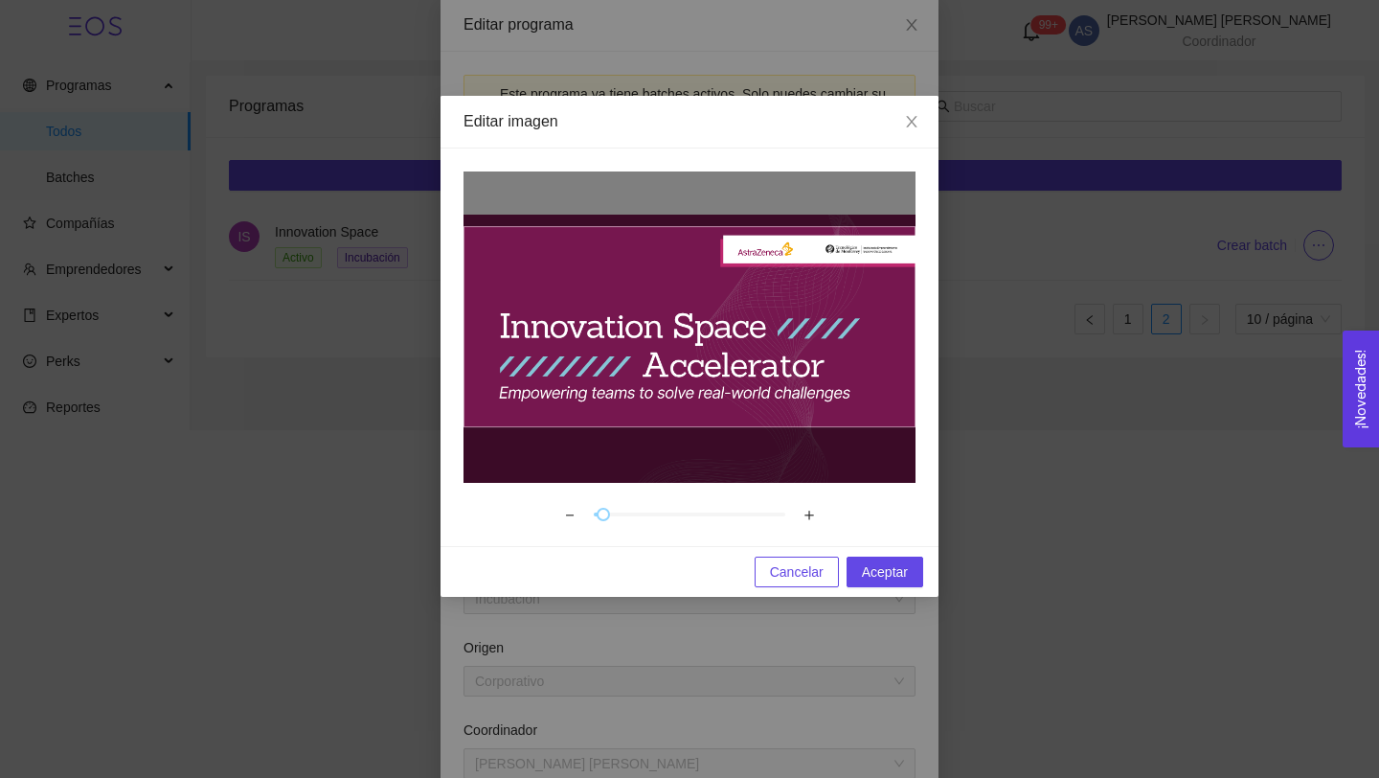
click at [800, 318] on div at bounding box center [689, 327] width 452 height 201
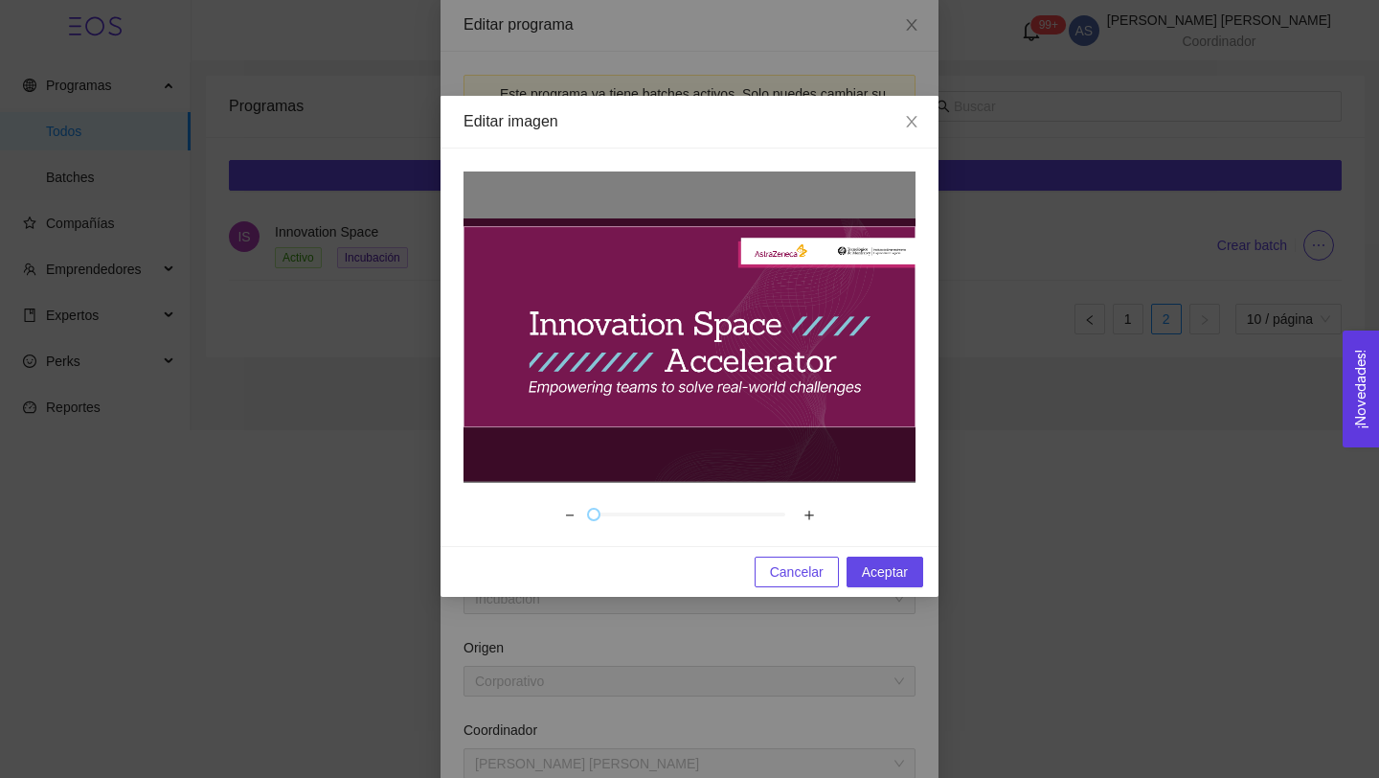
click at [809, 317] on div at bounding box center [689, 327] width 452 height 201
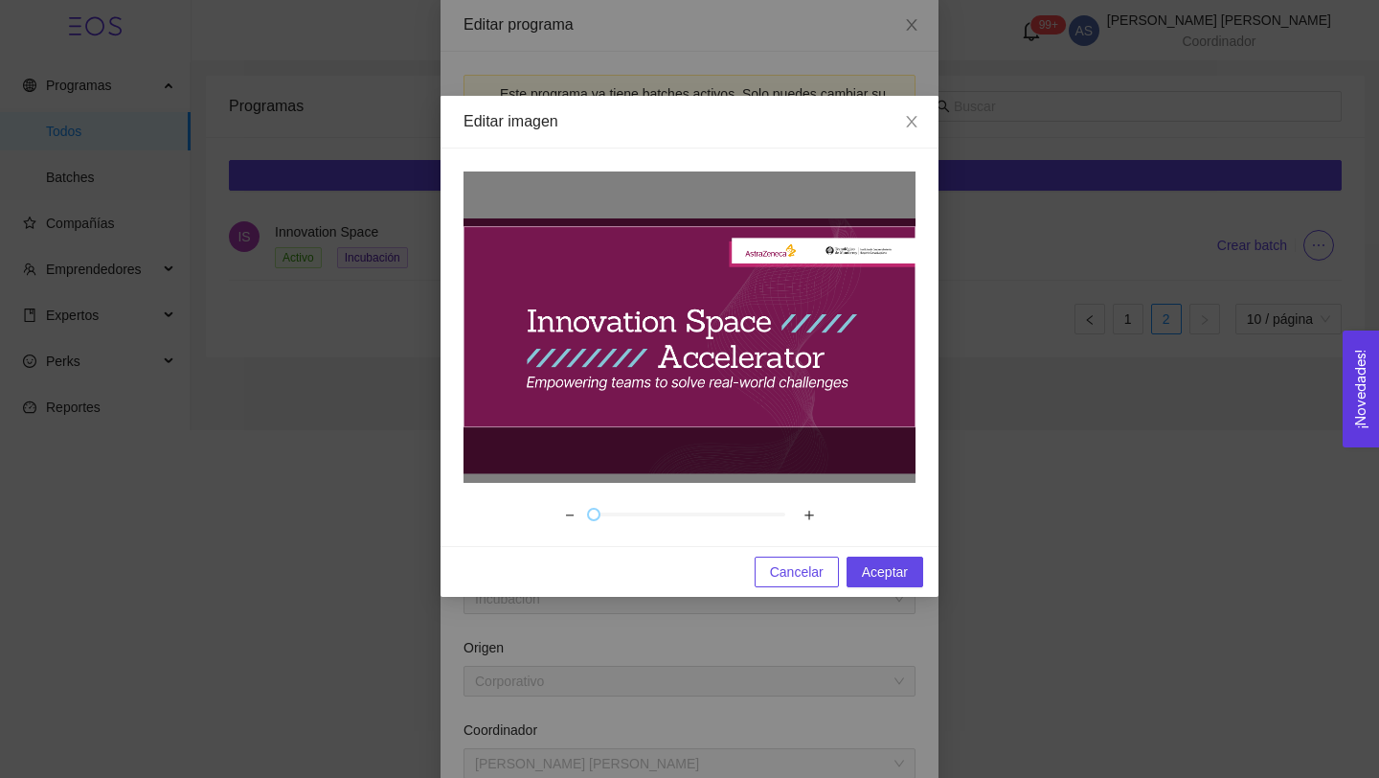
click at [816, 357] on div at bounding box center [689, 327] width 452 height 201
click at [881, 567] on span "Aceptar" at bounding box center [885, 571] width 46 height 21
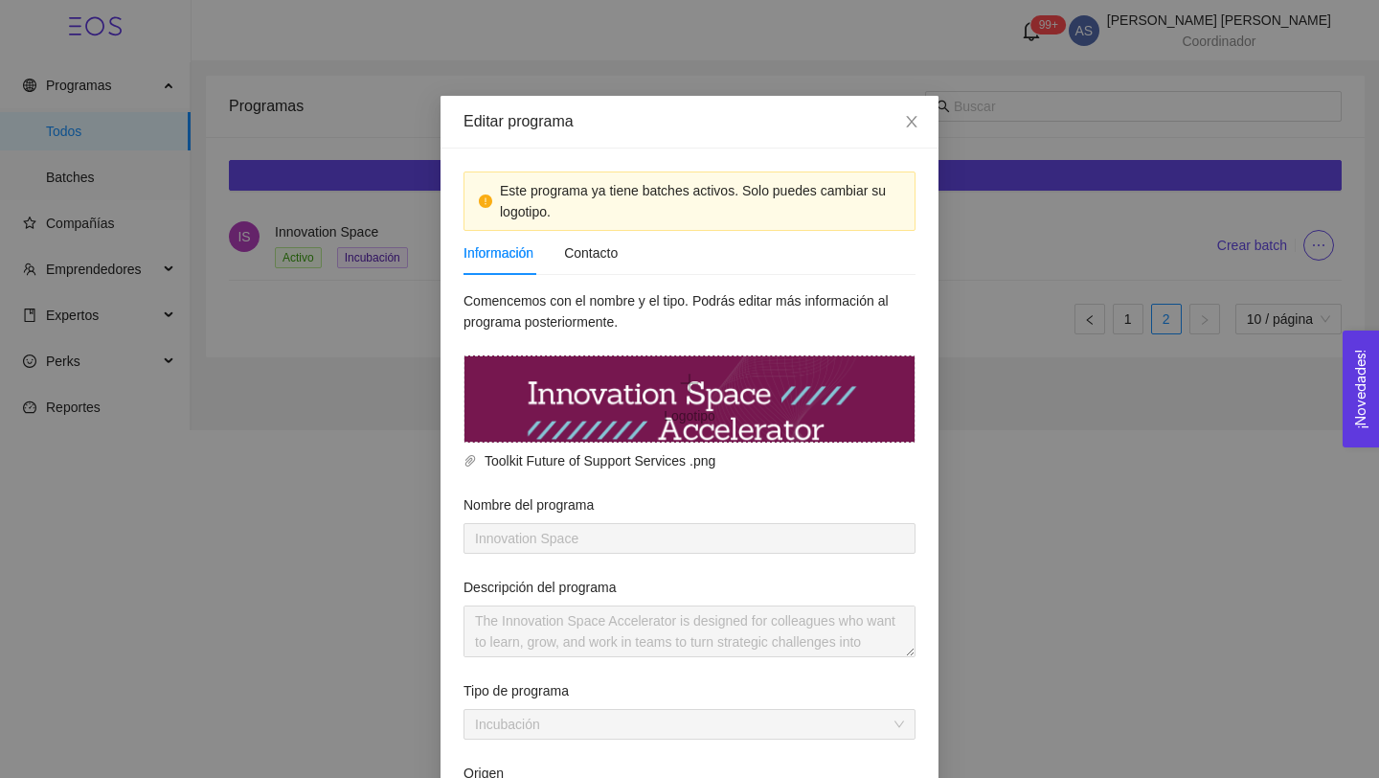
scroll to position [328, 0]
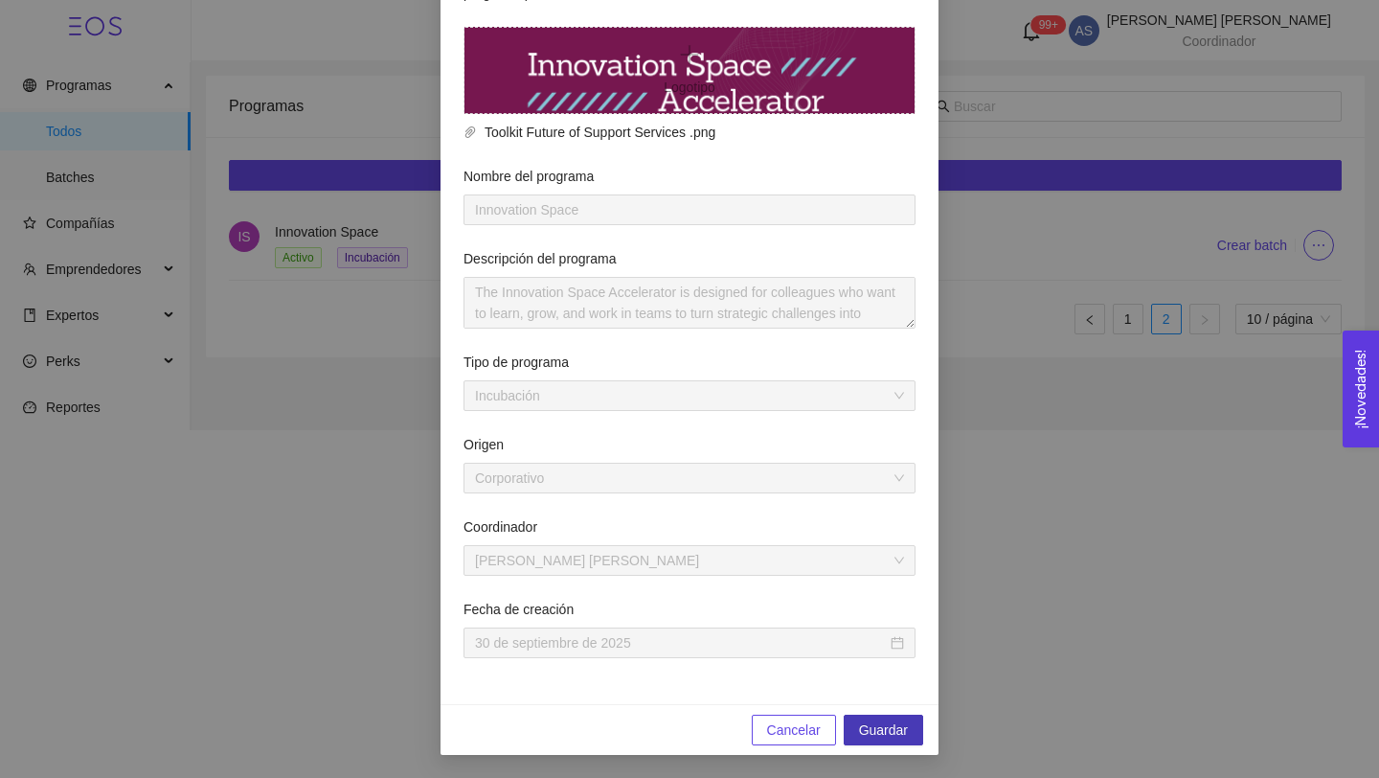
click at [871, 744] on button "Guardar" at bounding box center [883, 729] width 79 height 31
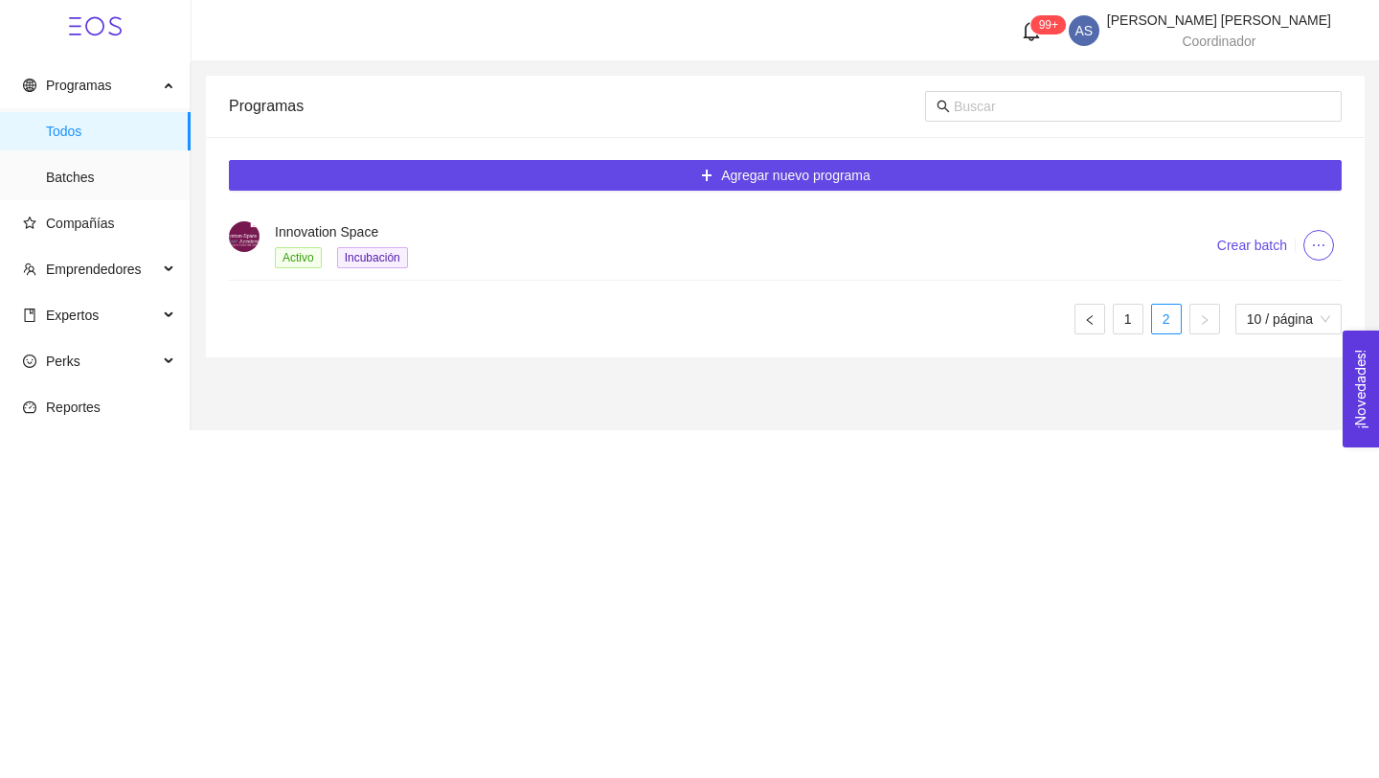
scroll to position [204, 0]
click at [92, 173] on span "Batches" at bounding box center [110, 177] width 129 height 38
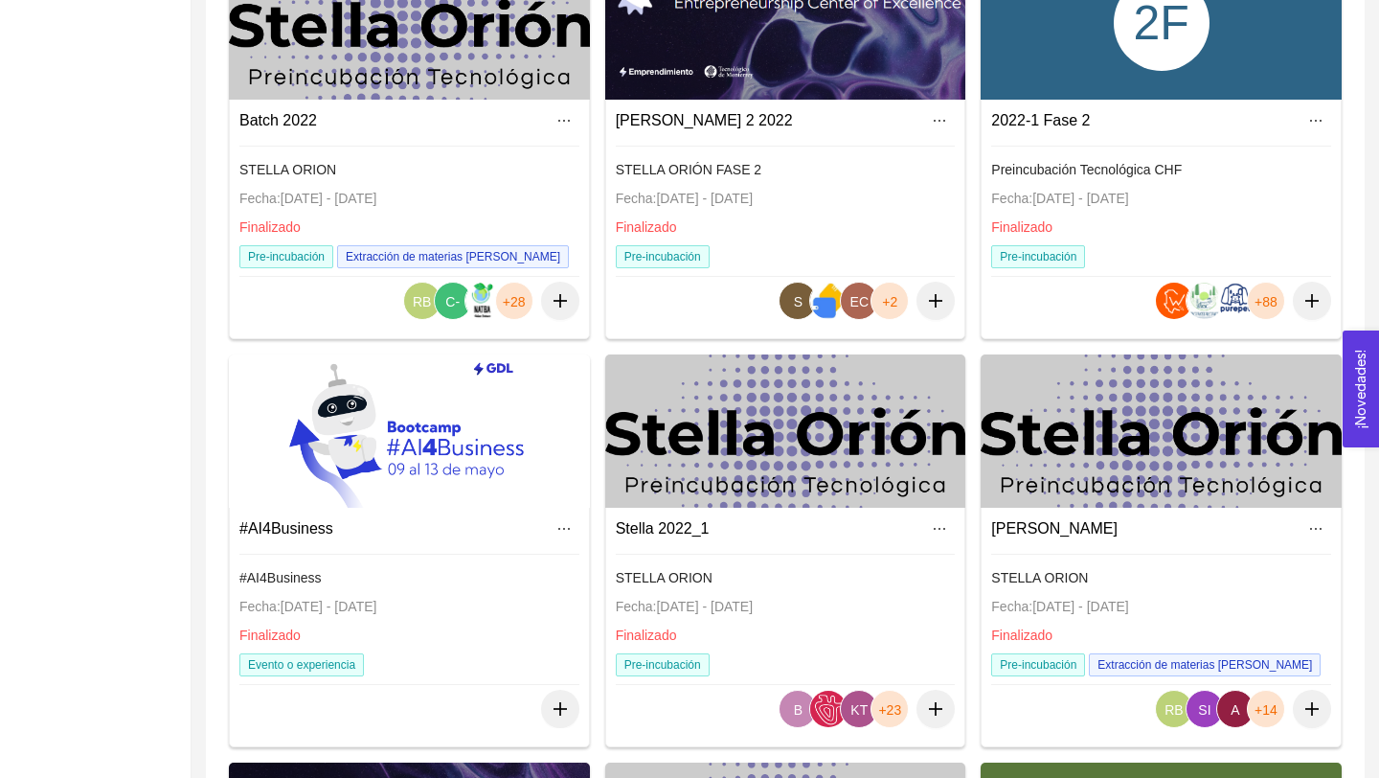
scroll to position [1159, 0]
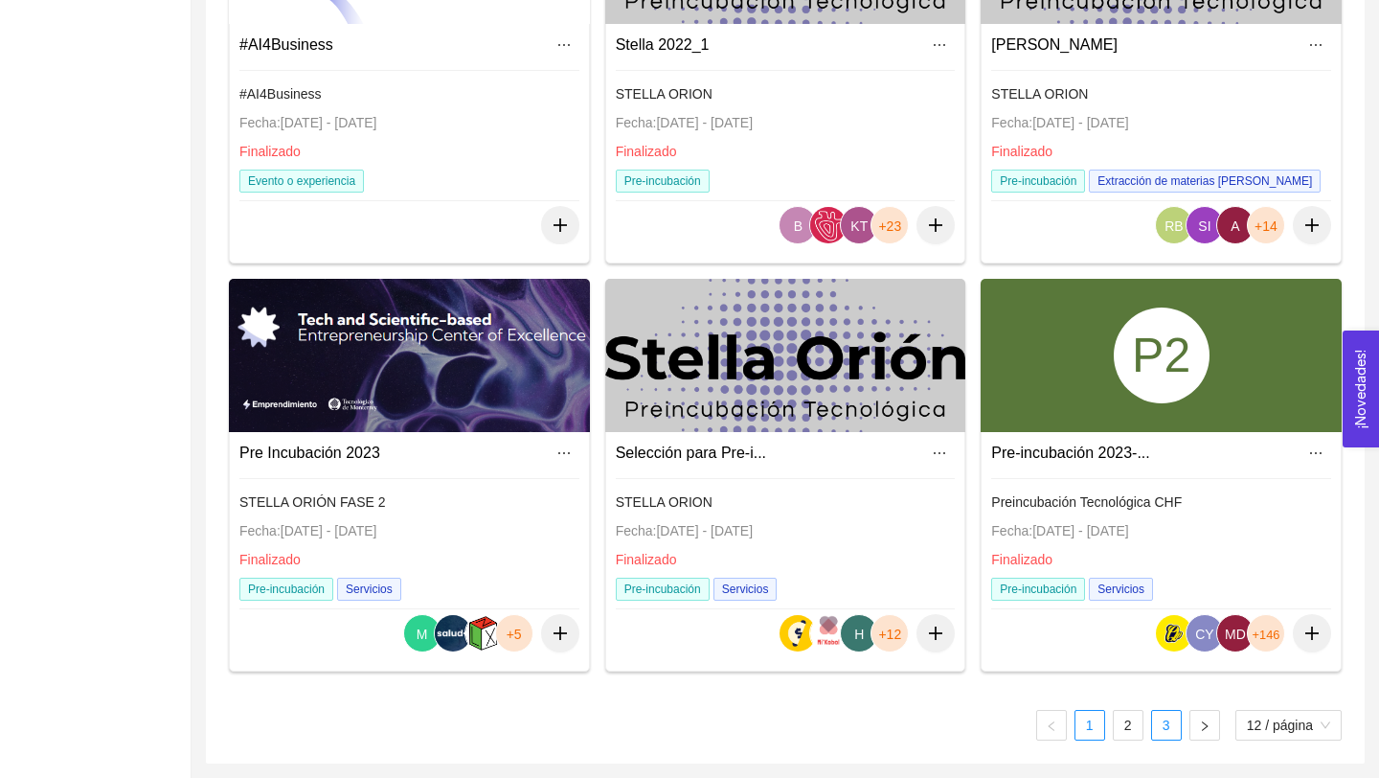
click at [1168, 732] on link "3" at bounding box center [1166, 725] width 29 height 29
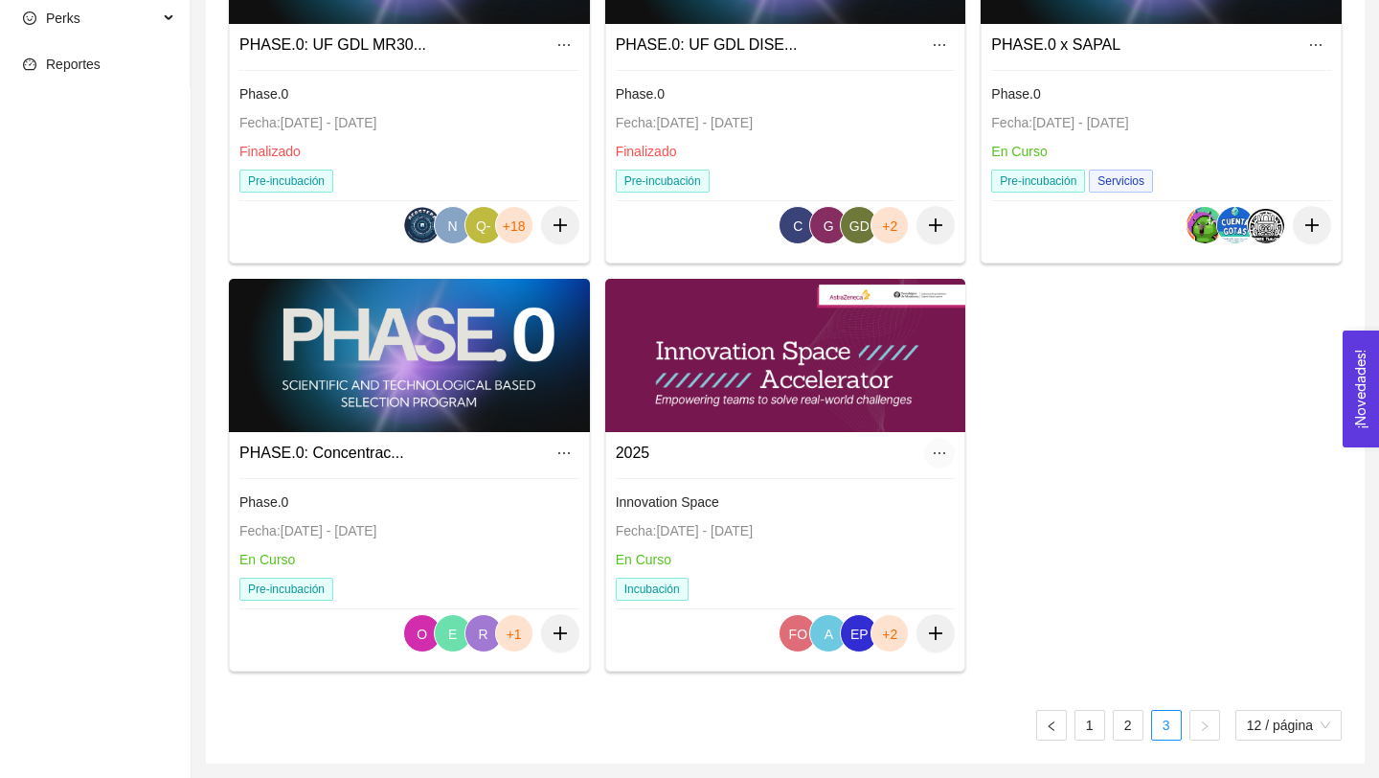
click at [935, 452] on icon "ellipsis" at bounding box center [939, 453] width 11 height 2
click at [846, 466] on div "2025" at bounding box center [786, 453] width 340 height 31
click at [741, 472] on link "Innovation Space Fecha: [DATE] - [DATE] En Curso Incubación" at bounding box center [786, 478] width 340 height 15
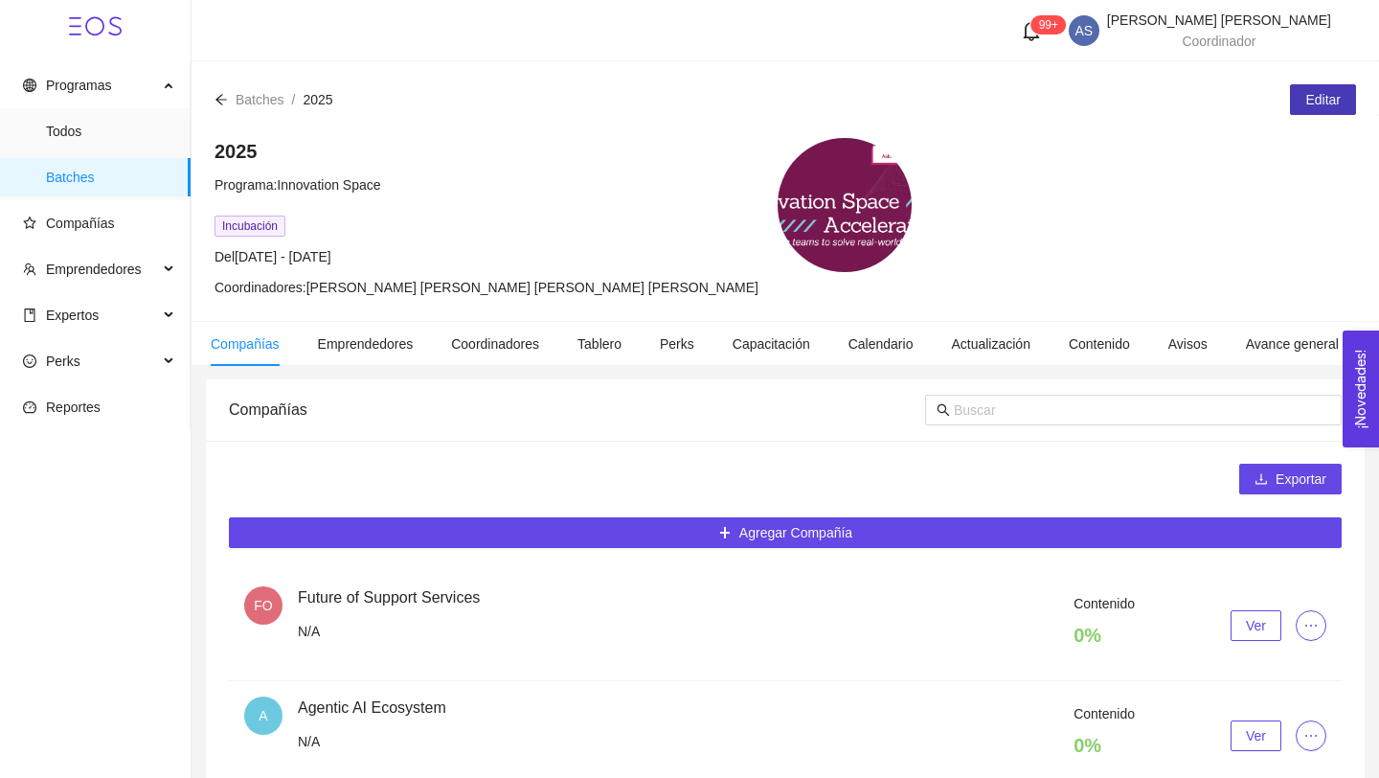
click at [1327, 96] on span "Editar" at bounding box center [1322, 99] width 35 height 21
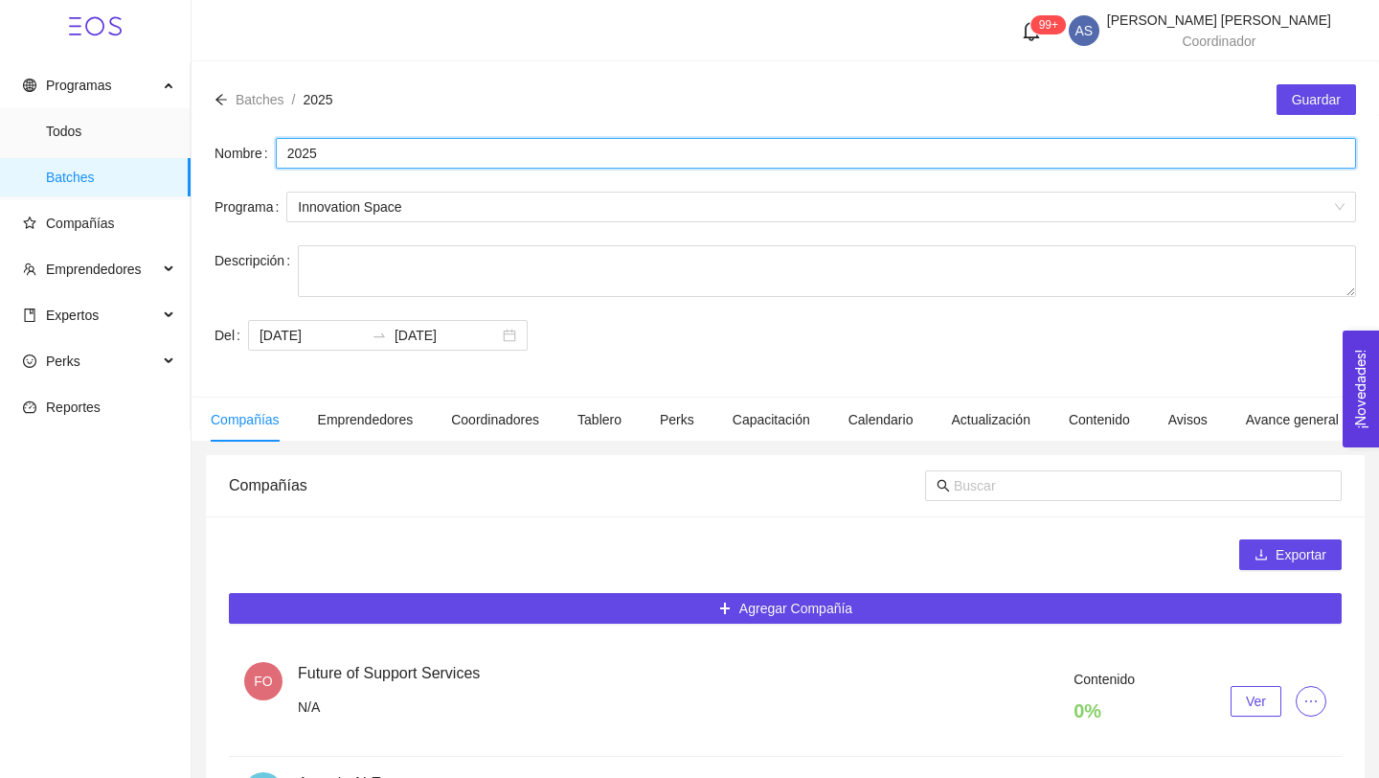
click at [289, 156] on input "2025" at bounding box center [816, 153] width 1080 height 31
type input "Batch 2025"
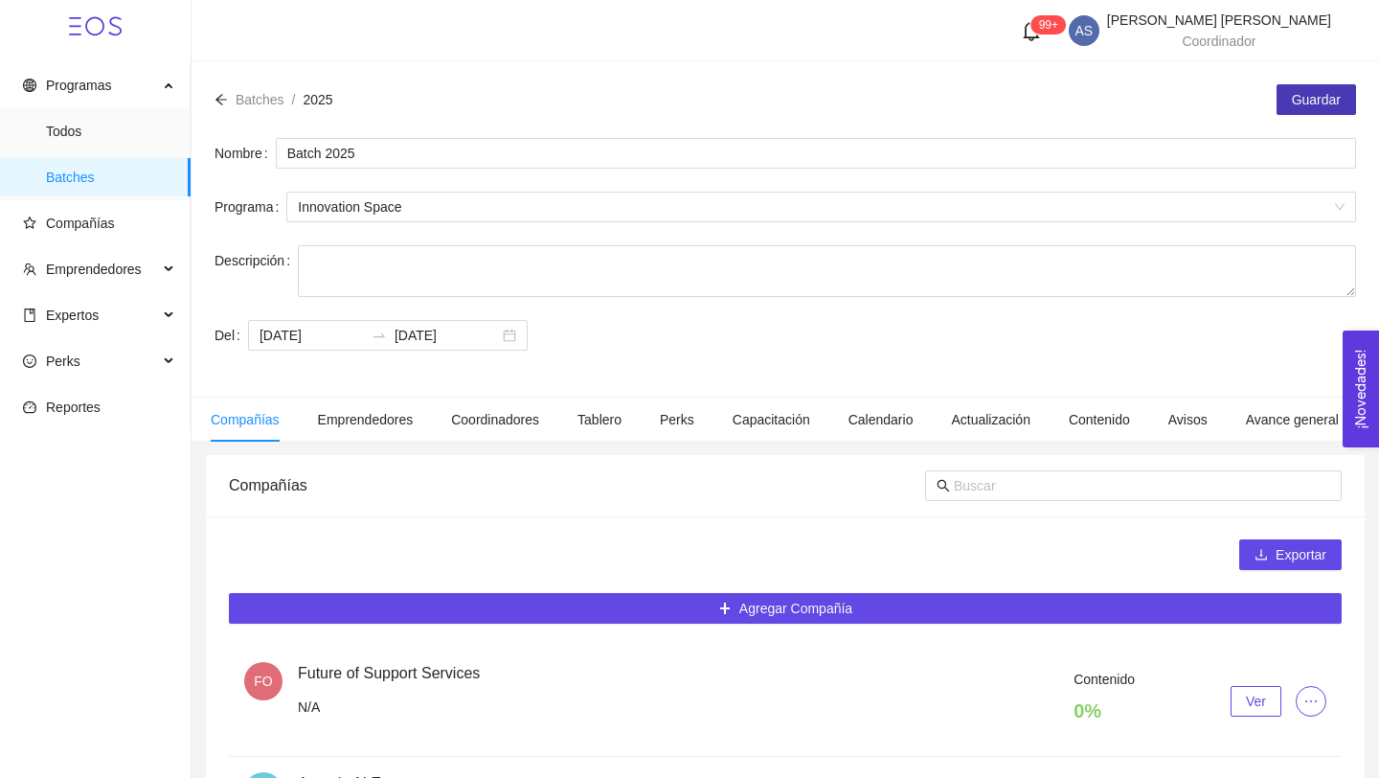
click at [1300, 95] on span "Guardar" at bounding box center [1316, 99] width 49 height 21
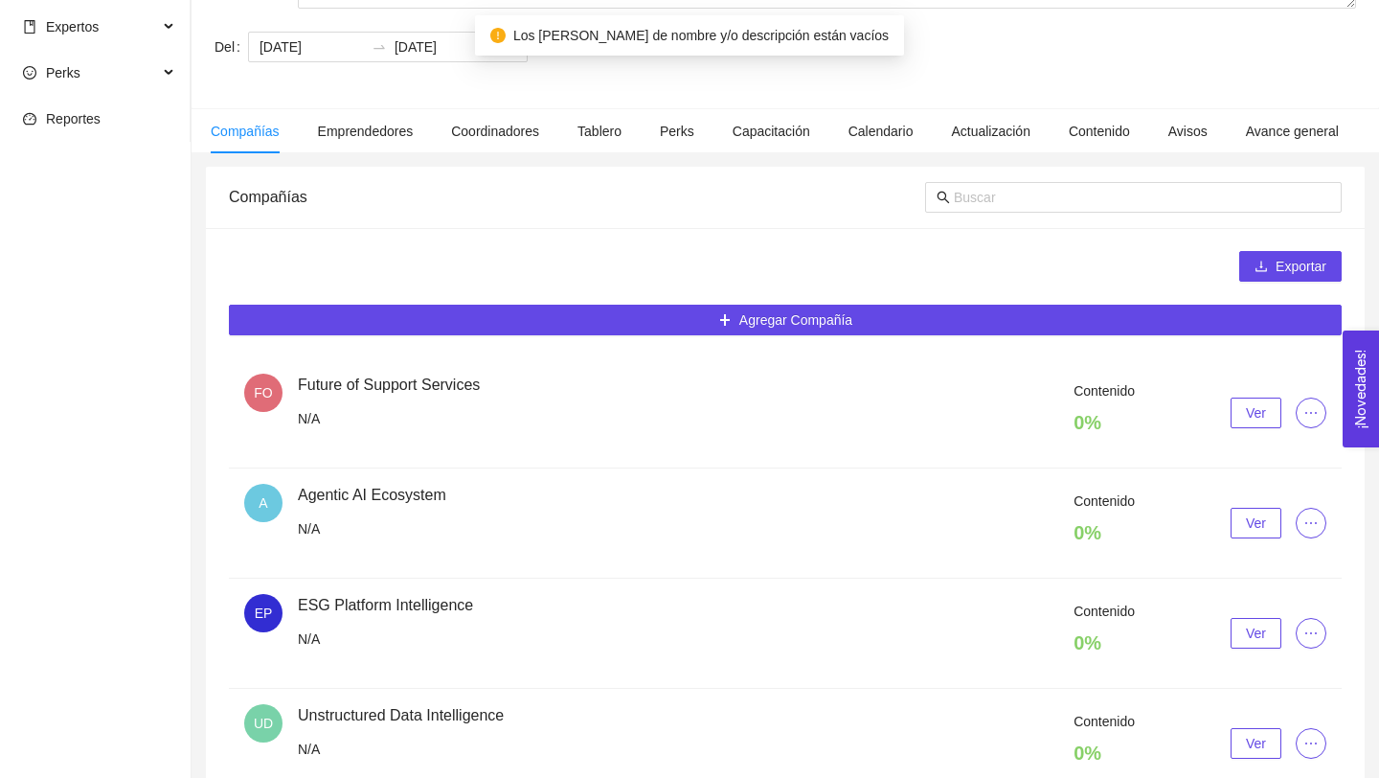
scroll to position [294, 0]
